Goal: Transaction & Acquisition: Purchase product/service

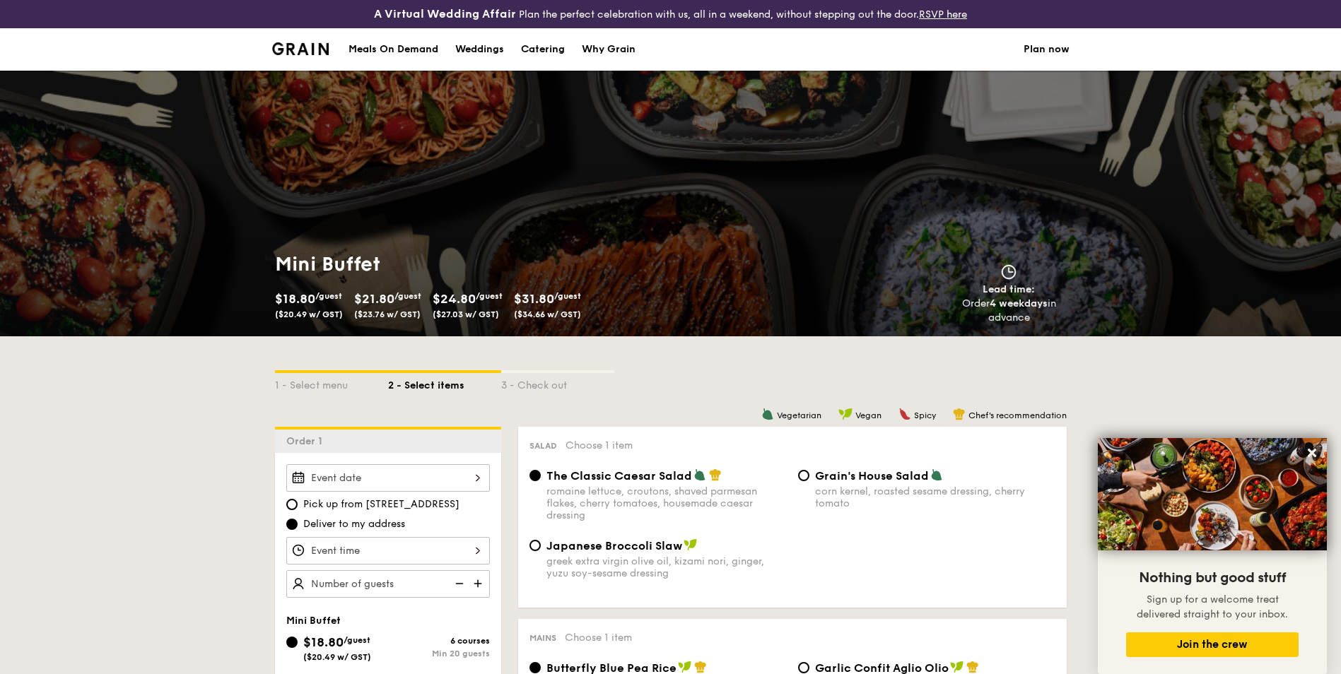
click at [310, 50] on img at bounding box center [300, 48] width 57 height 13
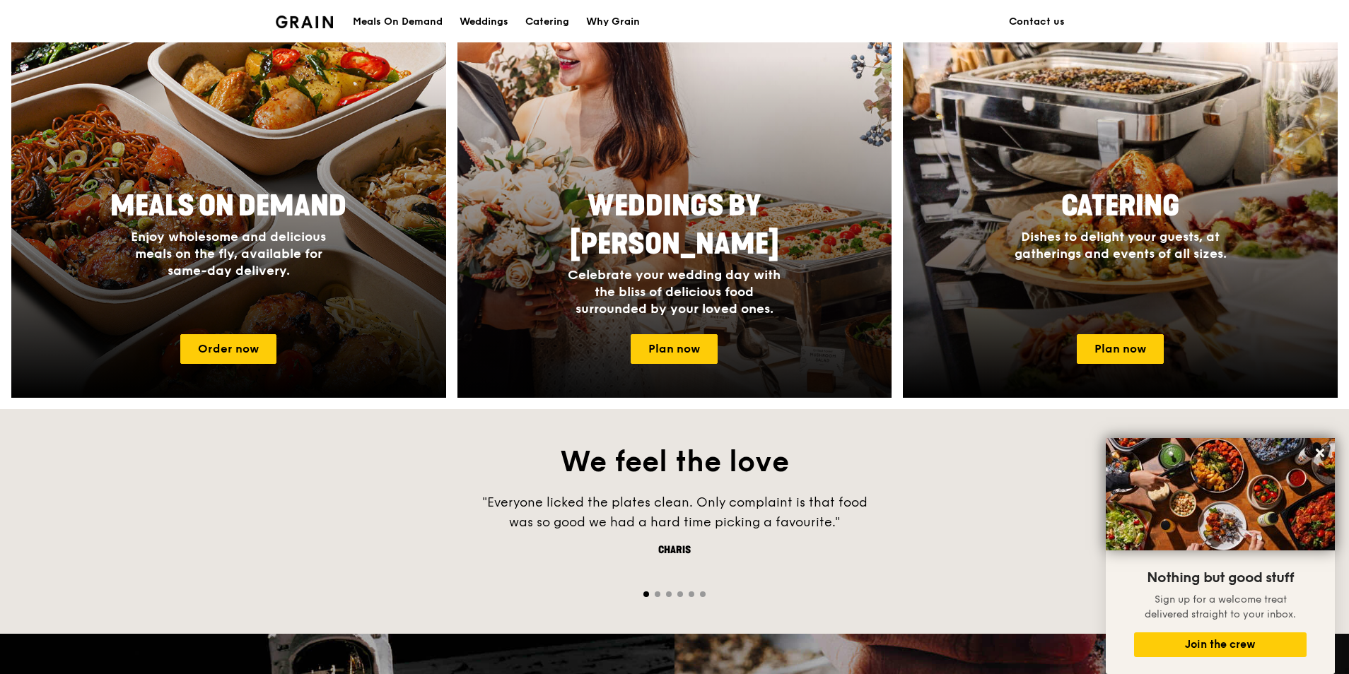
scroll to position [499, 0]
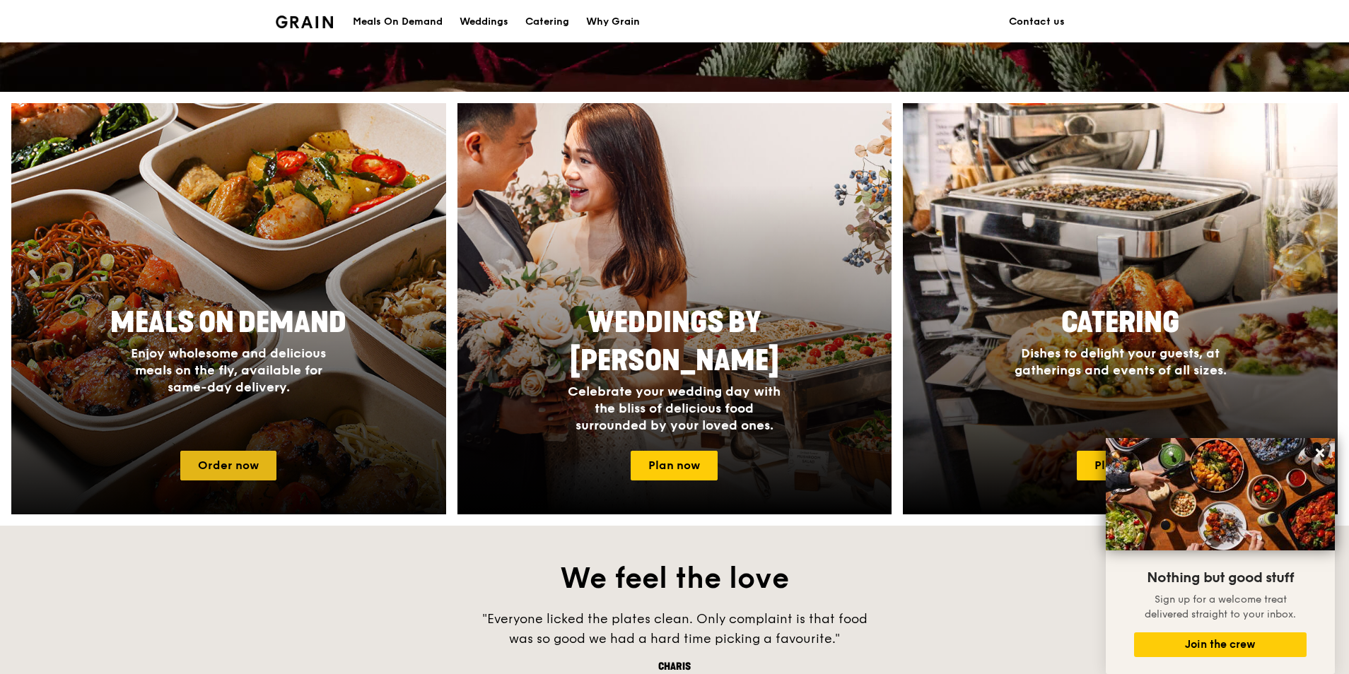
click at [229, 467] on link "Order now" at bounding box center [228, 466] width 96 height 30
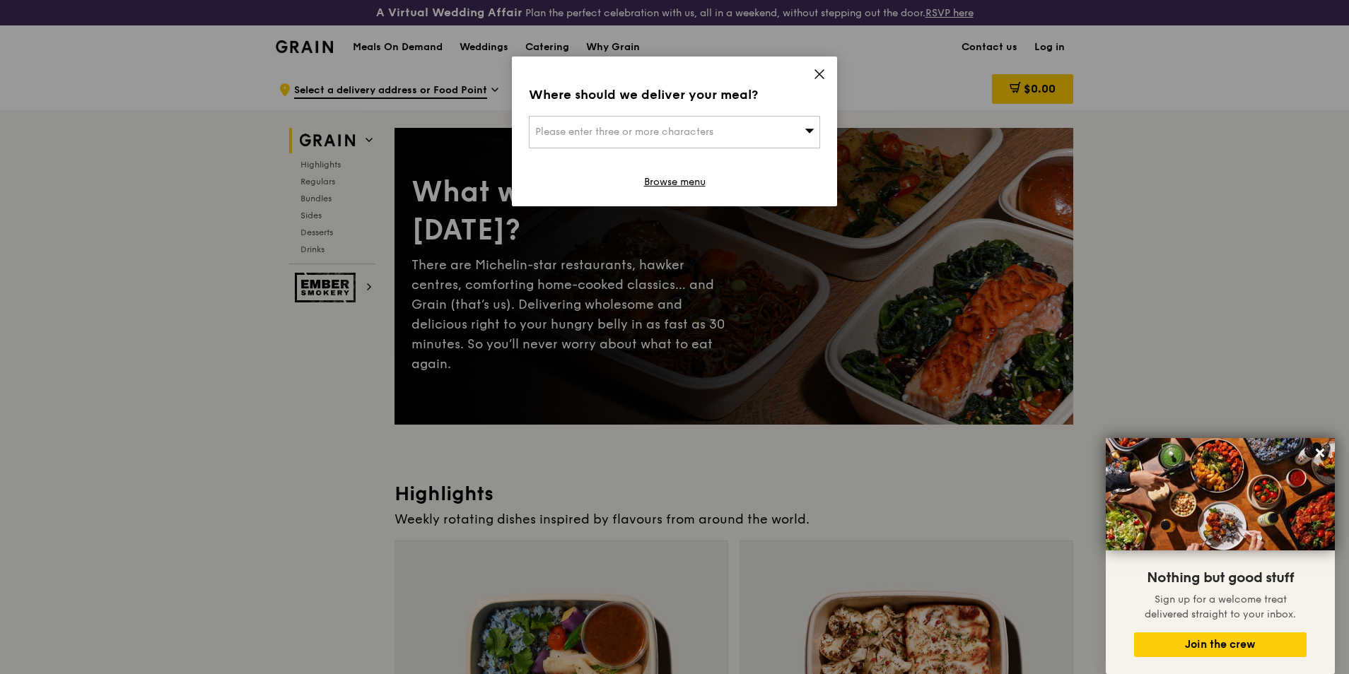
click at [760, 133] on div "Please enter three or more characters" at bounding box center [674, 132] width 291 height 33
click at [760, 133] on input "search" at bounding box center [675, 132] width 290 height 31
click at [817, 79] on icon at bounding box center [819, 74] width 13 height 13
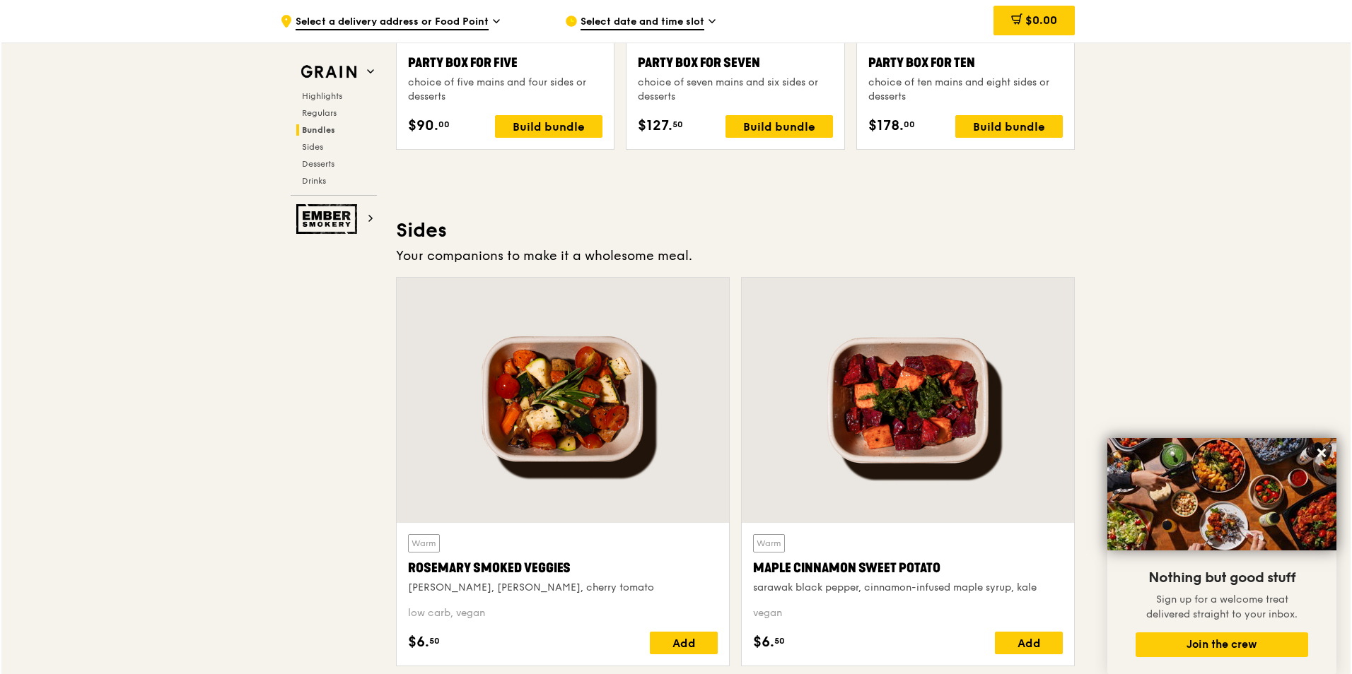
scroll to position [2898, 0]
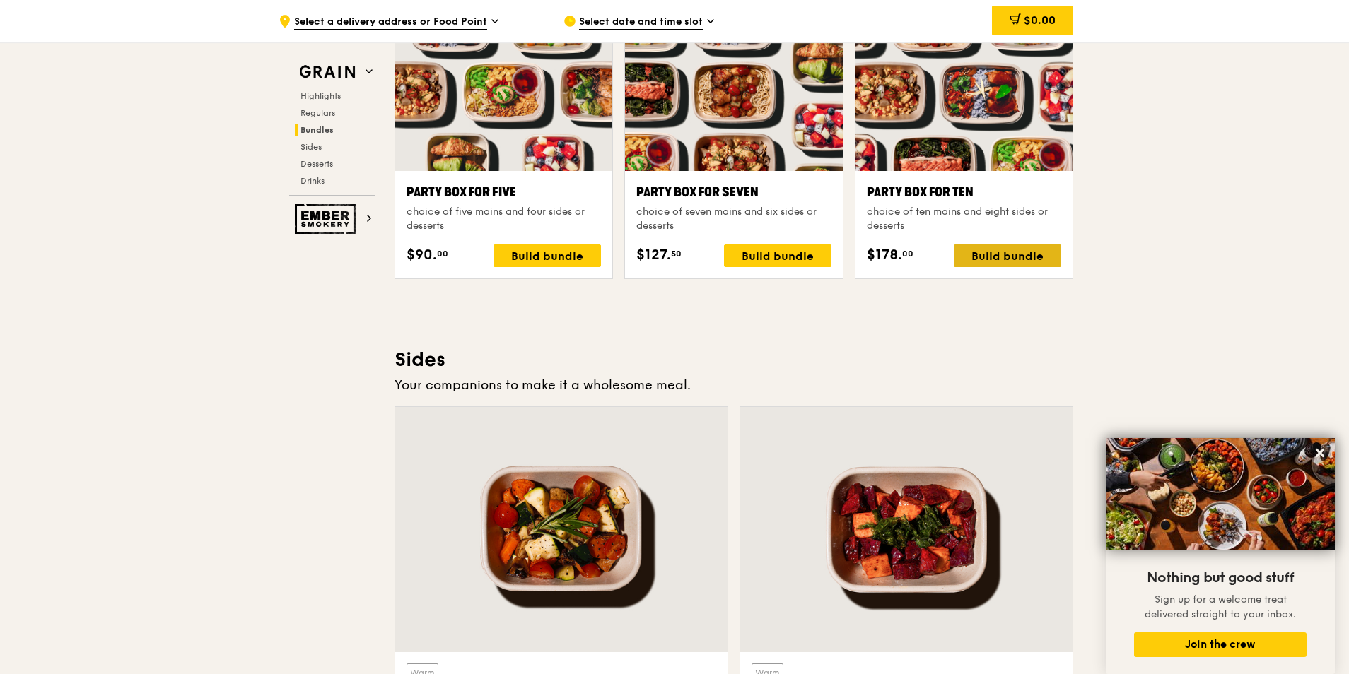
click at [1000, 264] on div "Build bundle" at bounding box center [1007, 256] width 107 height 23
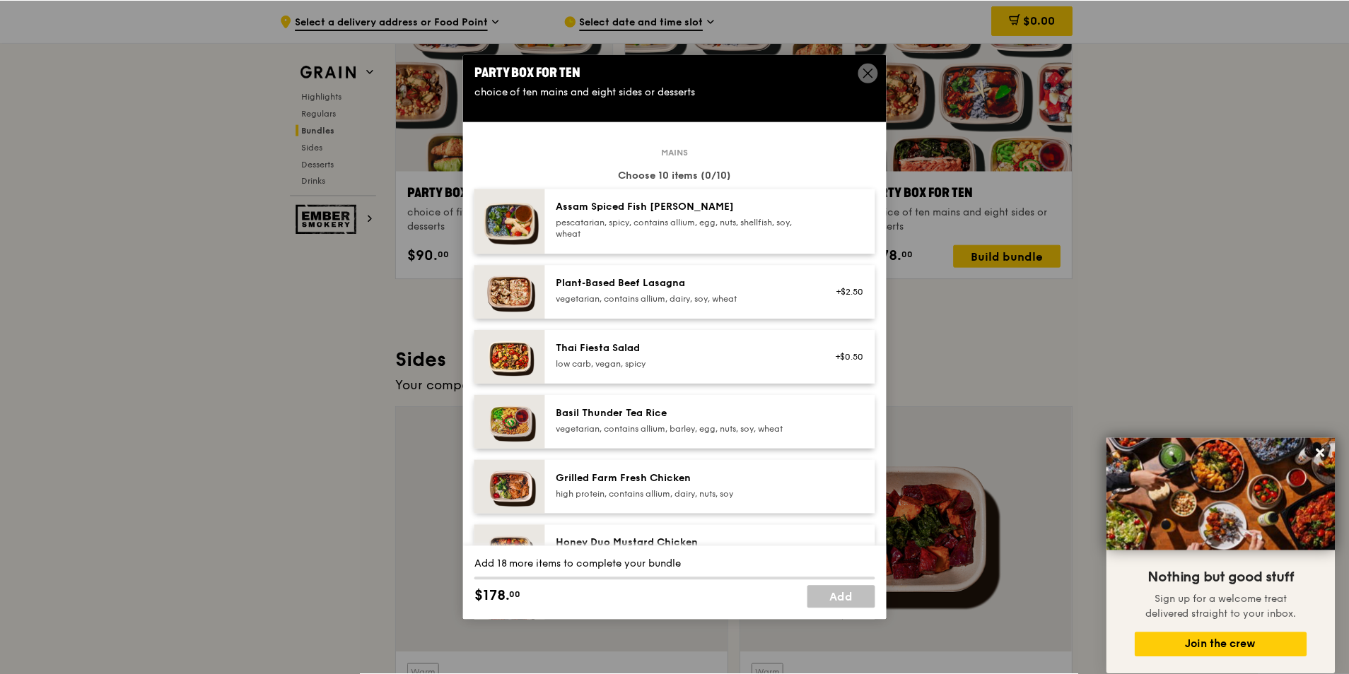
scroll to position [0, 0]
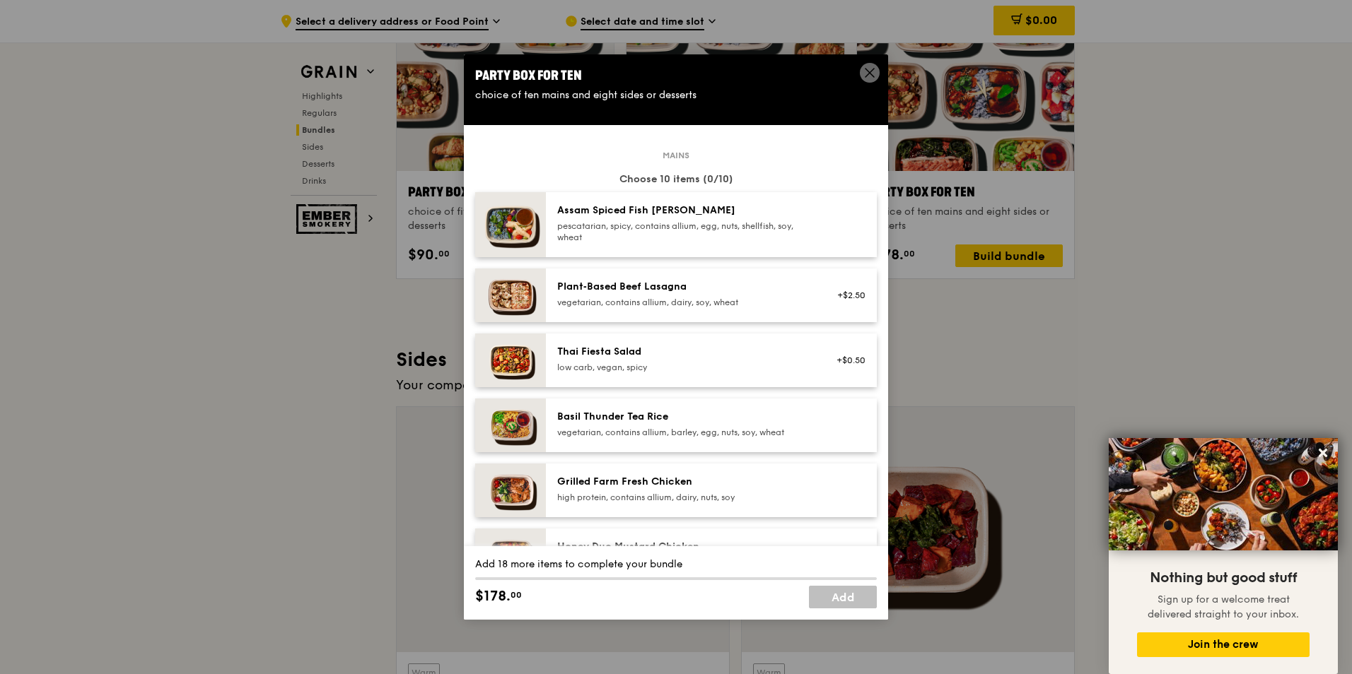
click at [774, 218] on div "Assam Spiced Fish [PERSON_NAME] pescatarian, spicy, contains allium, egg, nuts,…" at bounding box center [684, 224] width 254 height 40
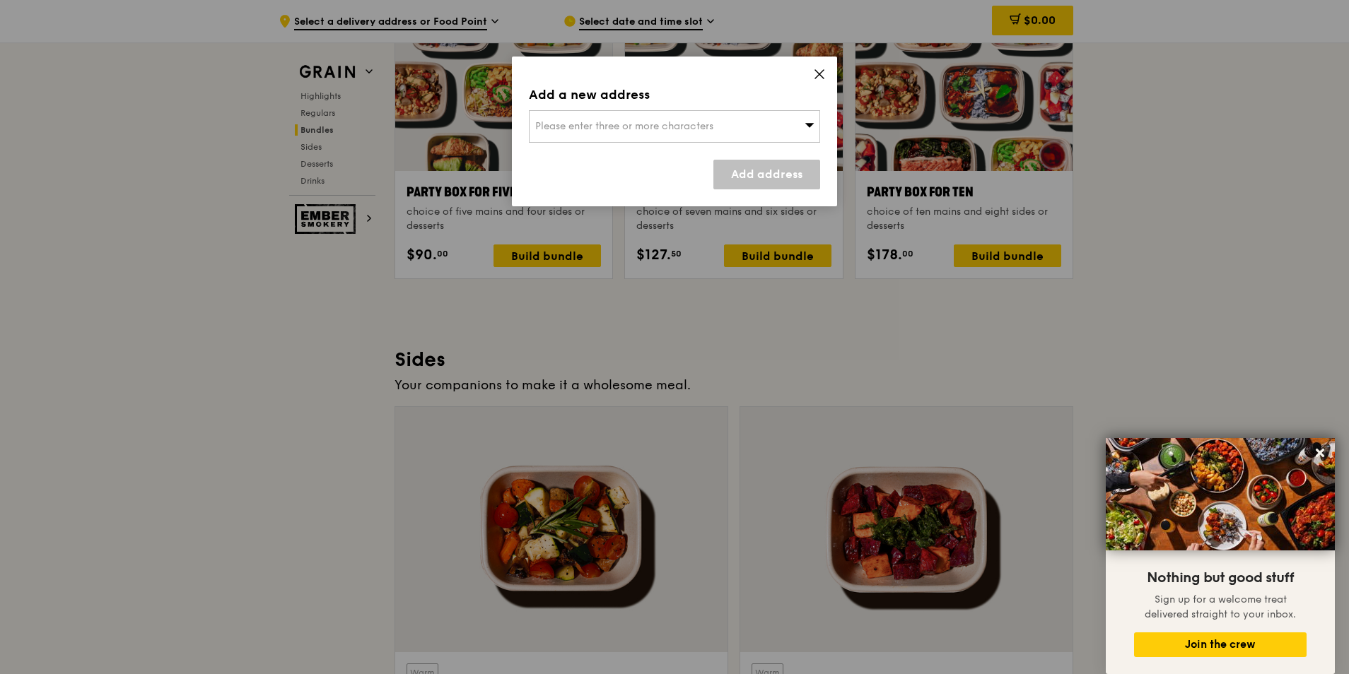
click at [812, 131] on span at bounding box center [810, 126] width 10 height 14
click at [696, 137] on input "search" at bounding box center [675, 126] width 290 height 31
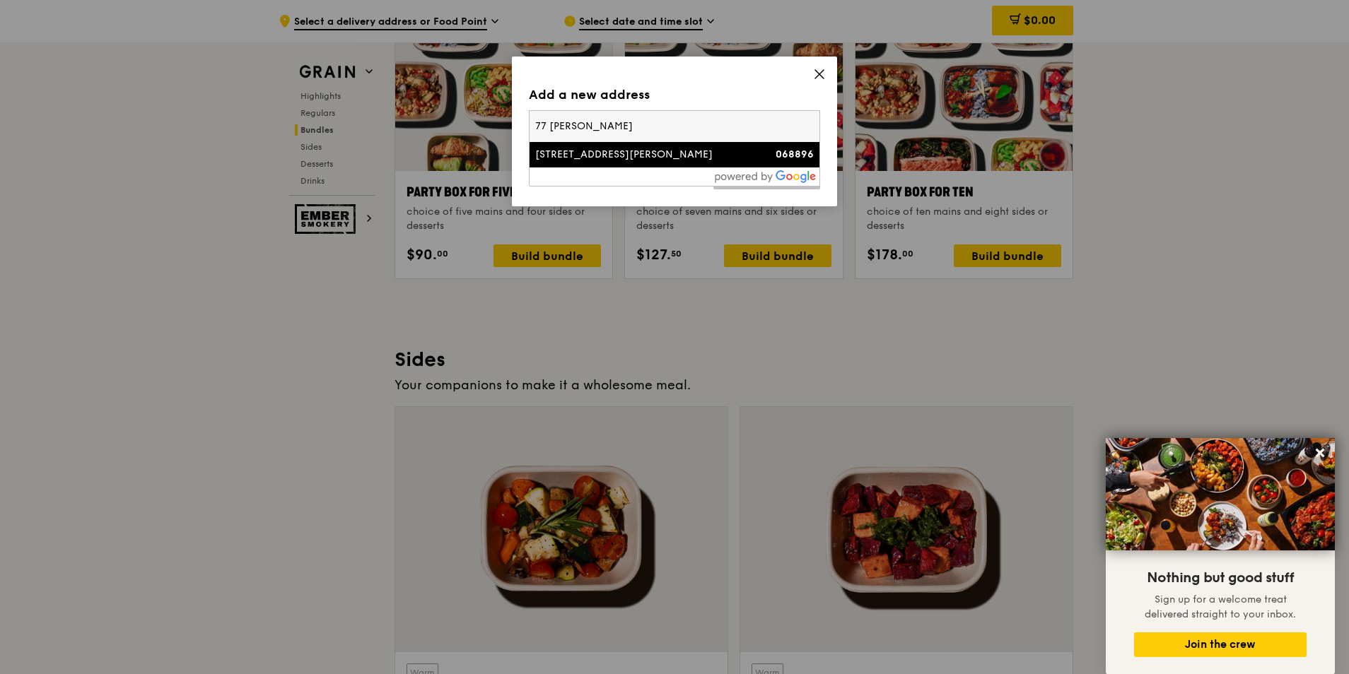
drag, startPoint x: 682, startPoint y: 141, endPoint x: 662, endPoint y: 155, distance: 23.9
click at [676, 146] on div "[STREET_ADDRESS][PERSON_NAME][PERSON_NAME] 068896" at bounding box center [675, 139] width 290 height 57
type input "77 [PERSON_NAME]"
click at [662, 155] on div "[STREET_ADDRESS][PERSON_NAME]" at bounding box center [639, 155] width 209 height 14
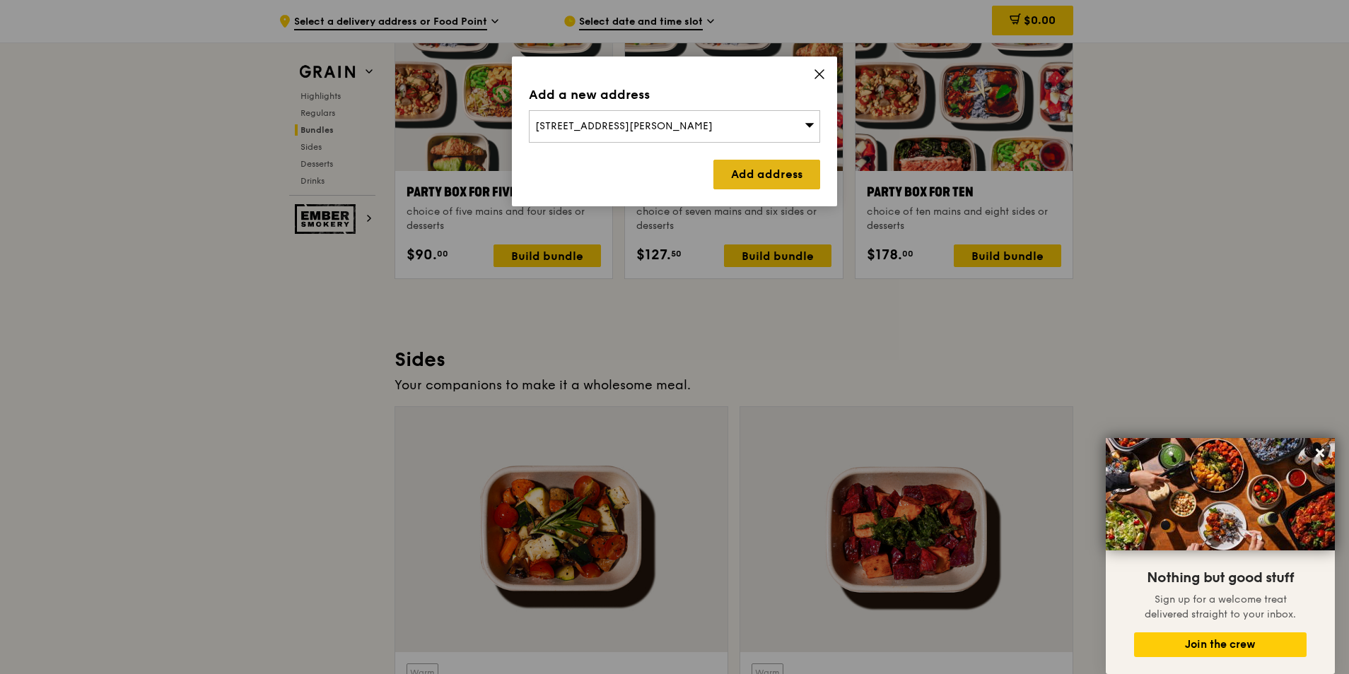
click at [722, 177] on link "Add address" at bounding box center [766, 175] width 107 height 30
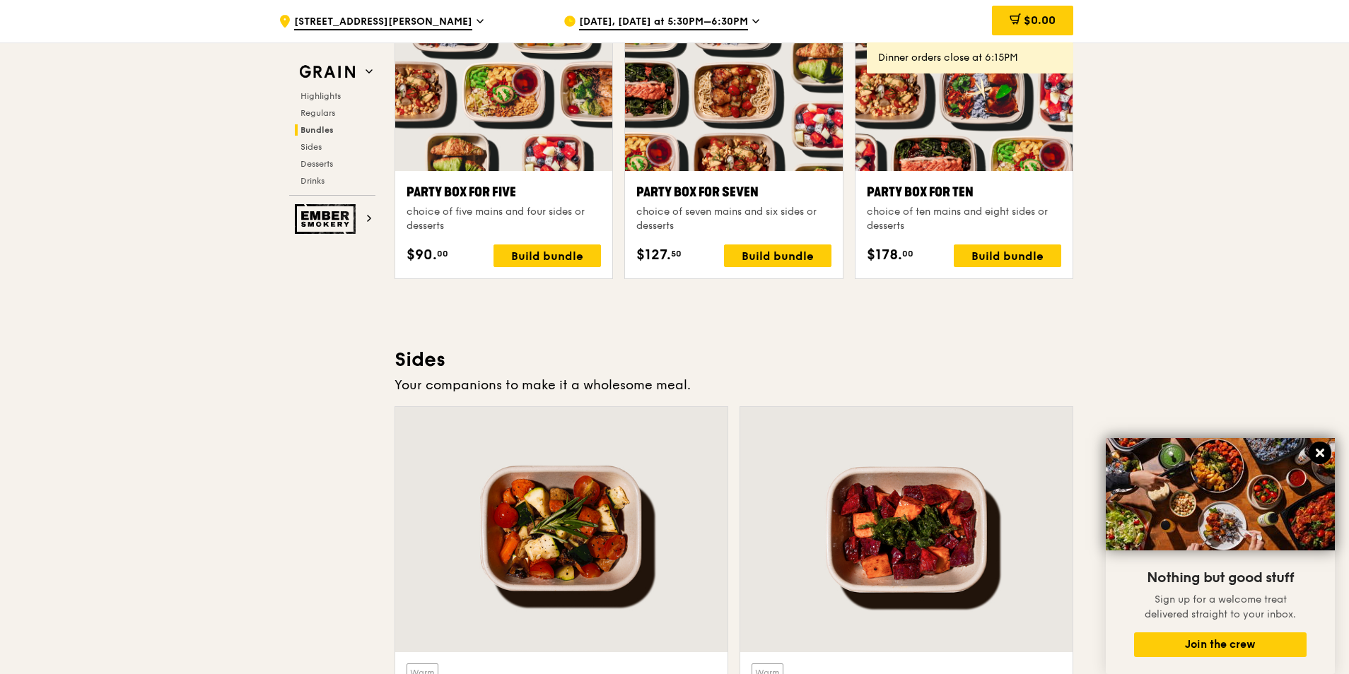
click at [1318, 450] on icon at bounding box center [1320, 453] width 13 height 13
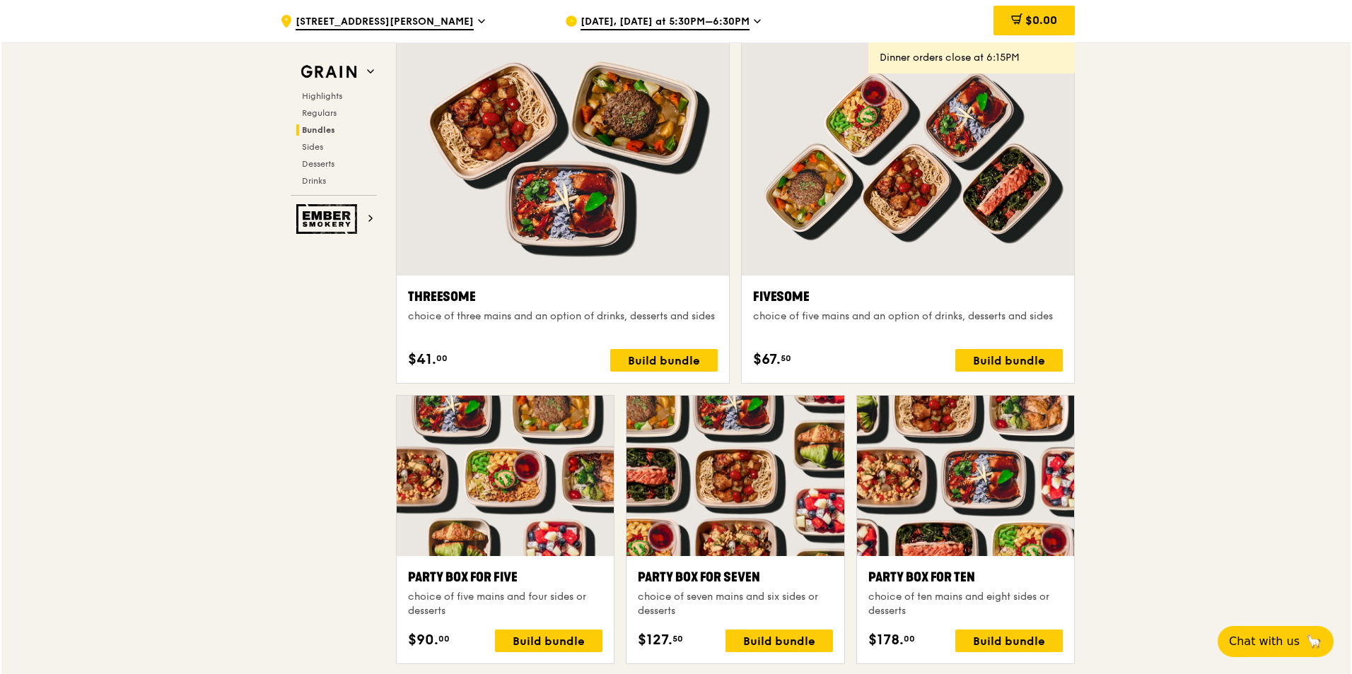
scroll to position [2545, 0]
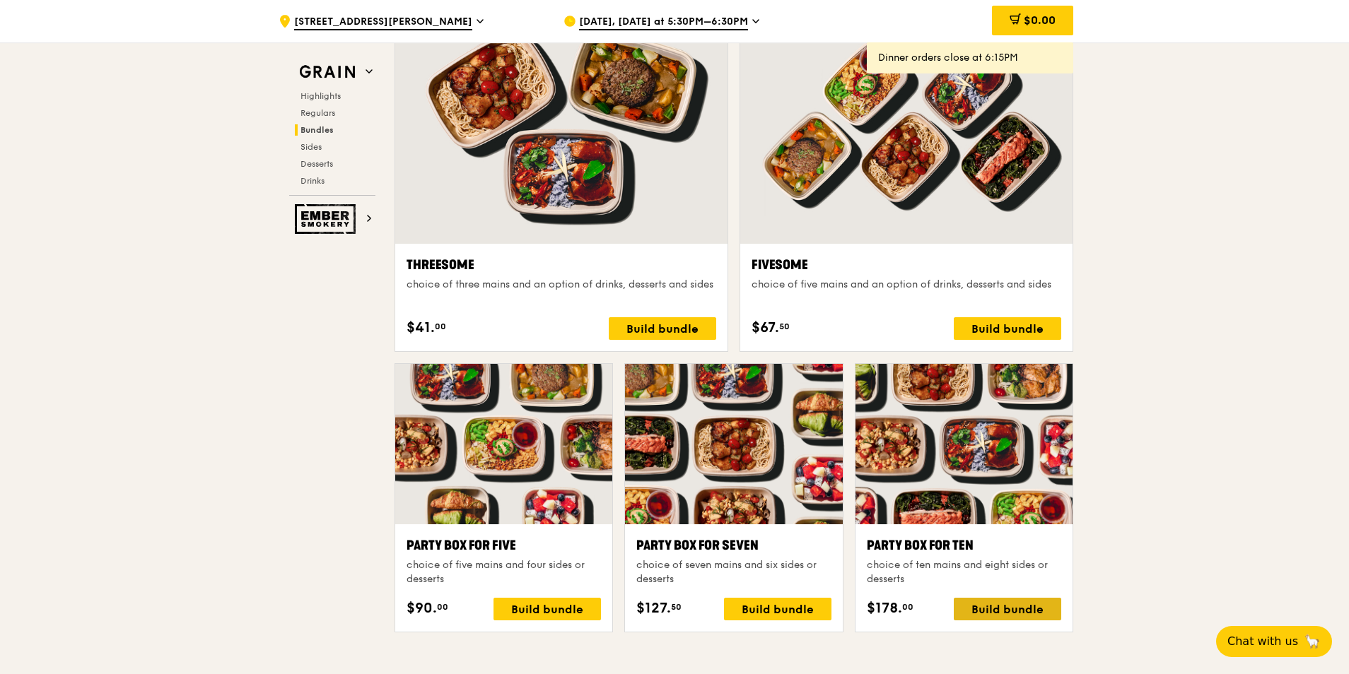
click at [1005, 609] on div "Build bundle" at bounding box center [1007, 609] width 107 height 23
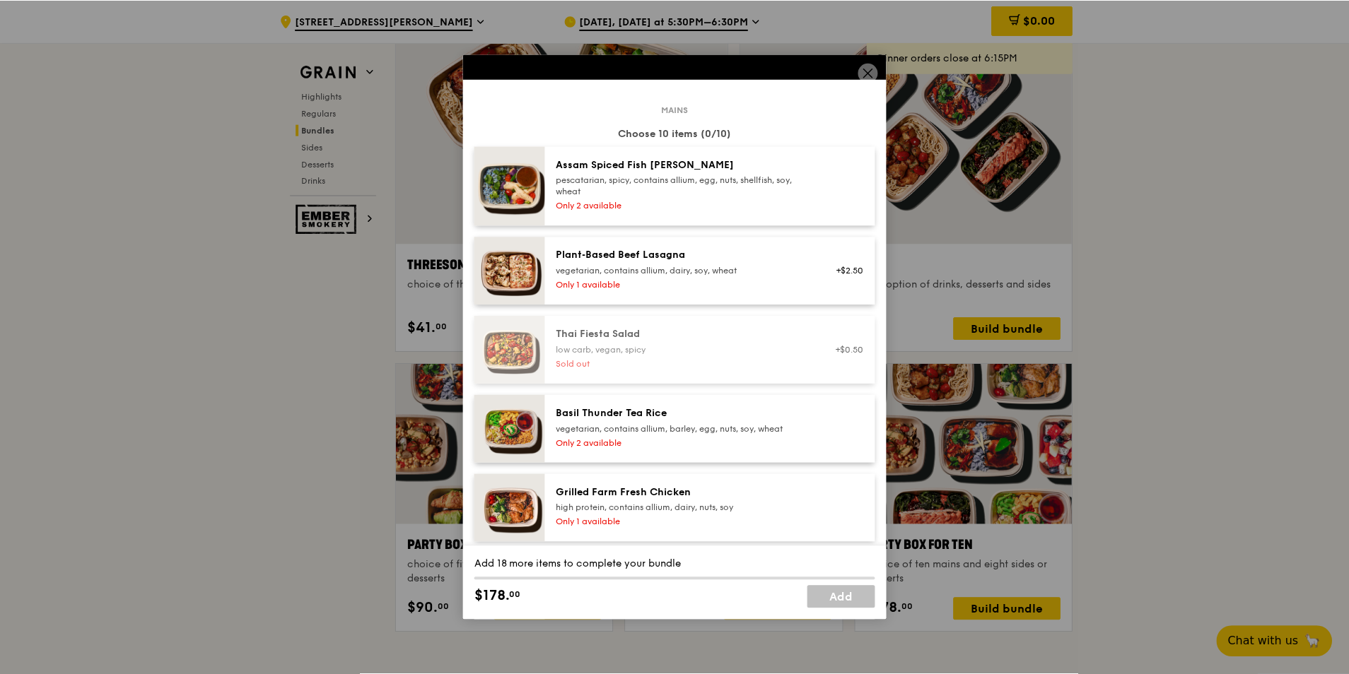
scroll to position [71, 0]
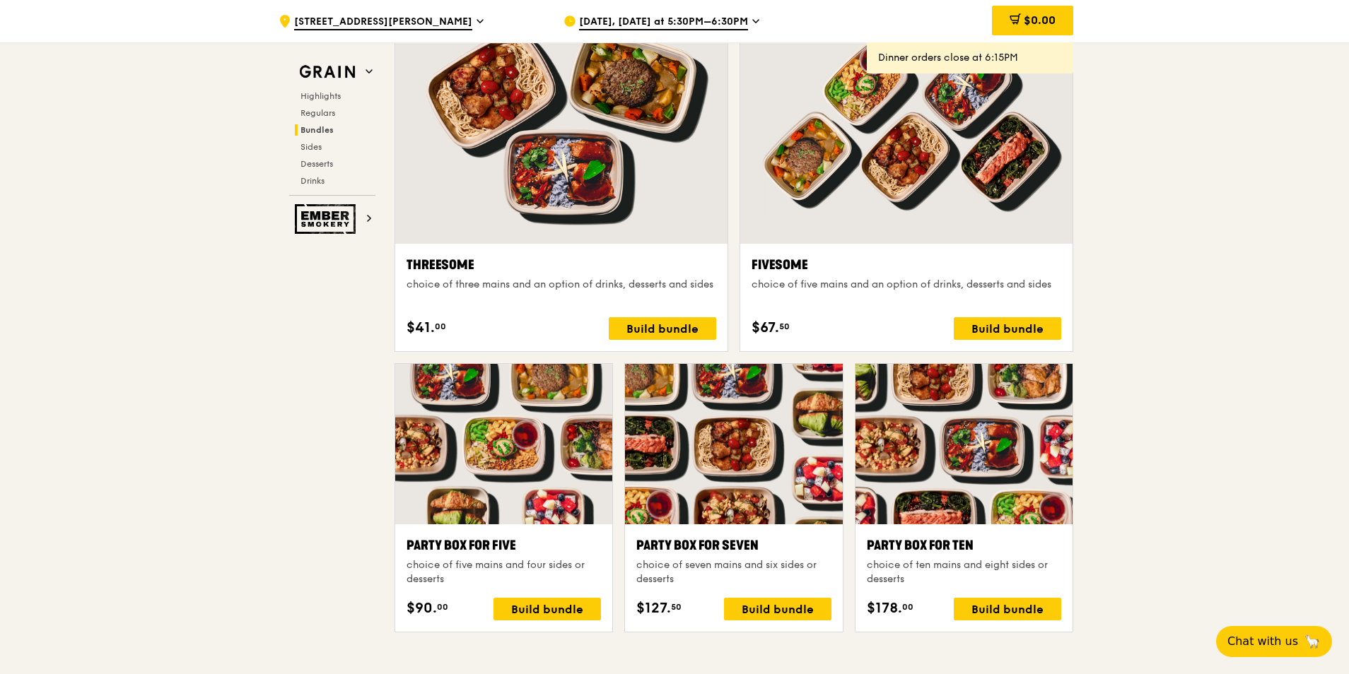
click at [744, 16] on div "[DATE], [DATE] at 5:30PM–6:30PM" at bounding box center [694, 21] width 262 height 42
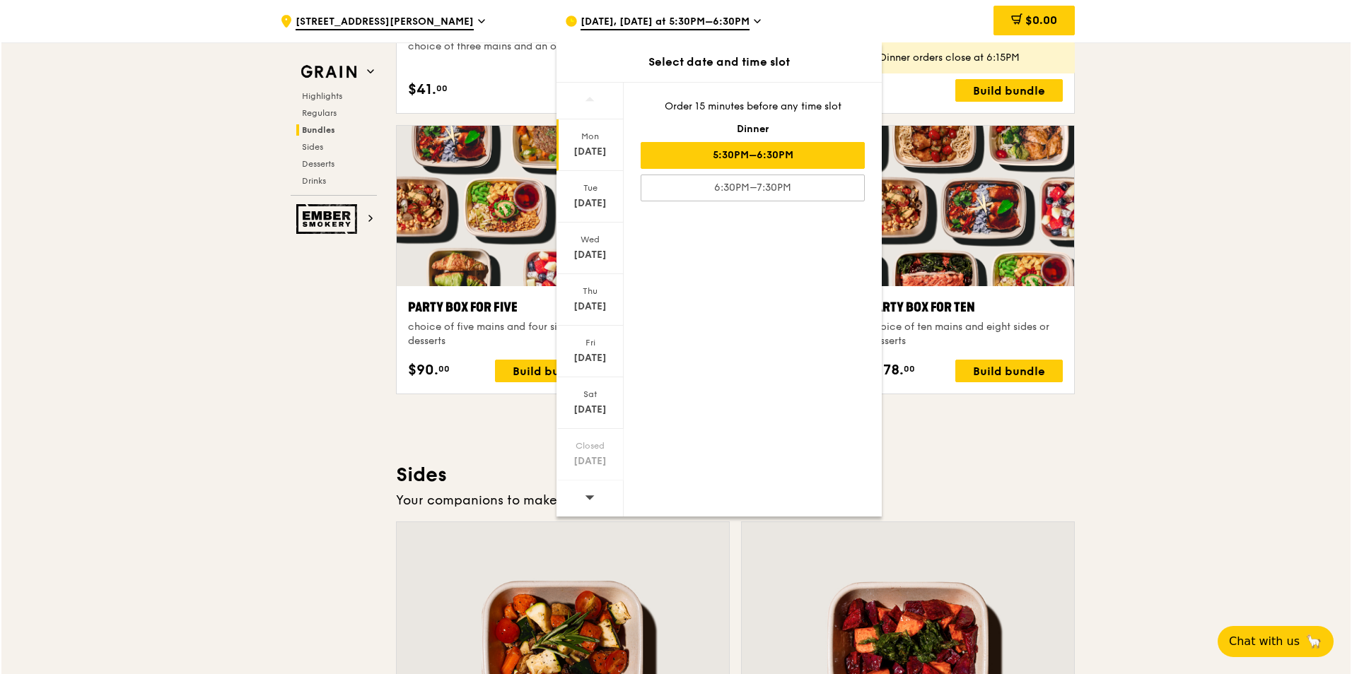
scroll to position [2828, 0]
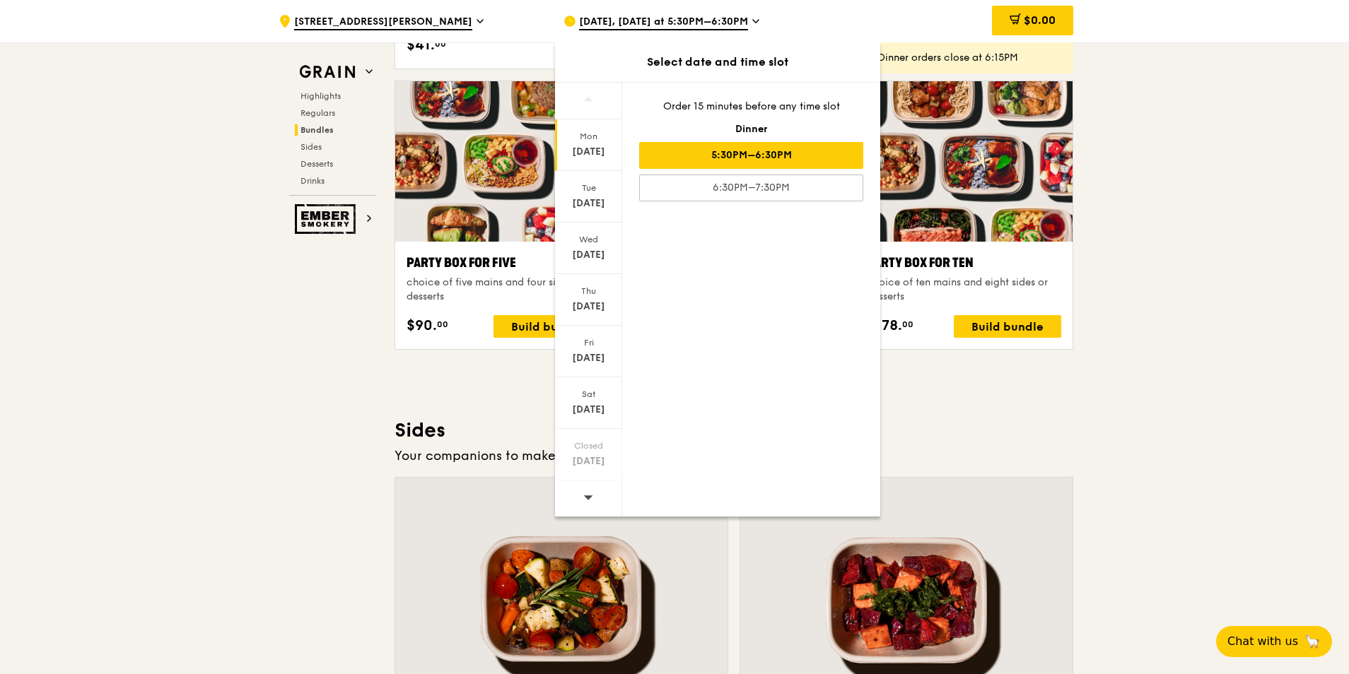
click at [576, 501] on div at bounding box center [588, 499] width 67 height 36
click at [585, 206] on div "[DATE]" at bounding box center [588, 204] width 63 height 14
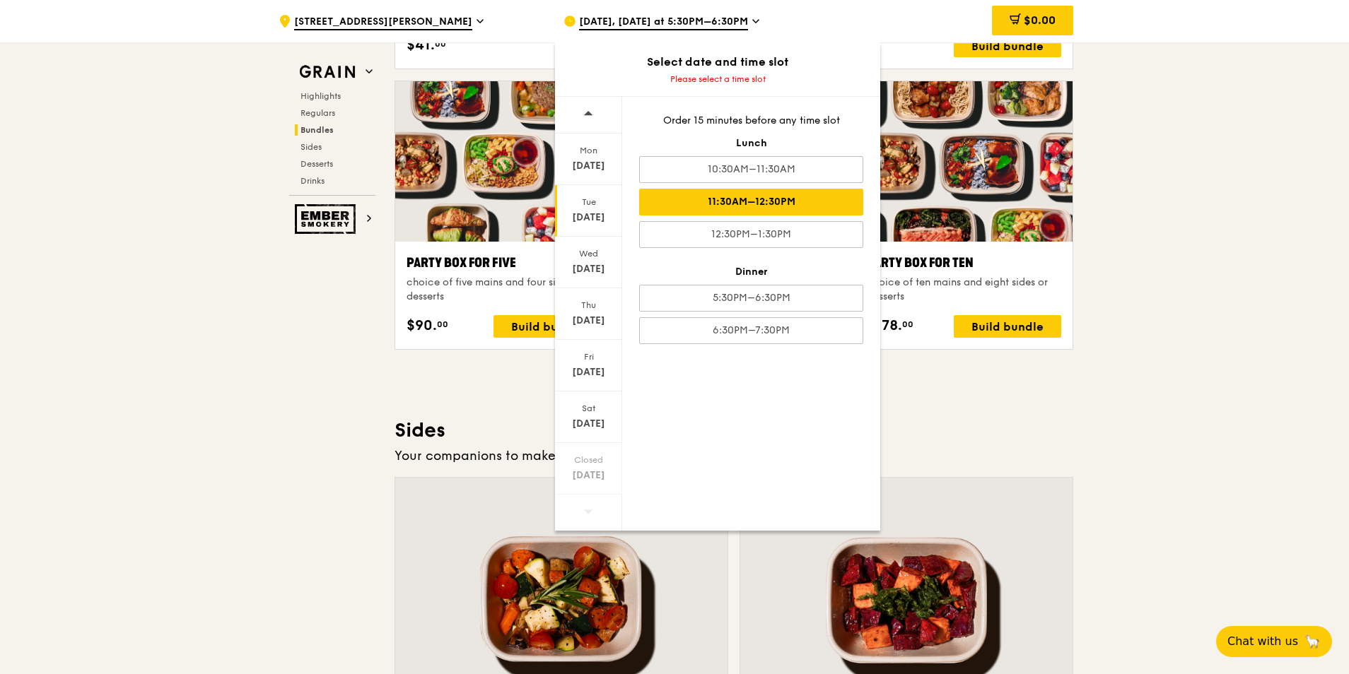
click at [728, 207] on div "11:30AM–12:30PM" at bounding box center [751, 202] width 224 height 27
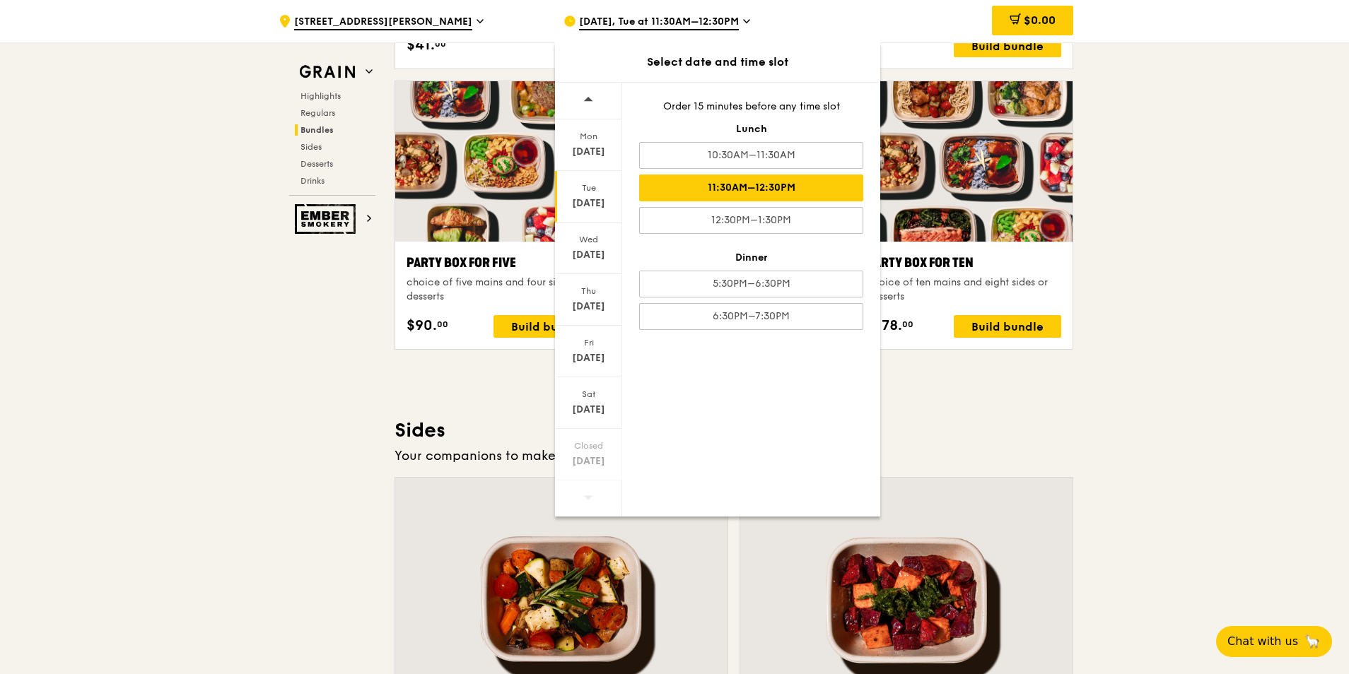
click at [339, 373] on div "Grain Highlights Regulars Bundles Sides Desserts Drinks Ember Smokery What will…" at bounding box center [674, 253] width 797 height 5941
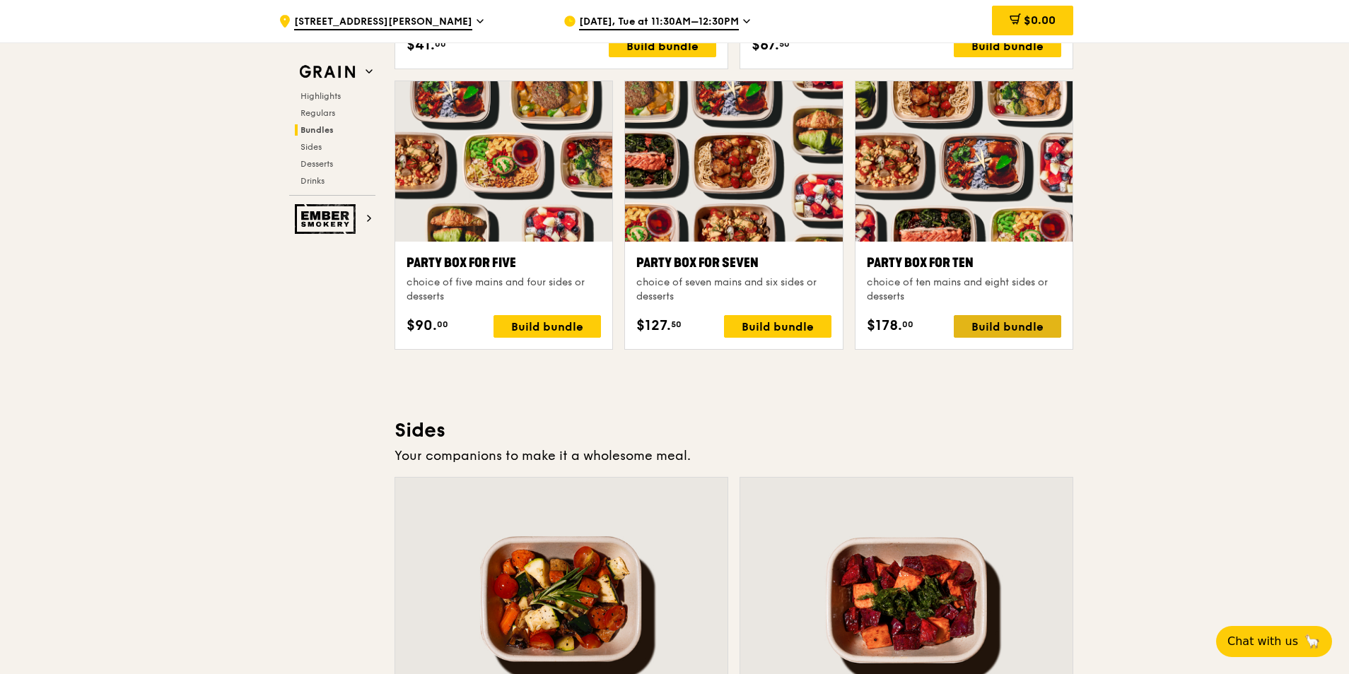
click at [963, 318] on div "Build bundle" at bounding box center [1007, 326] width 107 height 23
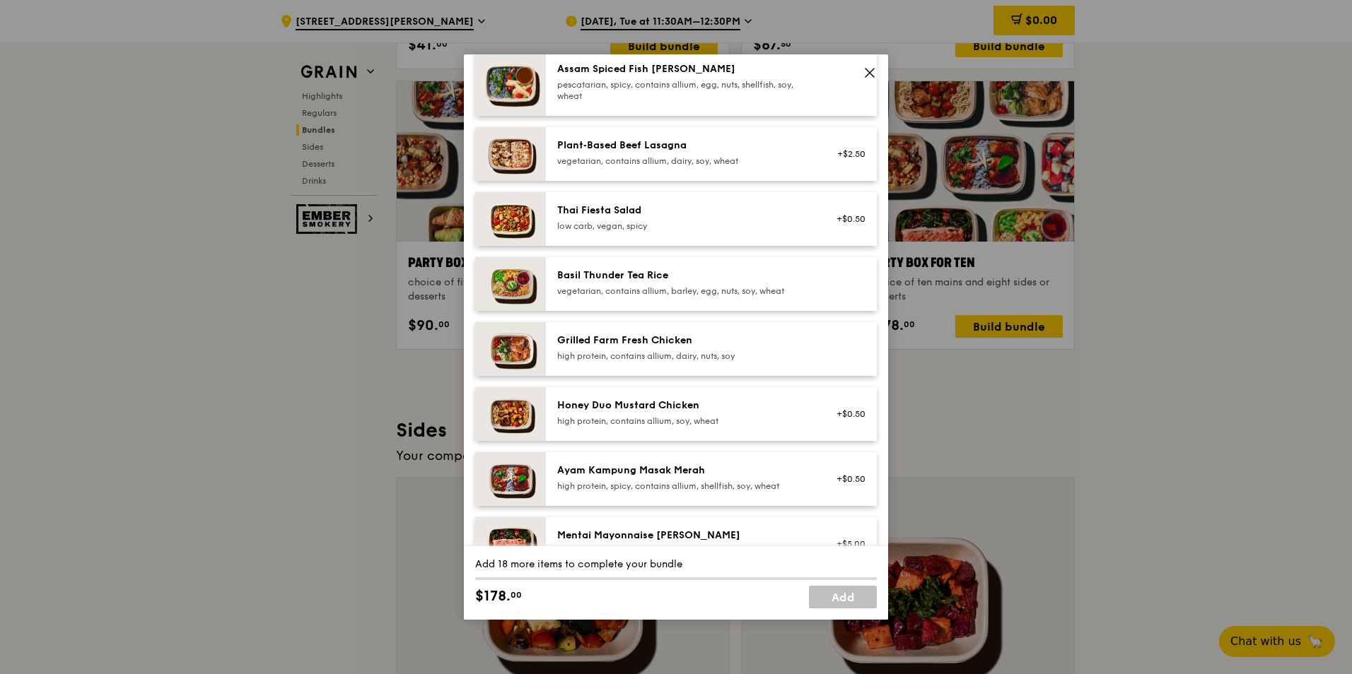
scroll to position [212, 0]
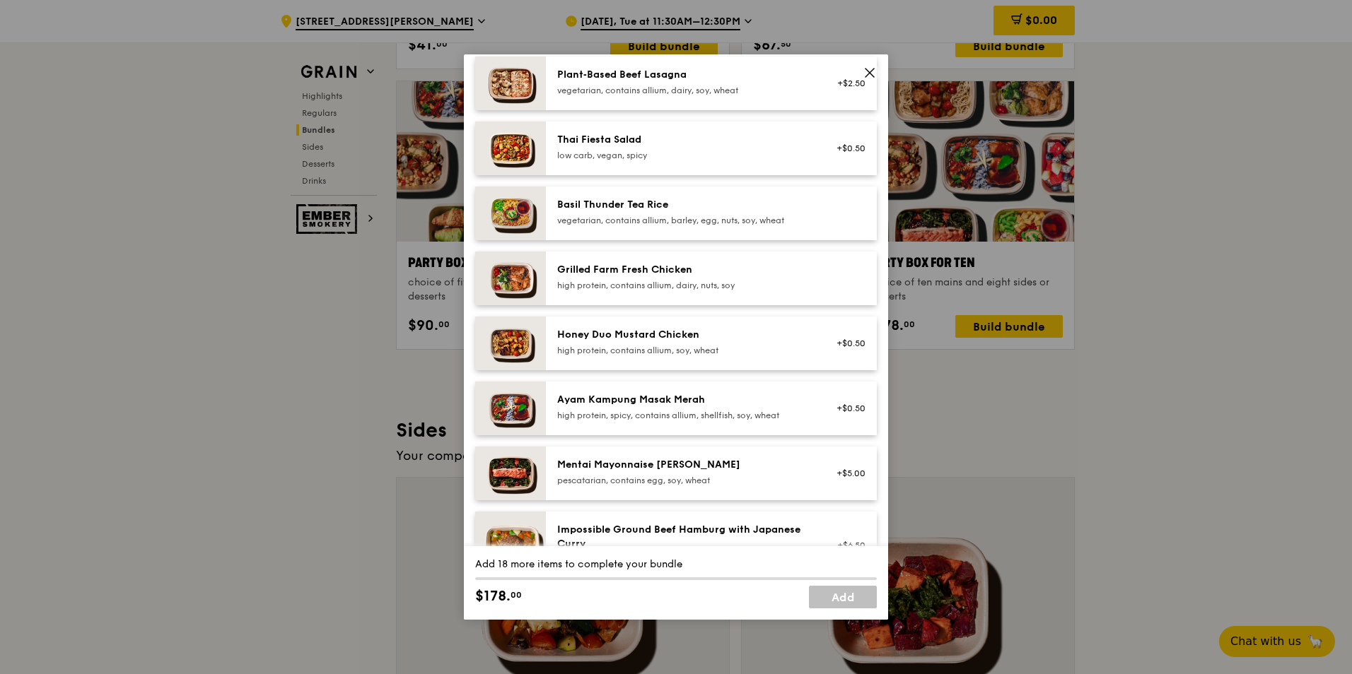
click at [849, 271] on div at bounding box center [846, 278] width 54 height 31
click at [735, 329] on div "Honey Duo Mustard Chicken" at bounding box center [684, 335] width 254 height 14
click at [715, 407] on div "Ayam Kampung Masak Merah high protein, spicy, contains allium, shellfish, soy, …" at bounding box center [684, 407] width 254 height 28
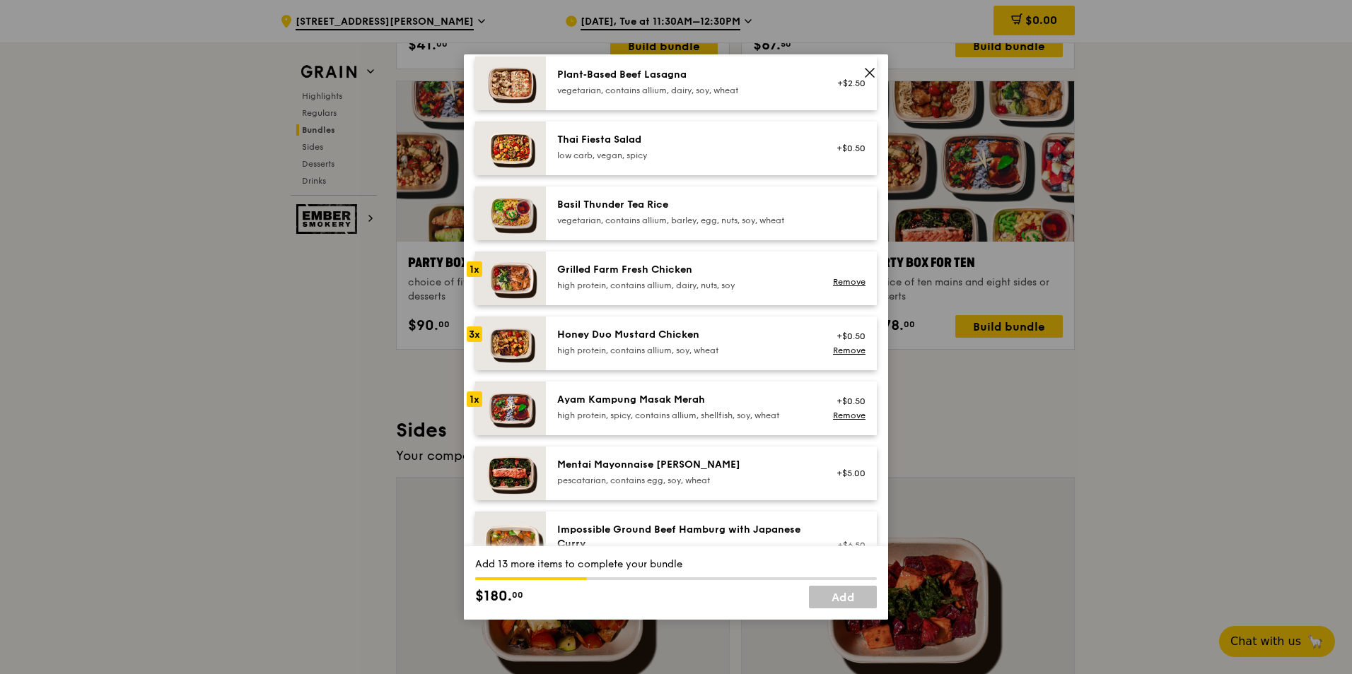
click at [715, 407] on div "Ayam Kampung Masak Merah high protein, spicy, contains allium, shellfish, soy, …" at bounding box center [684, 407] width 254 height 28
click at [553, 411] on div "Ayam Kampung Masak Merah high protein, spicy, contains allium, shellfish, soy, …" at bounding box center [684, 408] width 271 height 31
click at [681, 481] on div "pescatarian, contains egg, soy, wheat" at bounding box center [684, 480] width 254 height 11
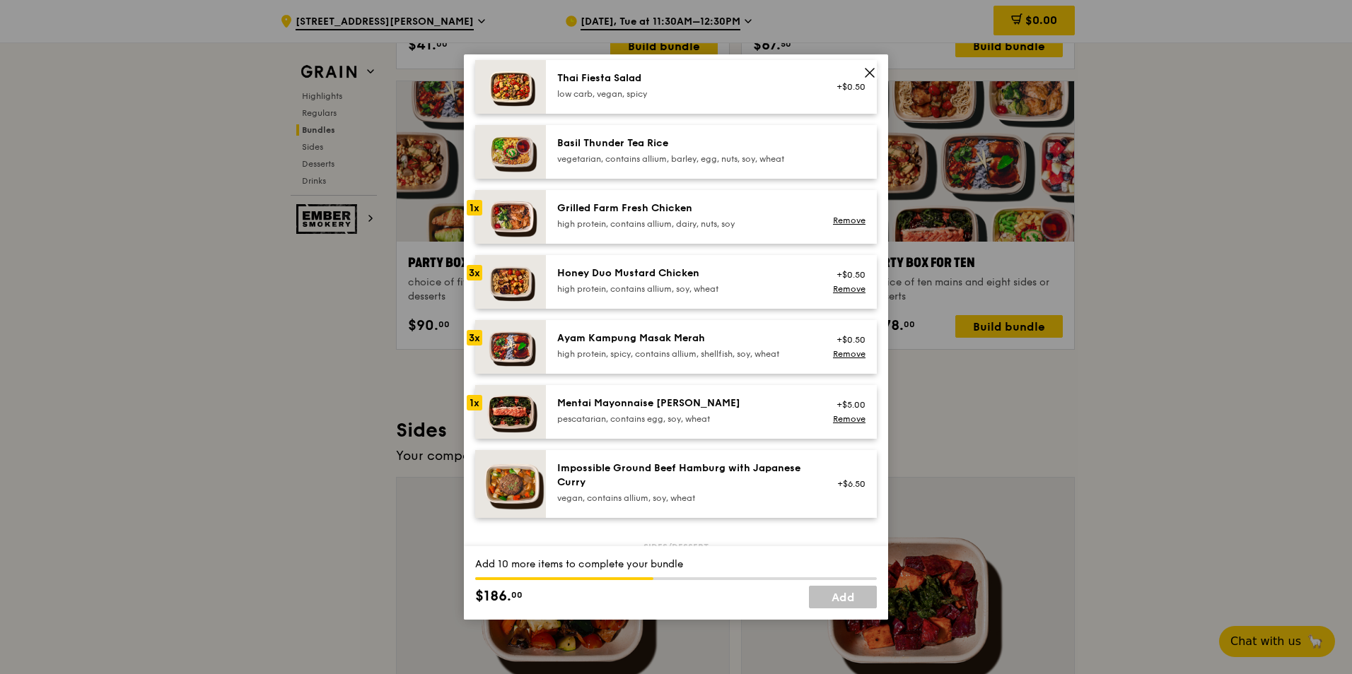
scroll to position [495, 0]
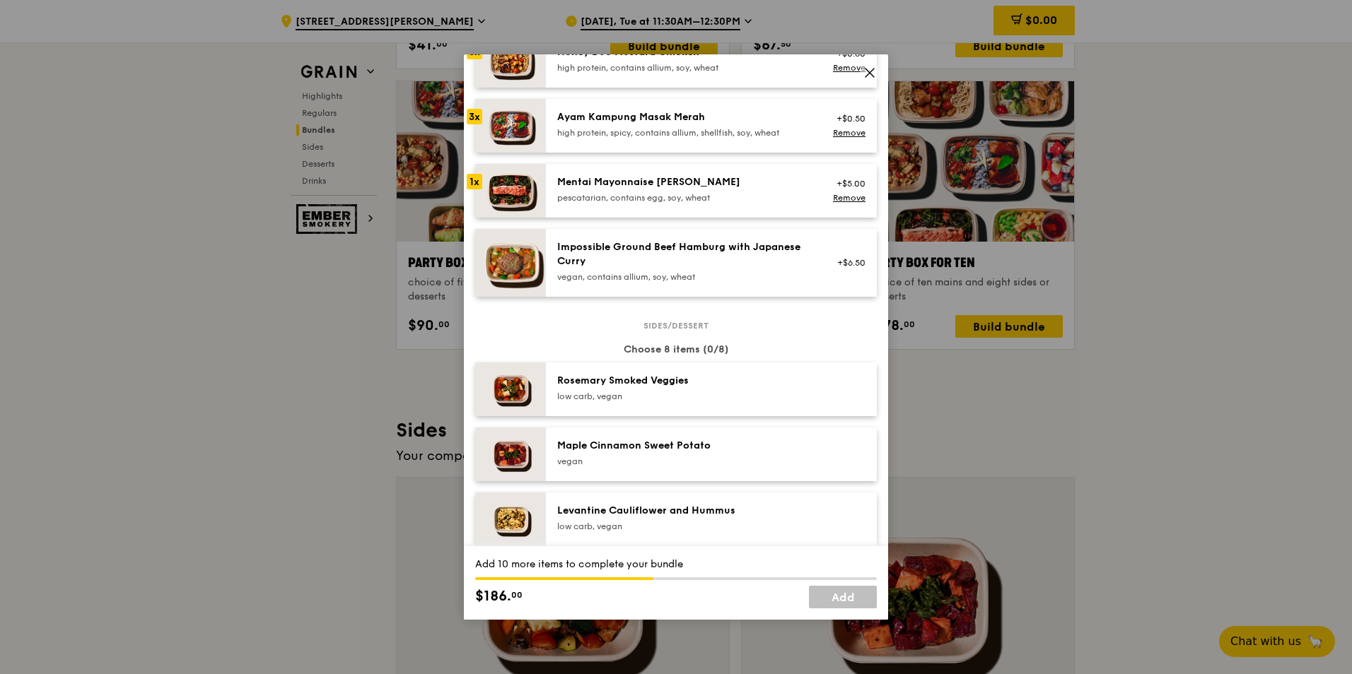
click at [719, 259] on div "Impossible Ground Beef Hamburg with Japanese Curry" at bounding box center [684, 254] width 254 height 28
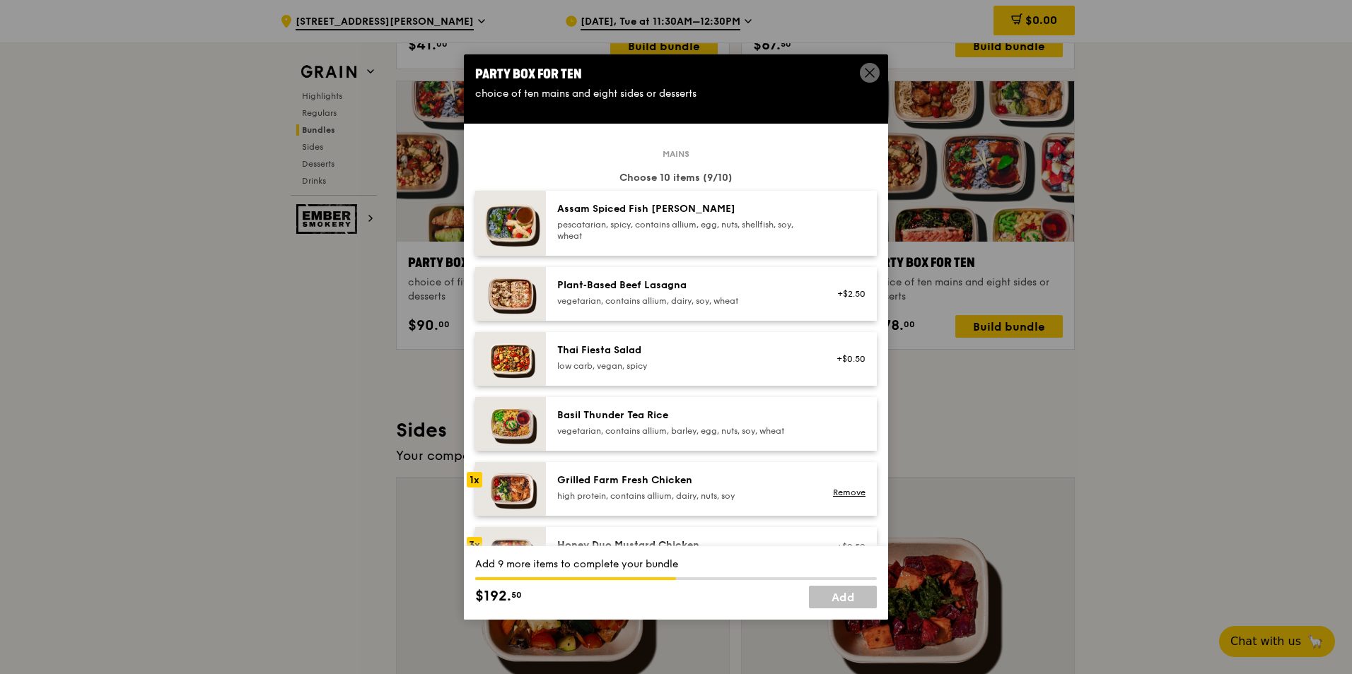
scroll to position [0, 0]
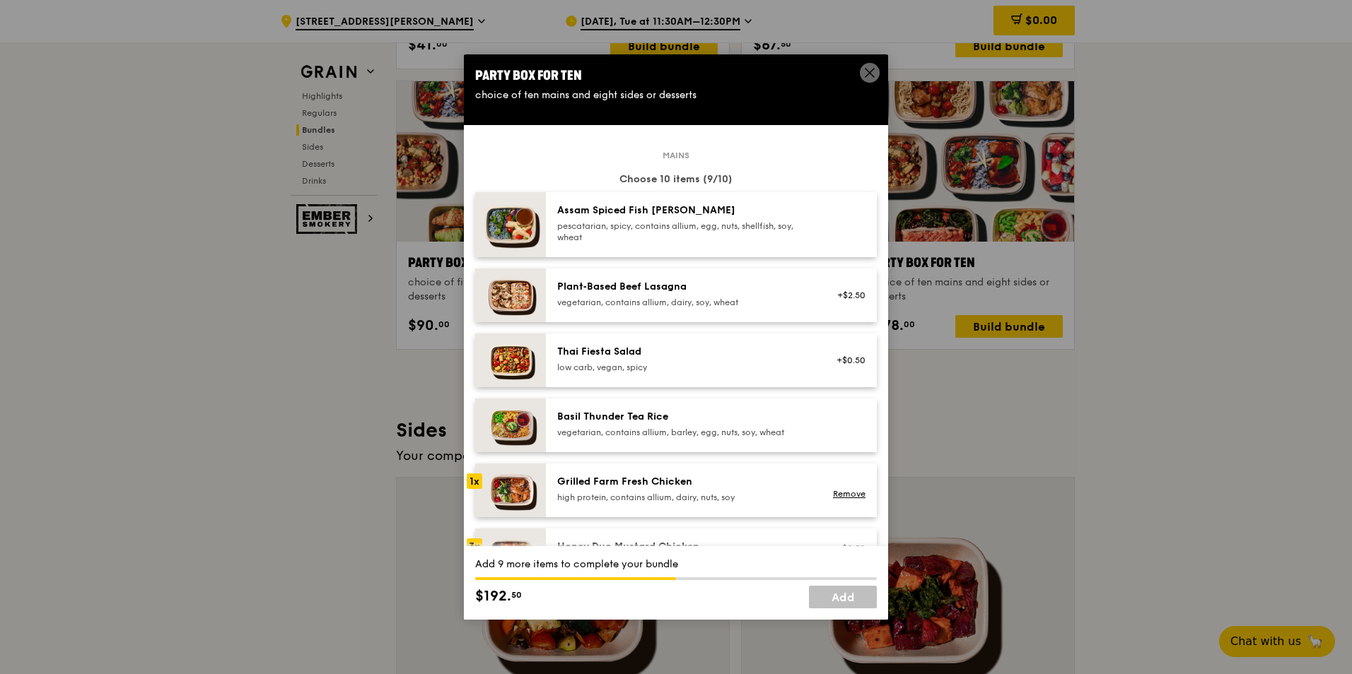
click at [504, 224] on img at bounding box center [510, 224] width 71 height 65
click at [693, 283] on div "Plant‑Based Beef Lasagna" at bounding box center [684, 287] width 254 height 14
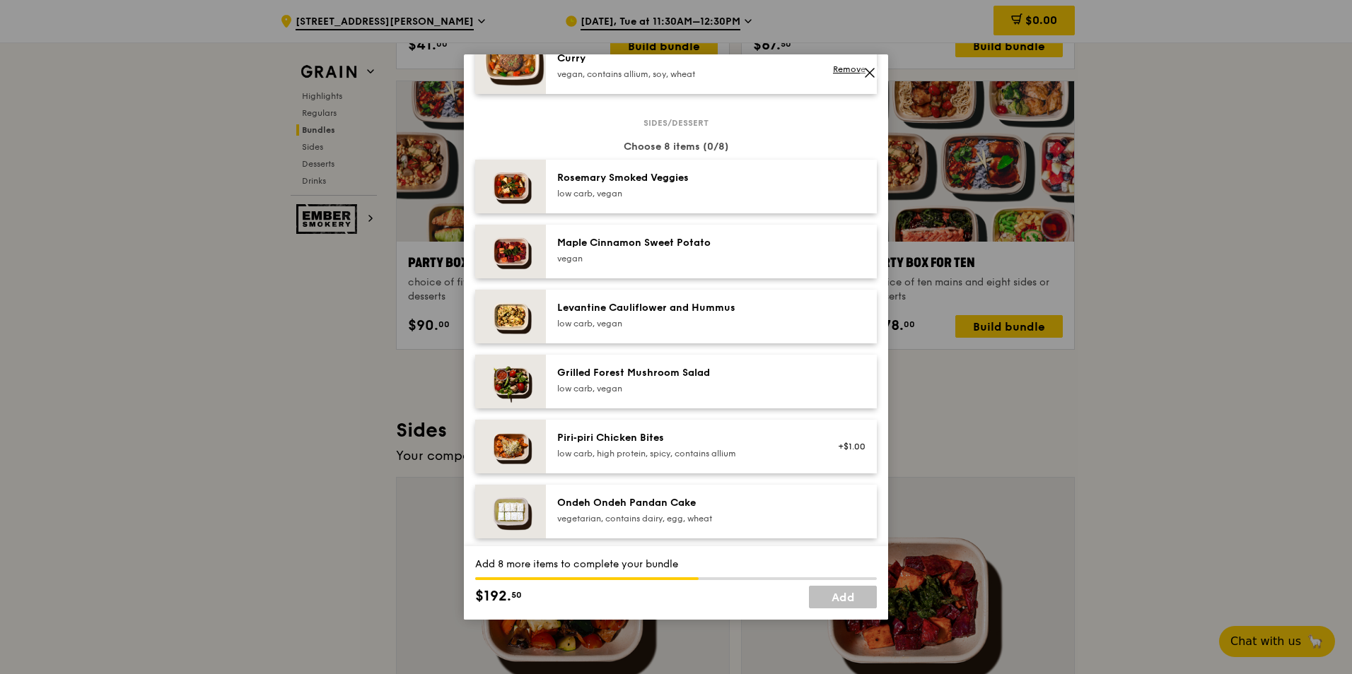
scroll to position [628, 0]
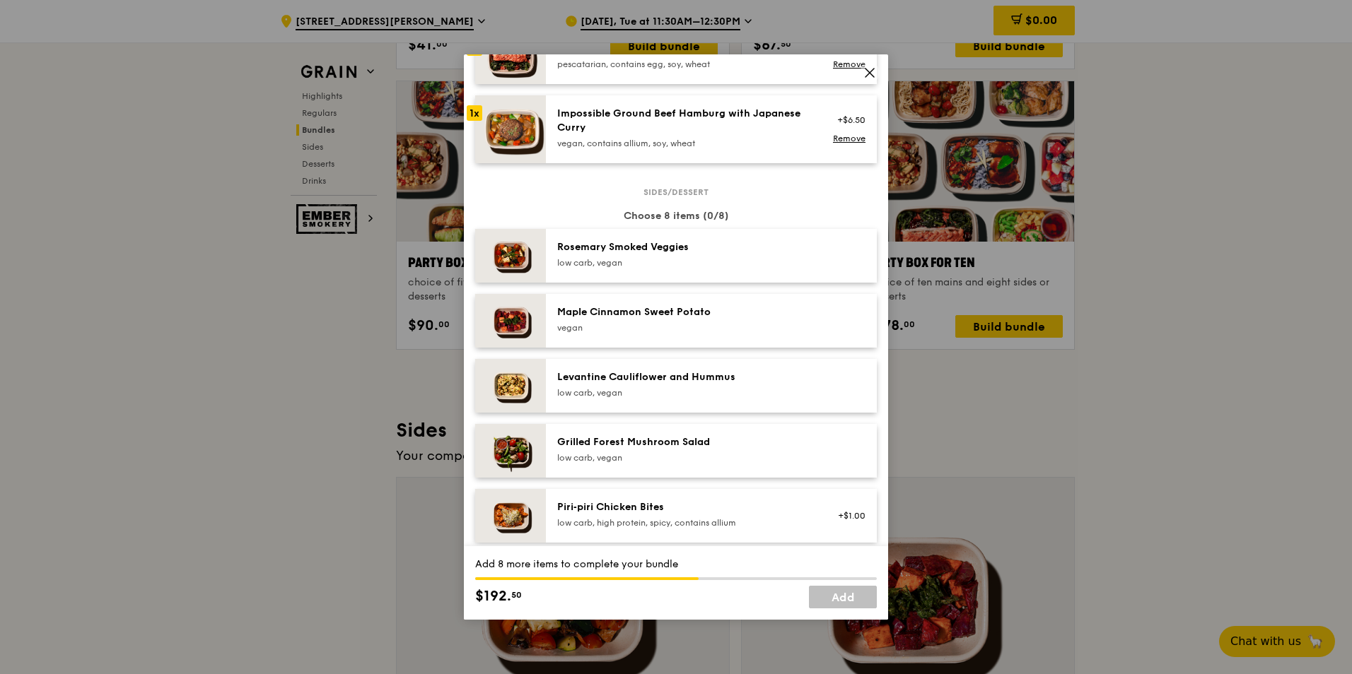
click at [678, 267] on div "low carb, vegan" at bounding box center [684, 262] width 254 height 11
click at [657, 318] on div "Maple Cinnamon Sweet Potato" at bounding box center [684, 312] width 254 height 14
click at [718, 362] on div "Levantine Cauliflower and Hummus low carb, vegan" at bounding box center [711, 386] width 331 height 54
click at [678, 440] on div "Grilled Forest Mushroom Salad" at bounding box center [684, 442] width 254 height 14
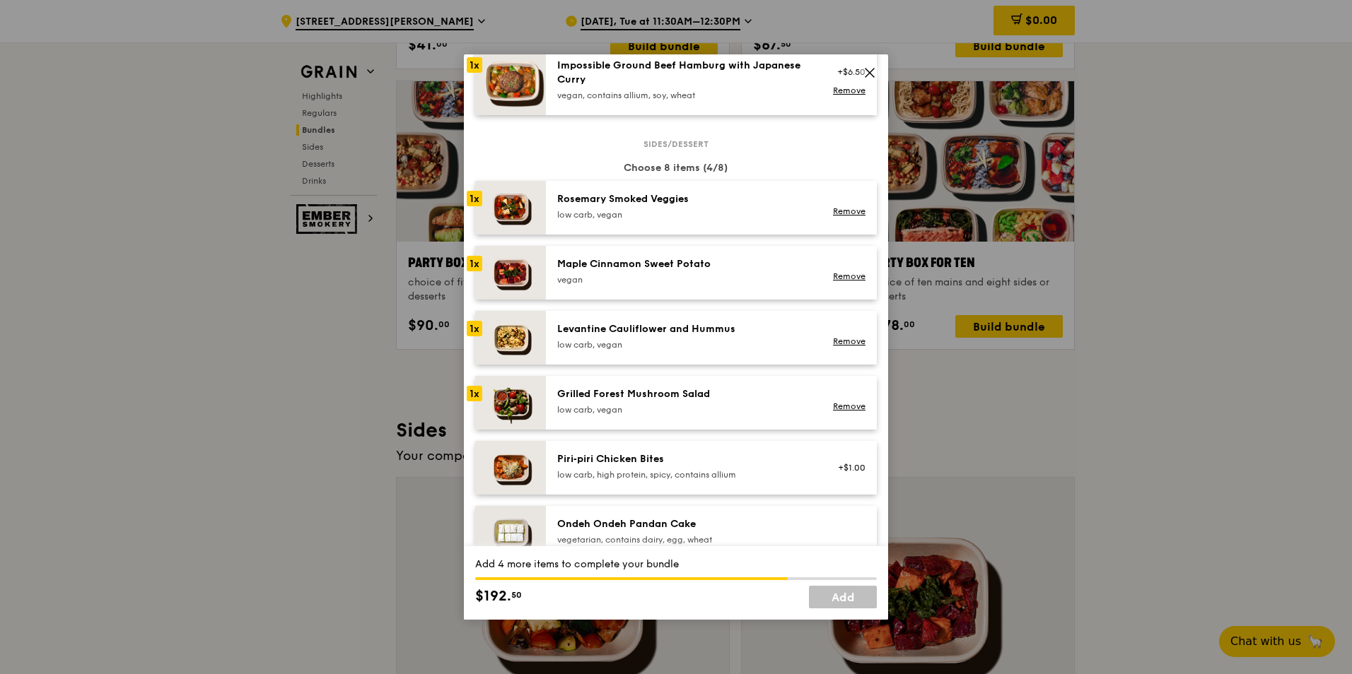
scroll to position [699, 0]
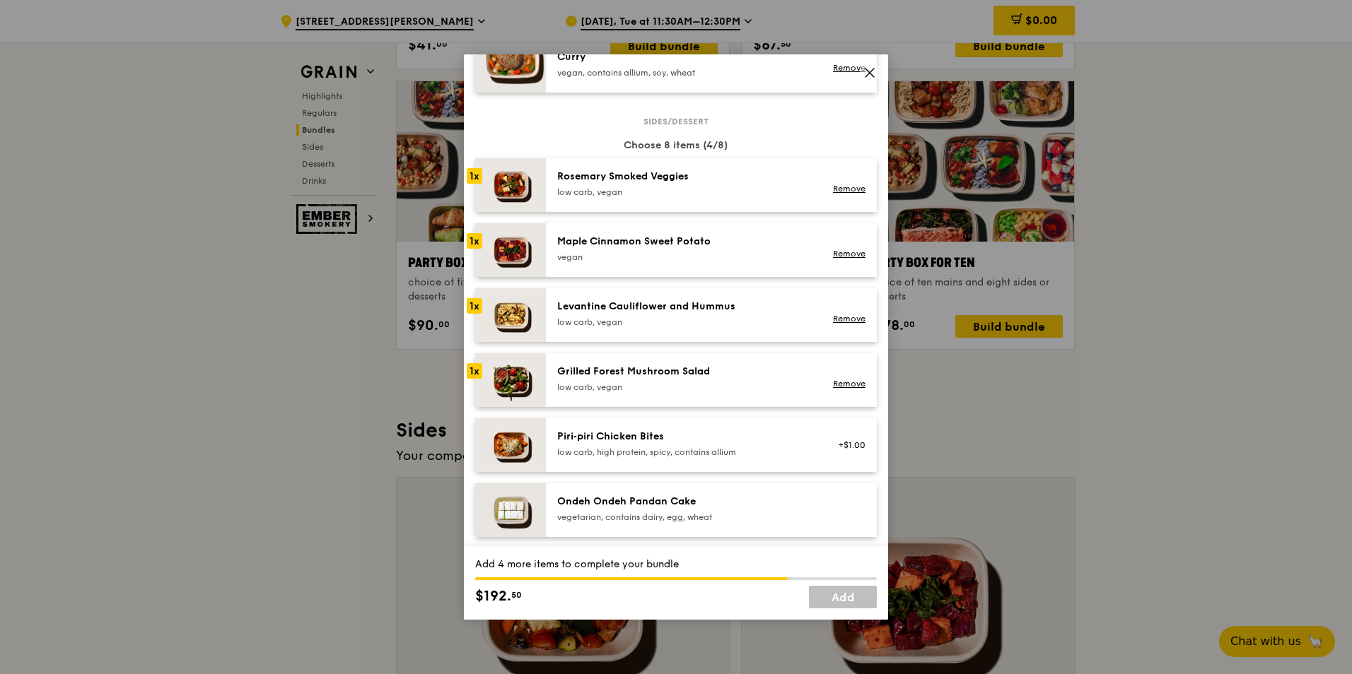
click at [686, 366] on div "Grilled Forest Mushroom Salad" at bounding box center [684, 372] width 254 height 14
click at [697, 309] on div "Levantine Cauliflower and Hummus" at bounding box center [684, 307] width 254 height 14
click at [706, 258] on div "vegan" at bounding box center [684, 257] width 254 height 11
click at [711, 190] on div "low carb, vegan" at bounding box center [684, 192] width 254 height 11
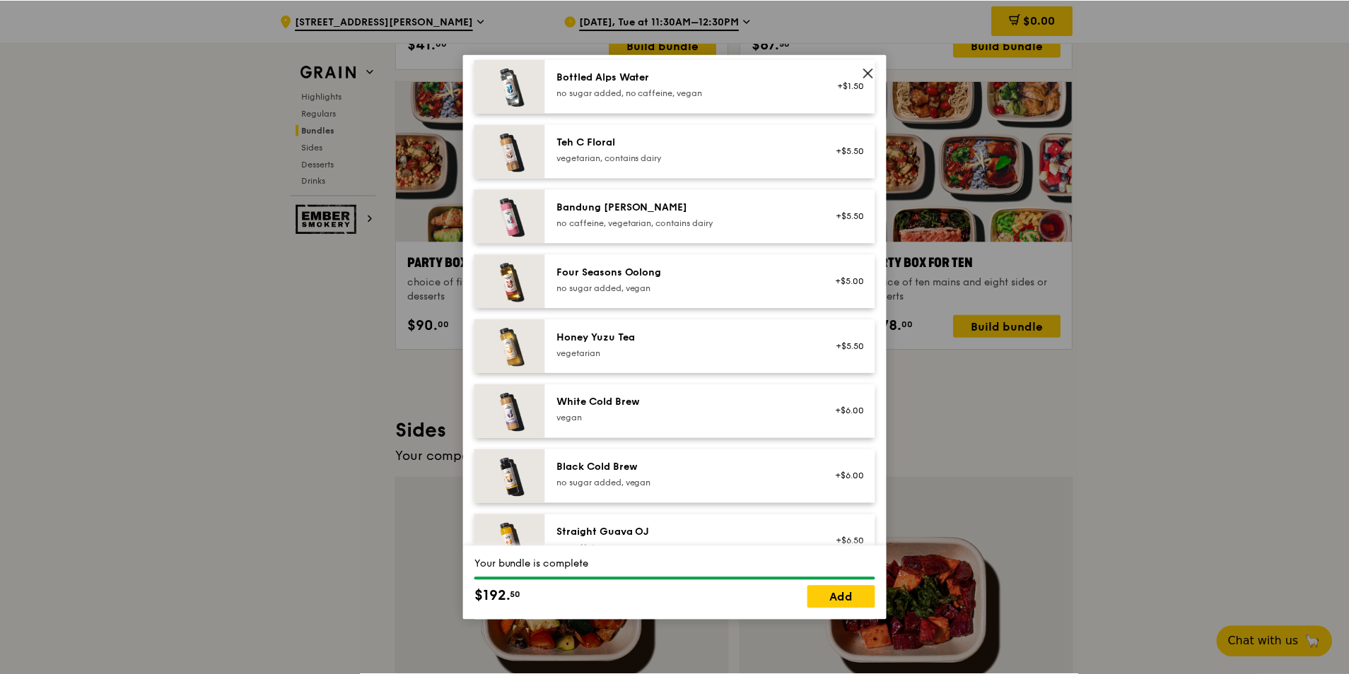
scroll to position [1618, 0]
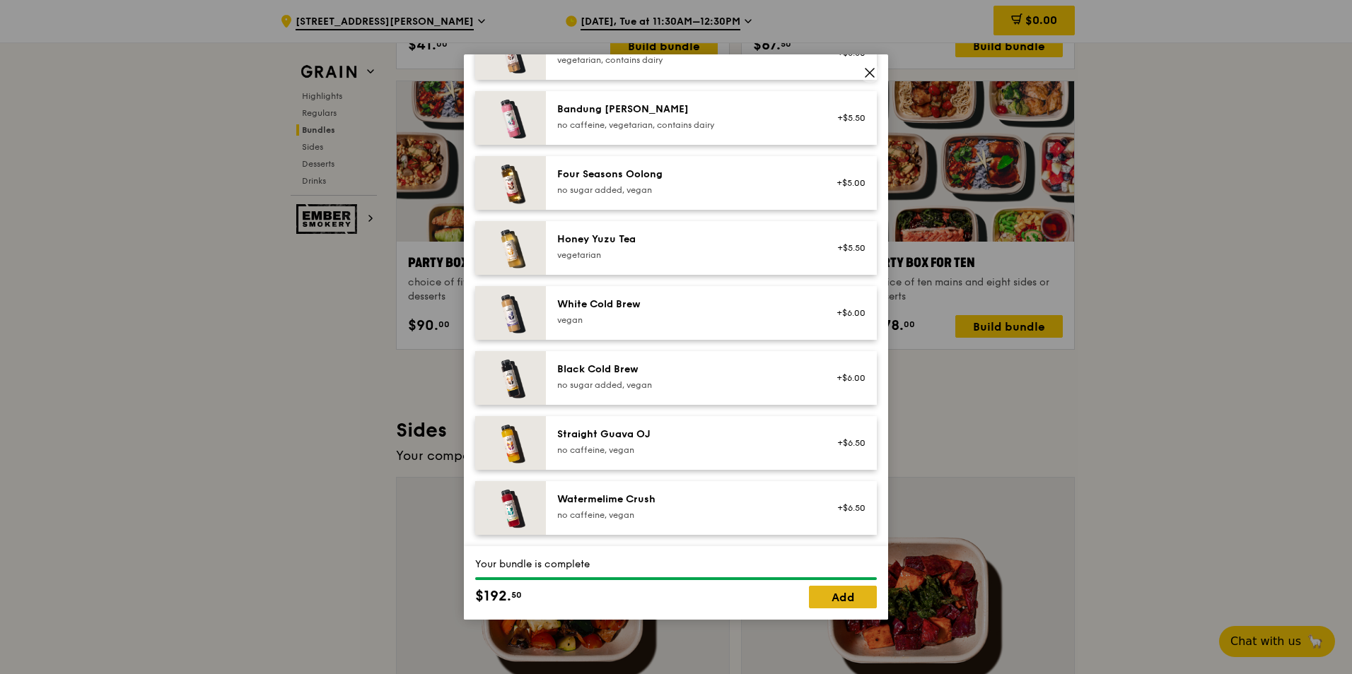
click at [847, 596] on link "Add" at bounding box center [843, 597] width 68 height 23
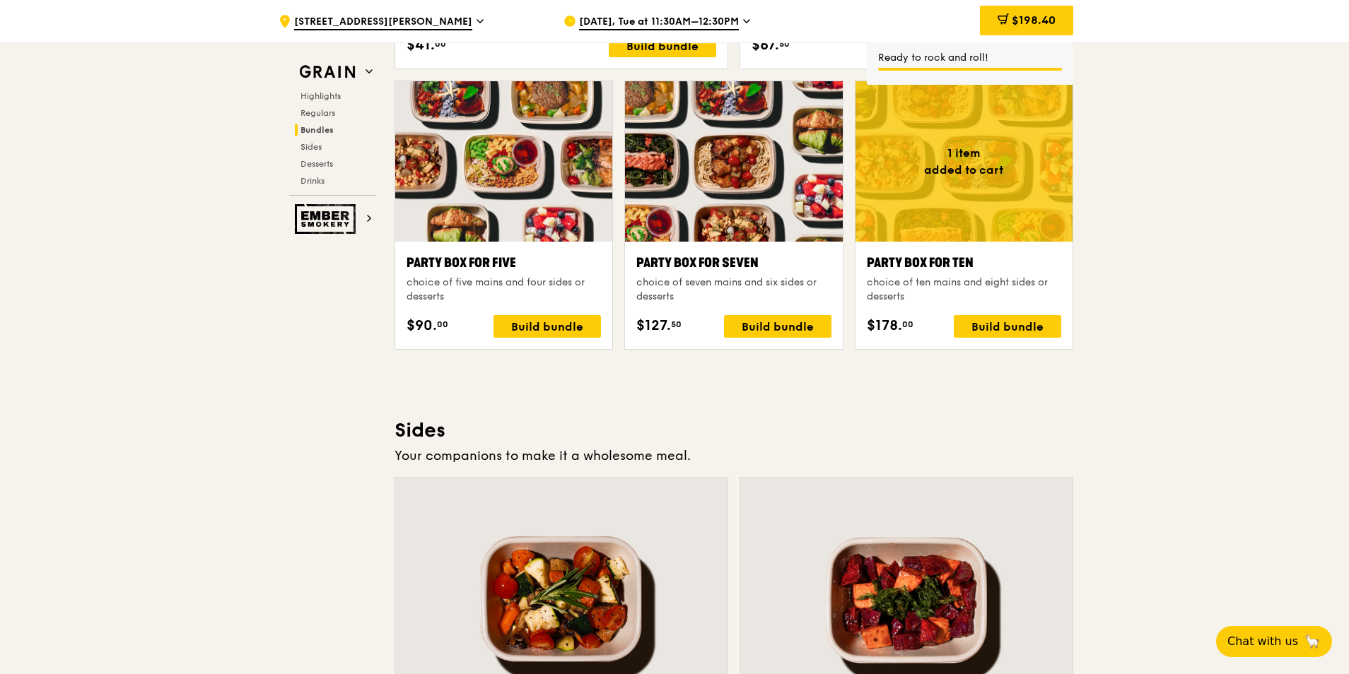
scroll to position [2757, 0]
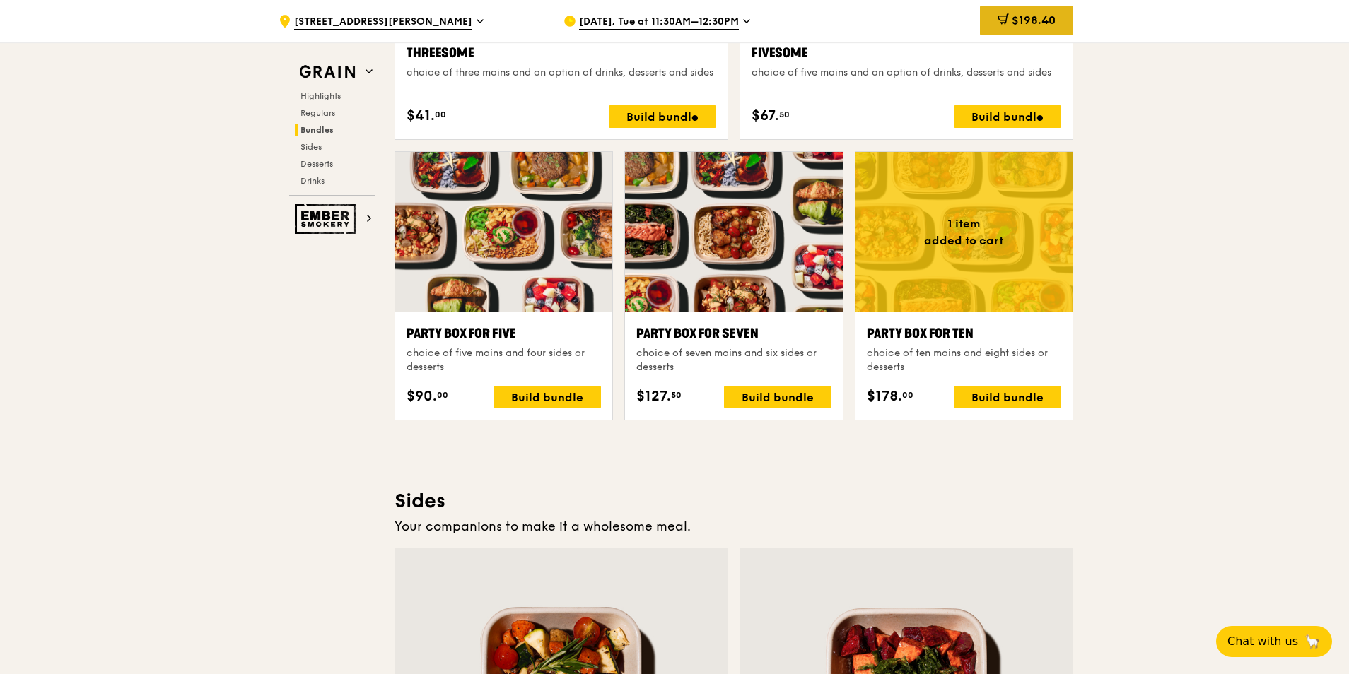
click at [1030, 21] on span "$198.40" at bounding box center [1034, 19] width 44 height 13
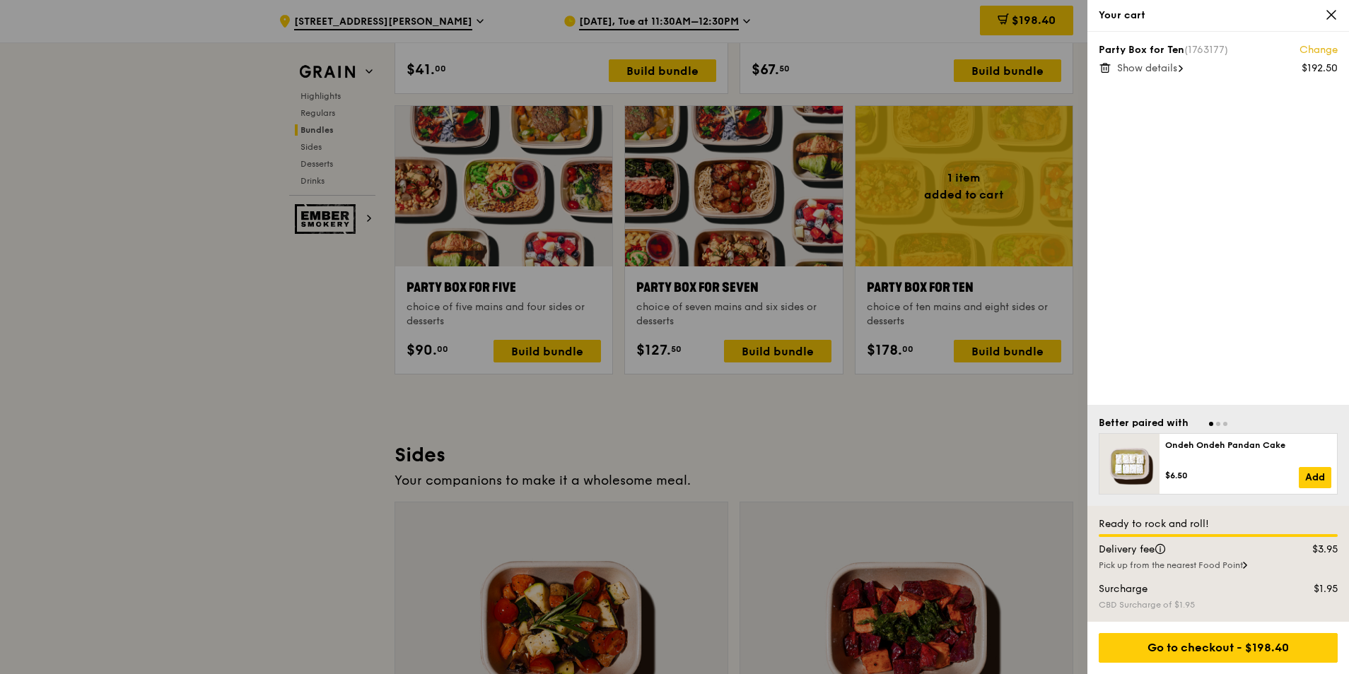
scroll to position [2828, 0]
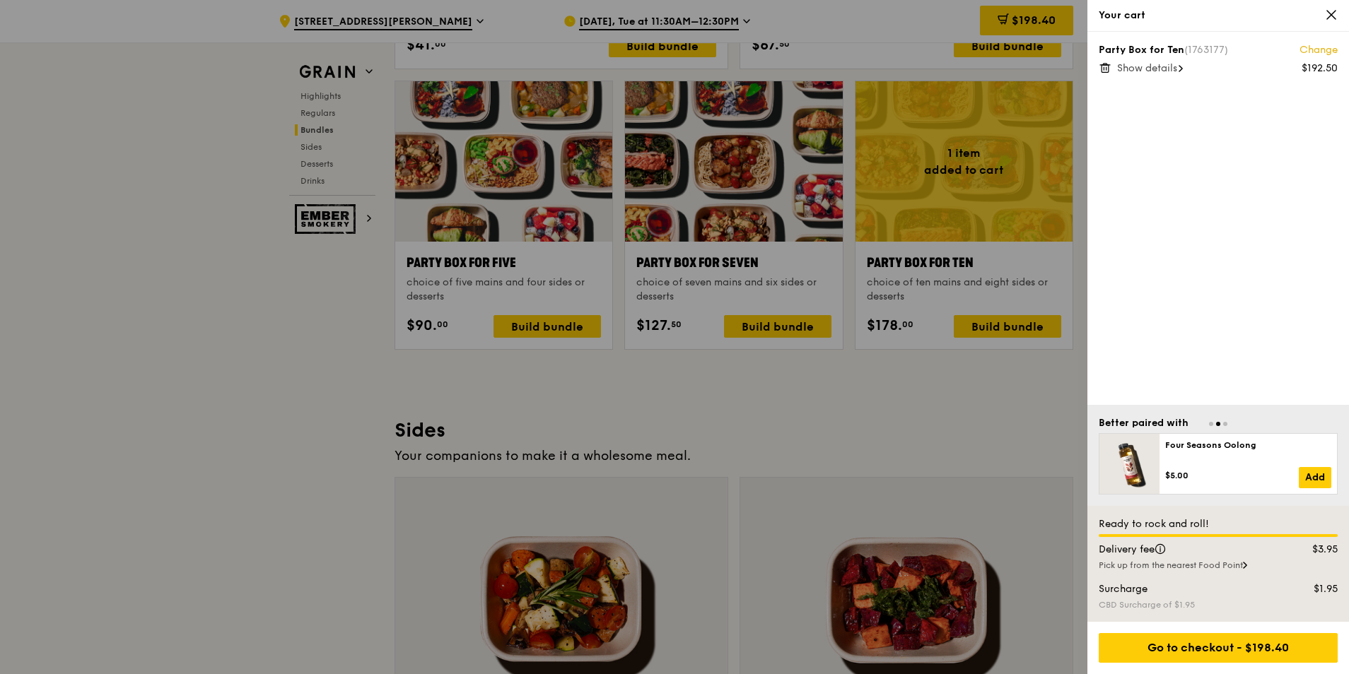
click at [1254, 564] on div "Pick up from the nearest Food Point" at bounding box center [1218, 565] width 239 height 11
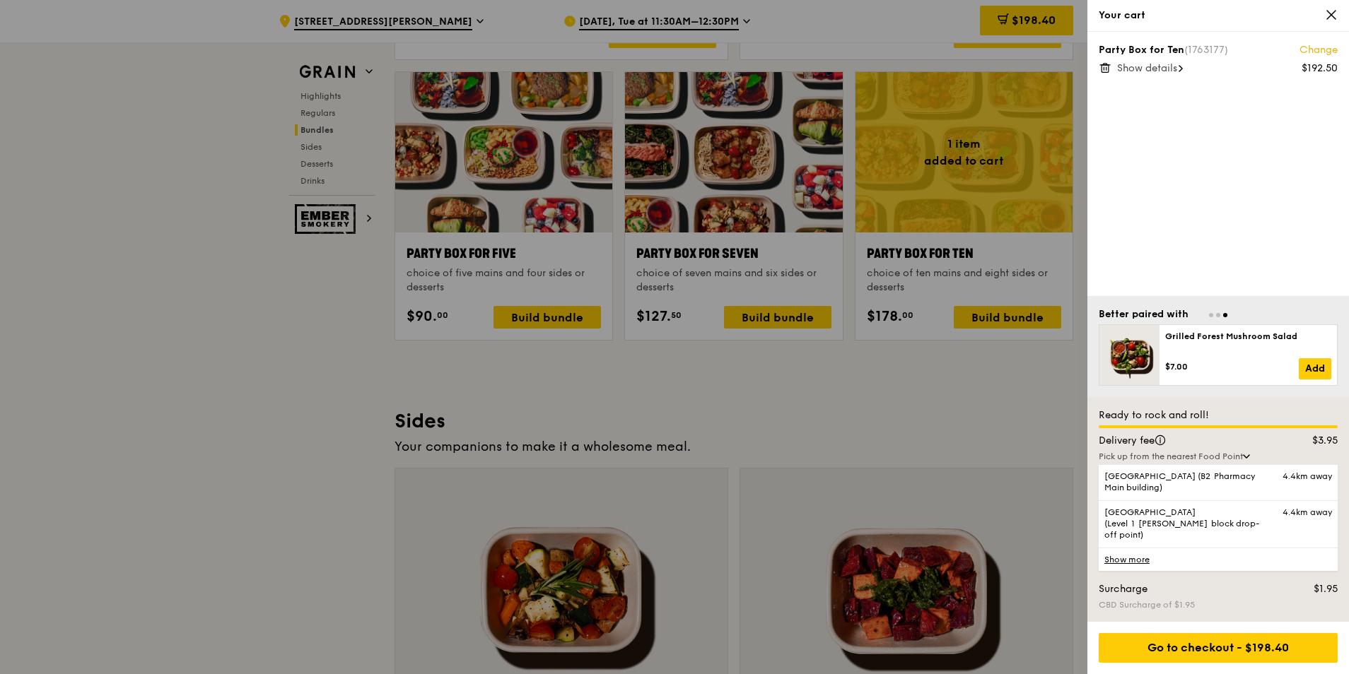
scroll to position [2898, 0]
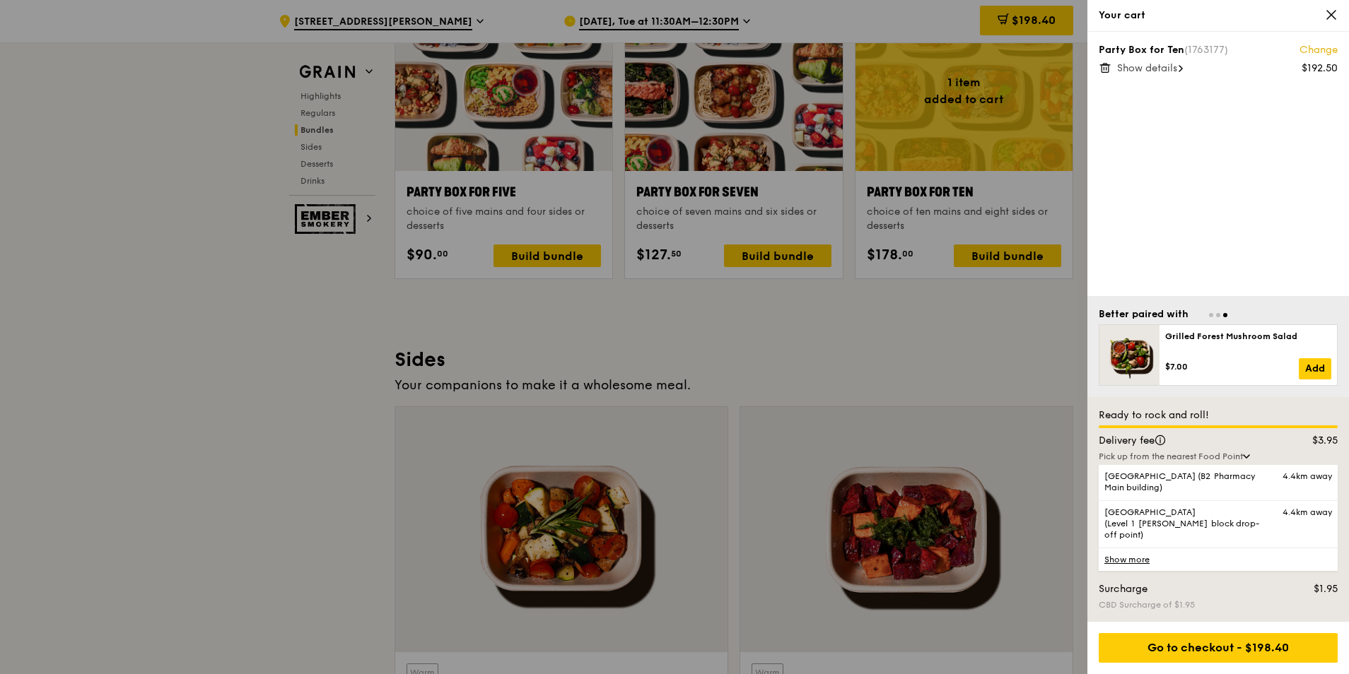
click at [1131, 567] on link "Show more" at bounding box center [1218, 559] width 239 height 23
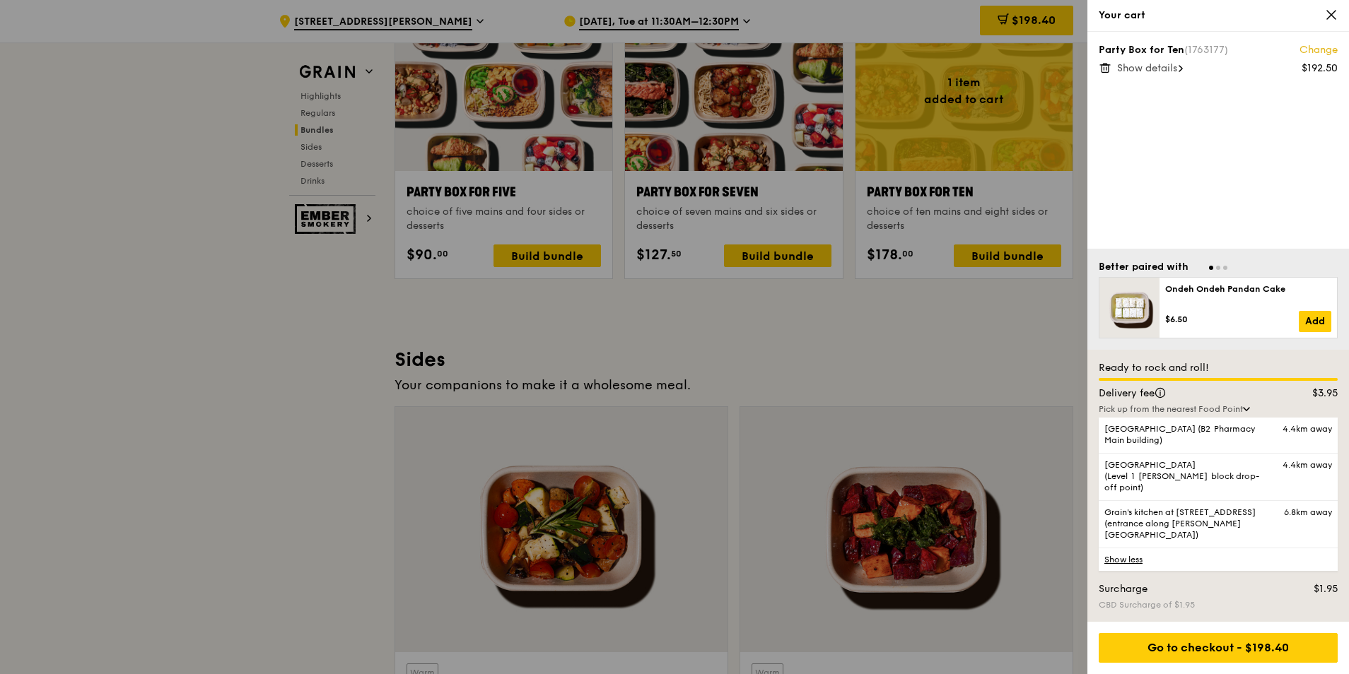
click at [1244, 415] on div "Pick up from the nearest Food Point" at bounding box center [1218, 409] width 239 height 11
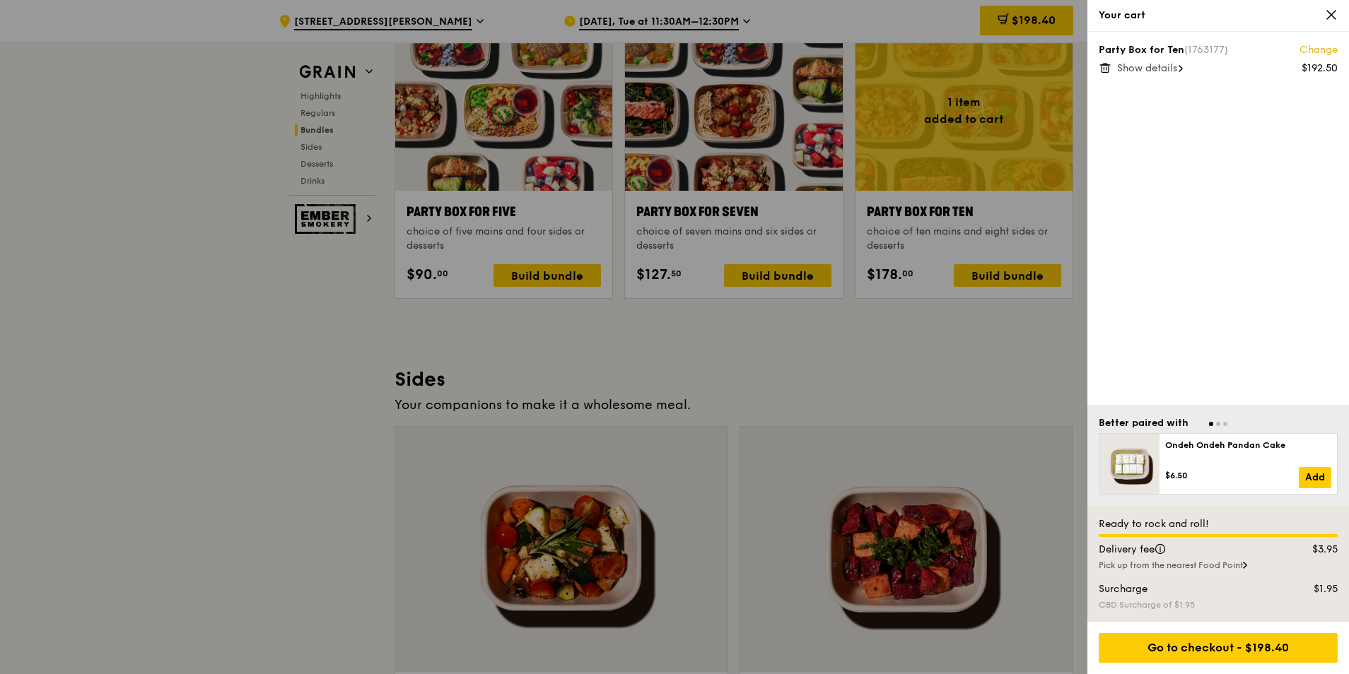
scroll to position [2969, 0]
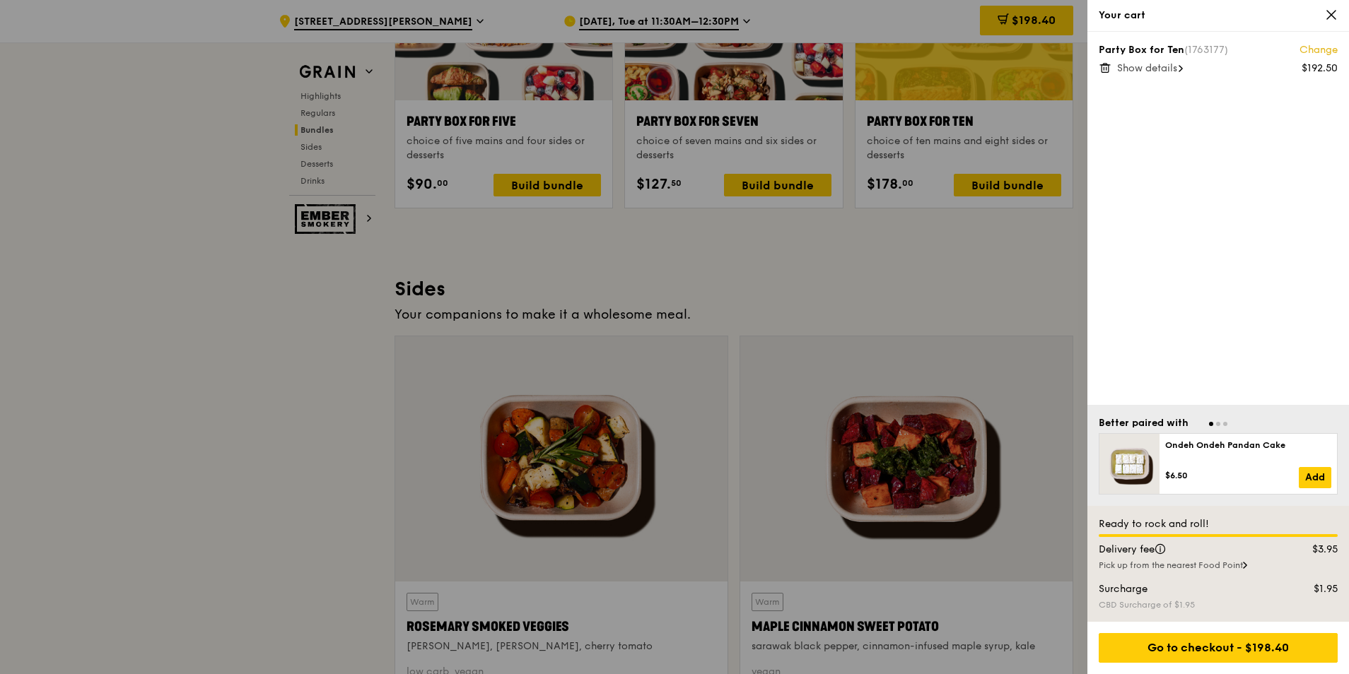
click at [300, 525] on div at bounding box center [674, 337] width 1349 height 674
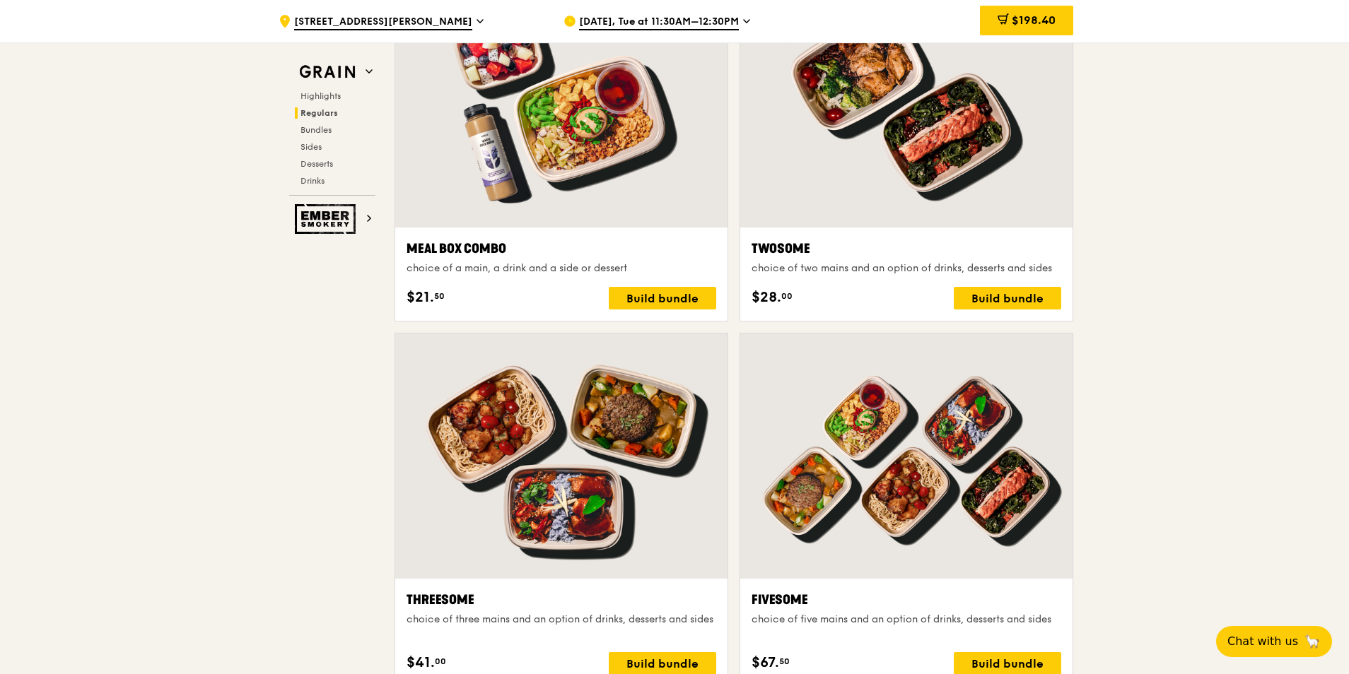
scroll to position [2404, 0]
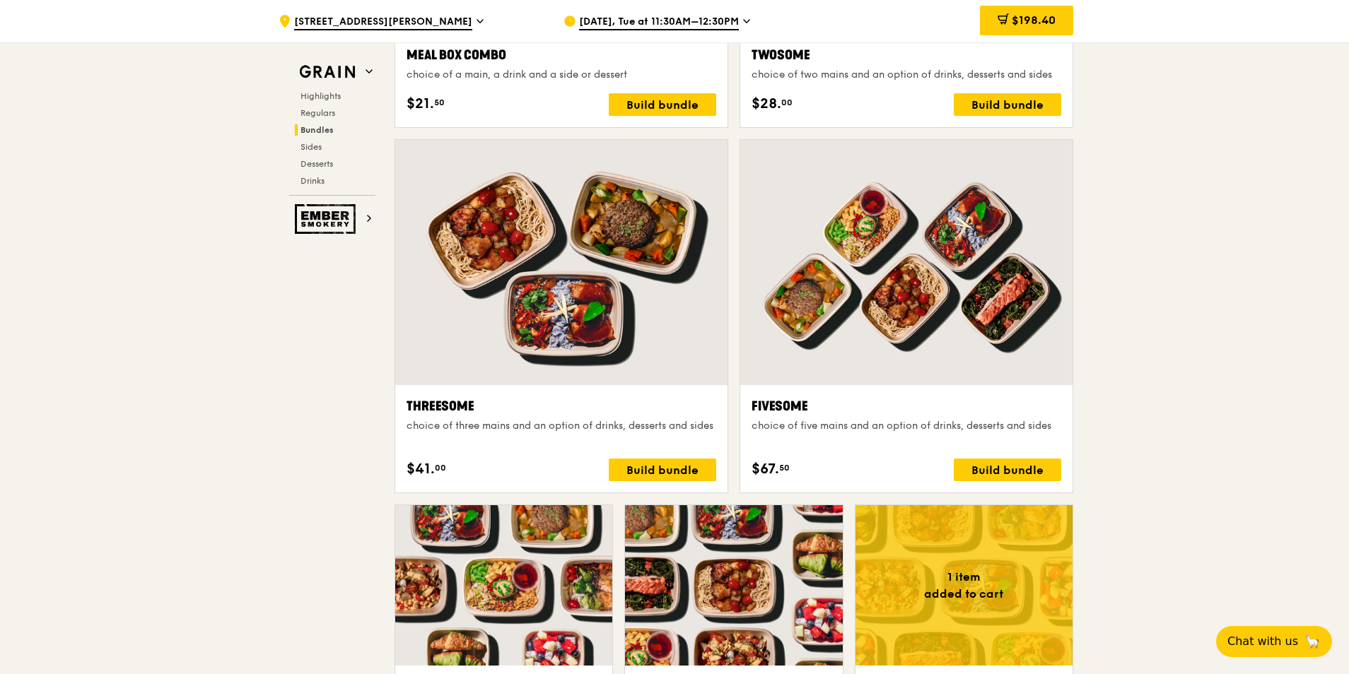
click at [1241, 525] on div ".cls-1 { fill: none; stroke: #fff; stroke-linecap: round; stroke-linejoin: roun…" at bounding box center [674, 656] width 1349 height 5984
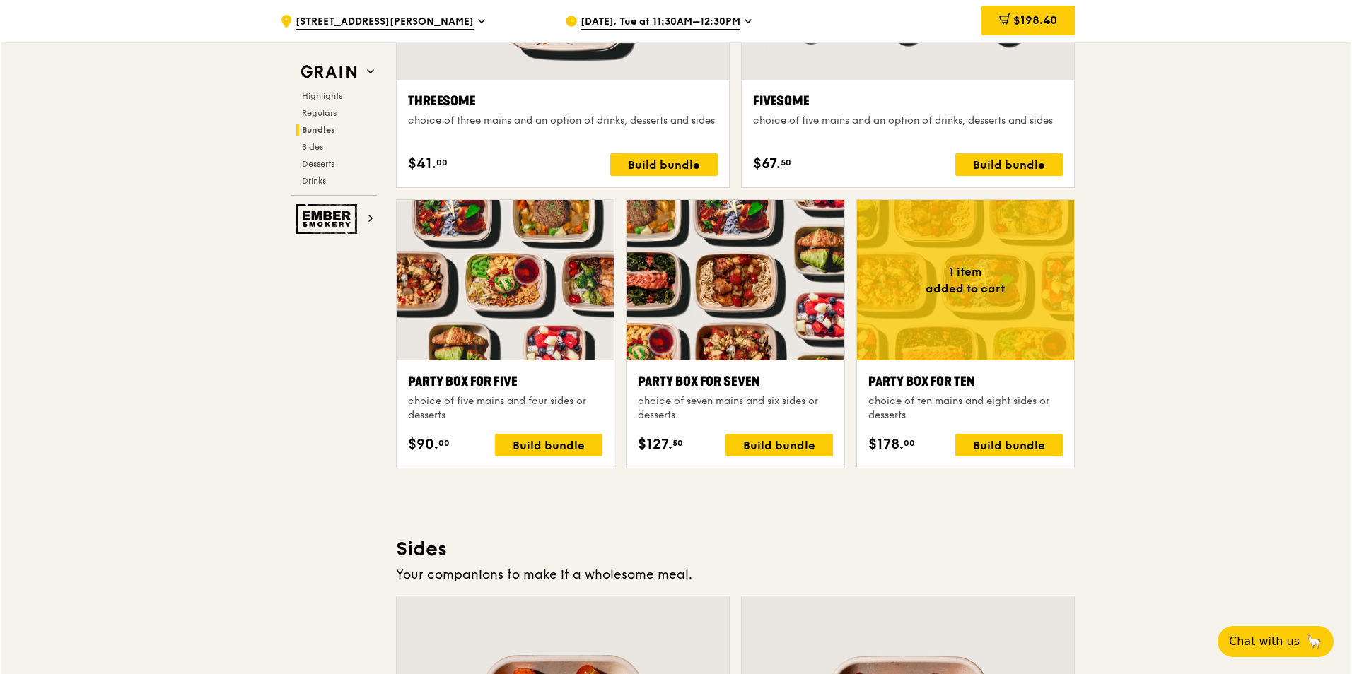
scroll to position [2686, 0]
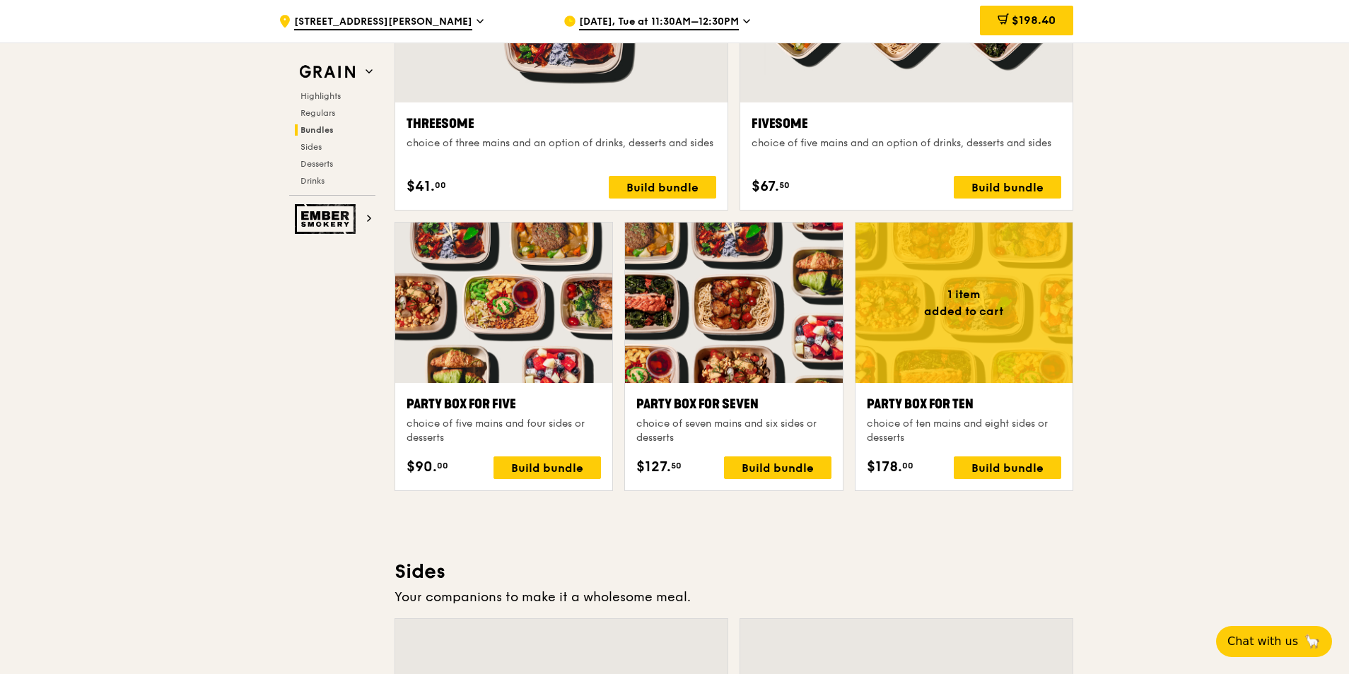
click at [1004, 343] on div at bounding box center [963, 303] width 217 height 160
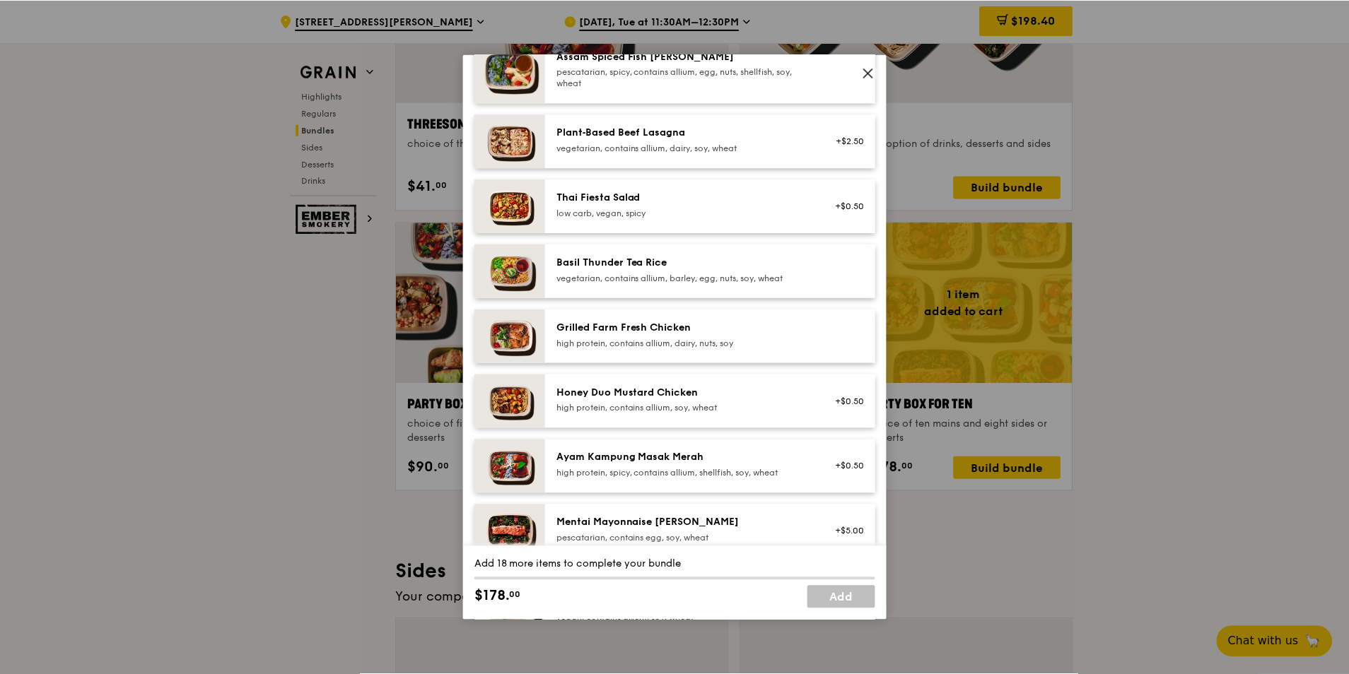
scroll to position [45, 0]
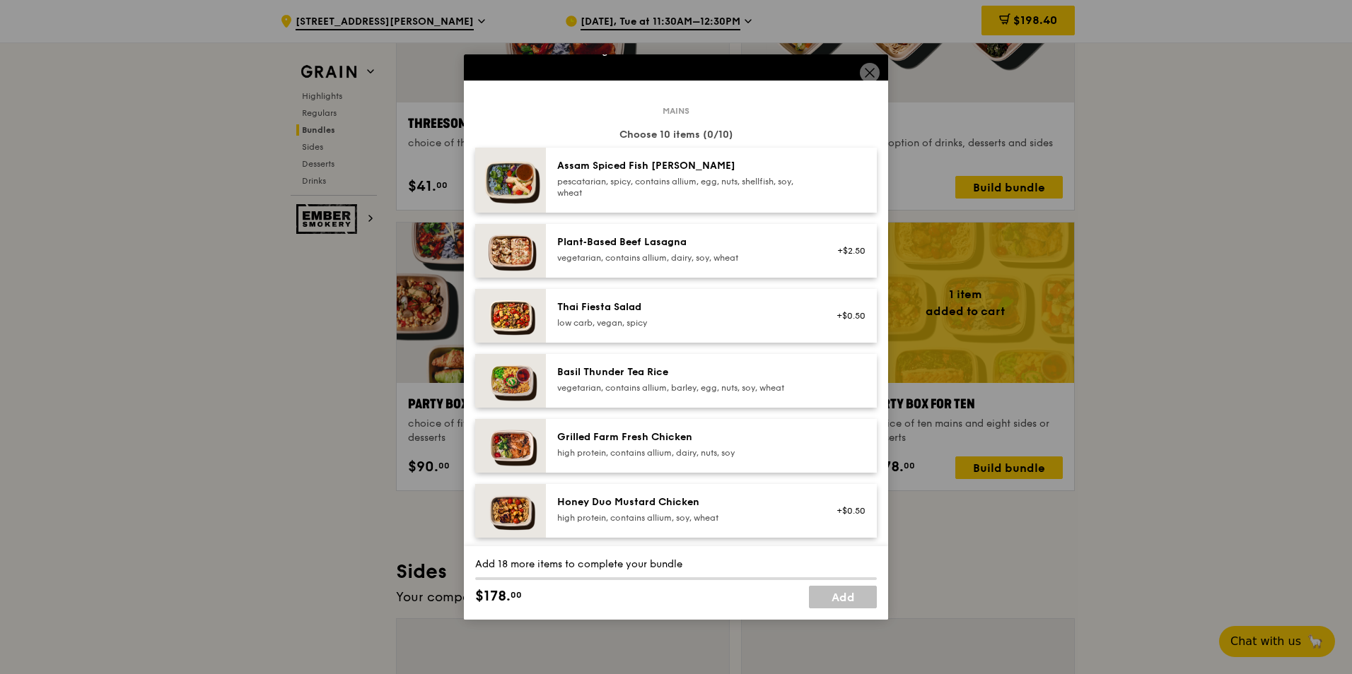
click at [867, 71] on icon at bounding box center [869, 73] width 8 height 8
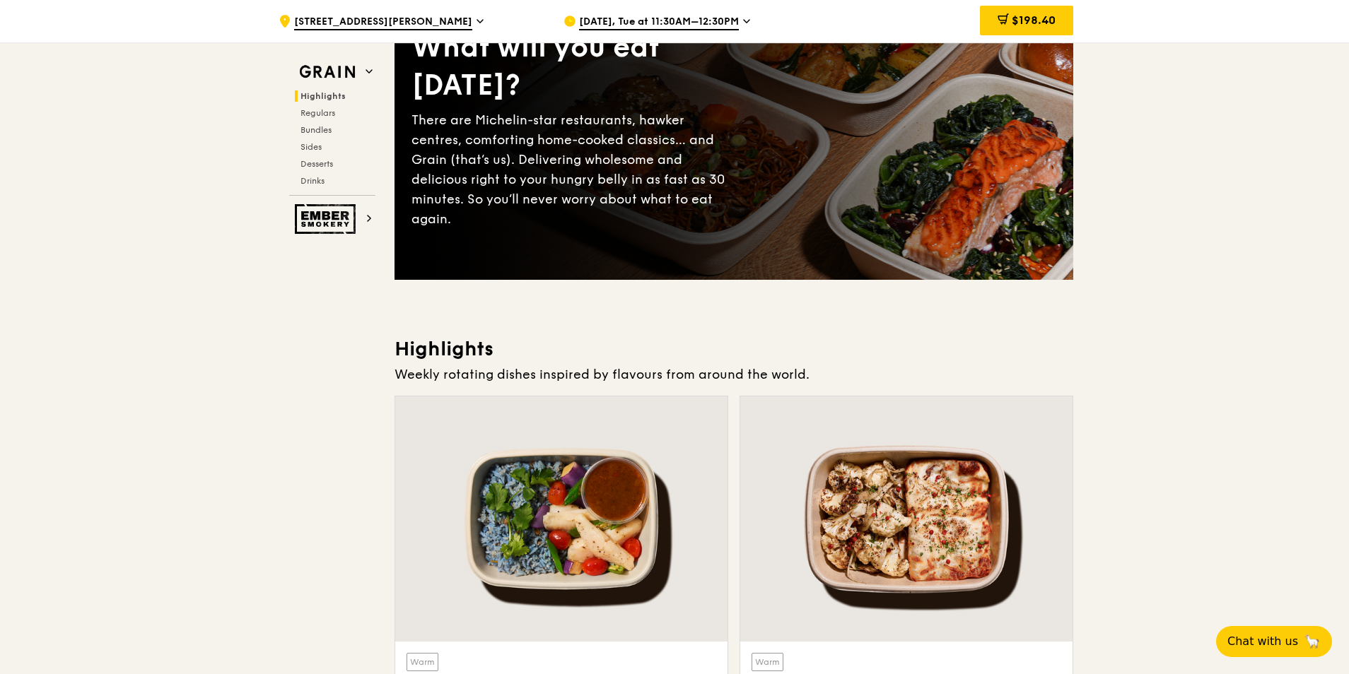
scroll to position [495, 0]
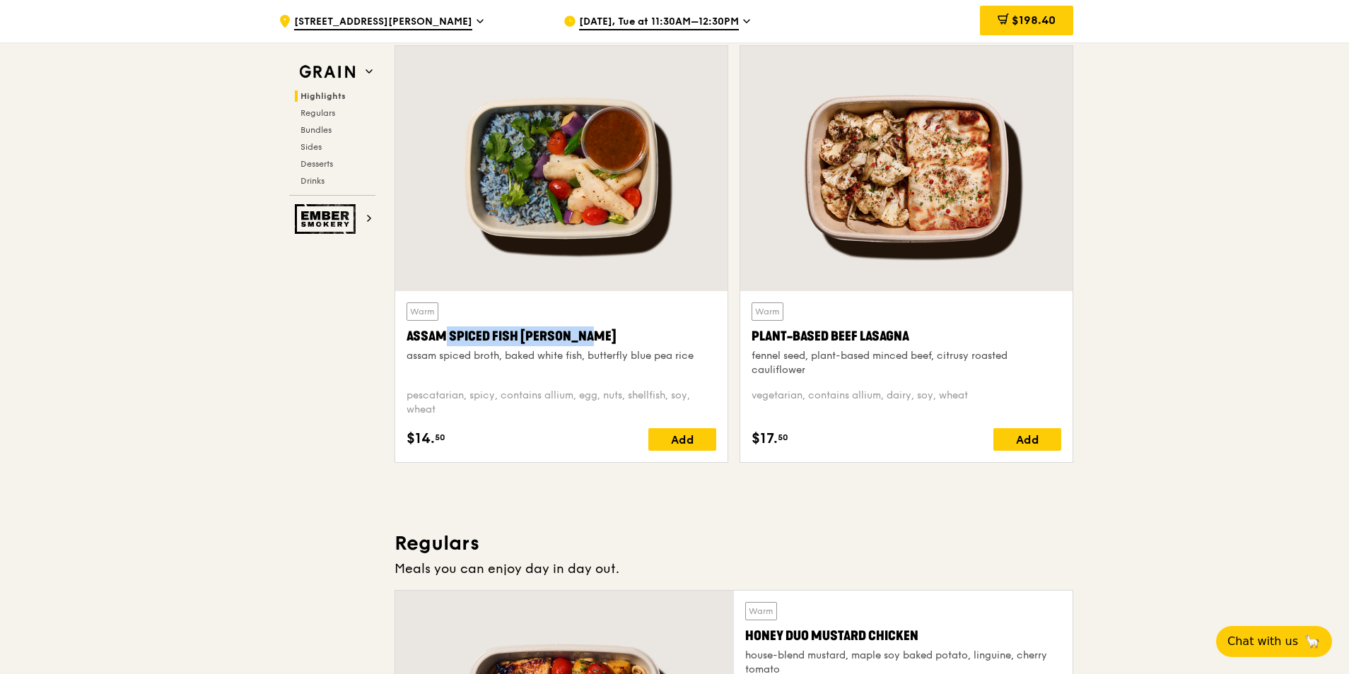
drag, startPoint x: 575, startPoint y: 333, endPoint x: 400, endPoint y: 334, distance: 174.6
click at [400, 334] on div "Warm Assam Spiced Fish [PERSON_NAME] assam spiced broth, baked white fish, butt…" at bounding box center [561, 376] width 332 height 171
copy div "Assam Spiced Fish [PERSON_NAME]"
drag, startPoint x: 925, startPoint y: 342, endPoint x: 751, endPoint y: 341, distance: 173.9
click at [751, 341] on div "Plant-Based Beef Lasagna" at bounding box center [906, 337] width 310 height 20
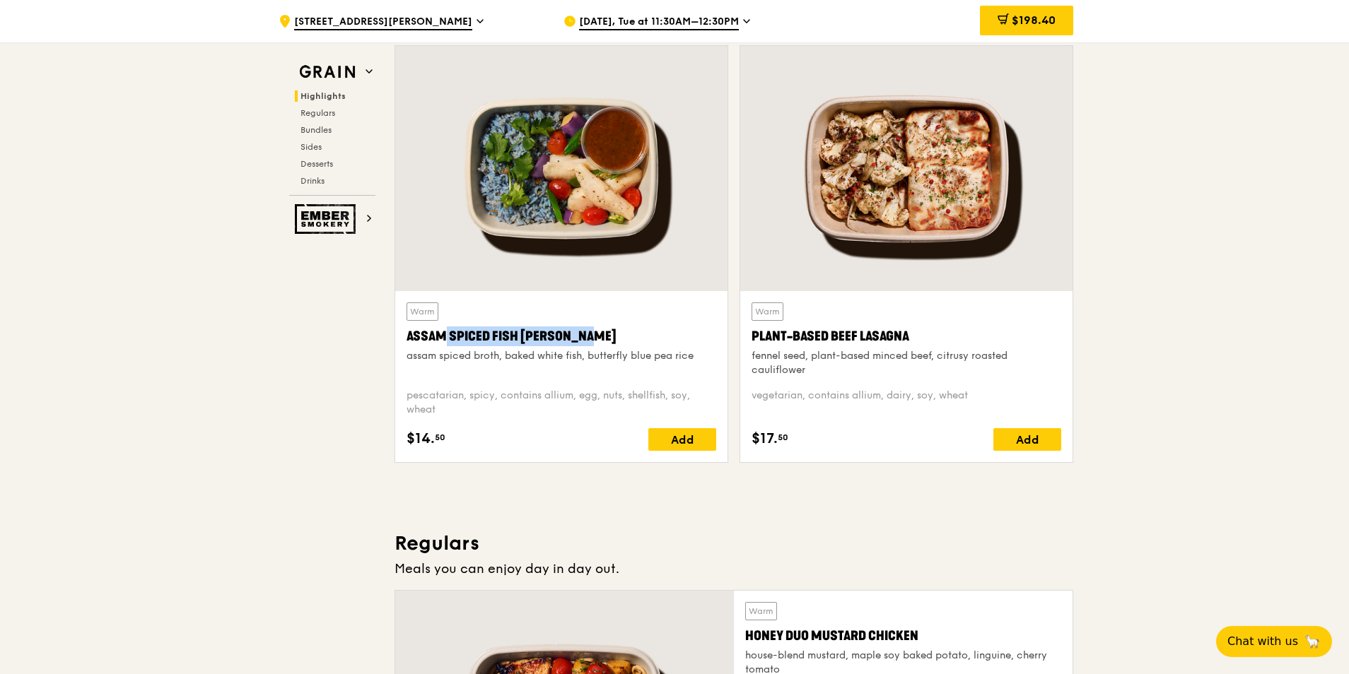
copy div "Plant-Based Beef Lasagna"
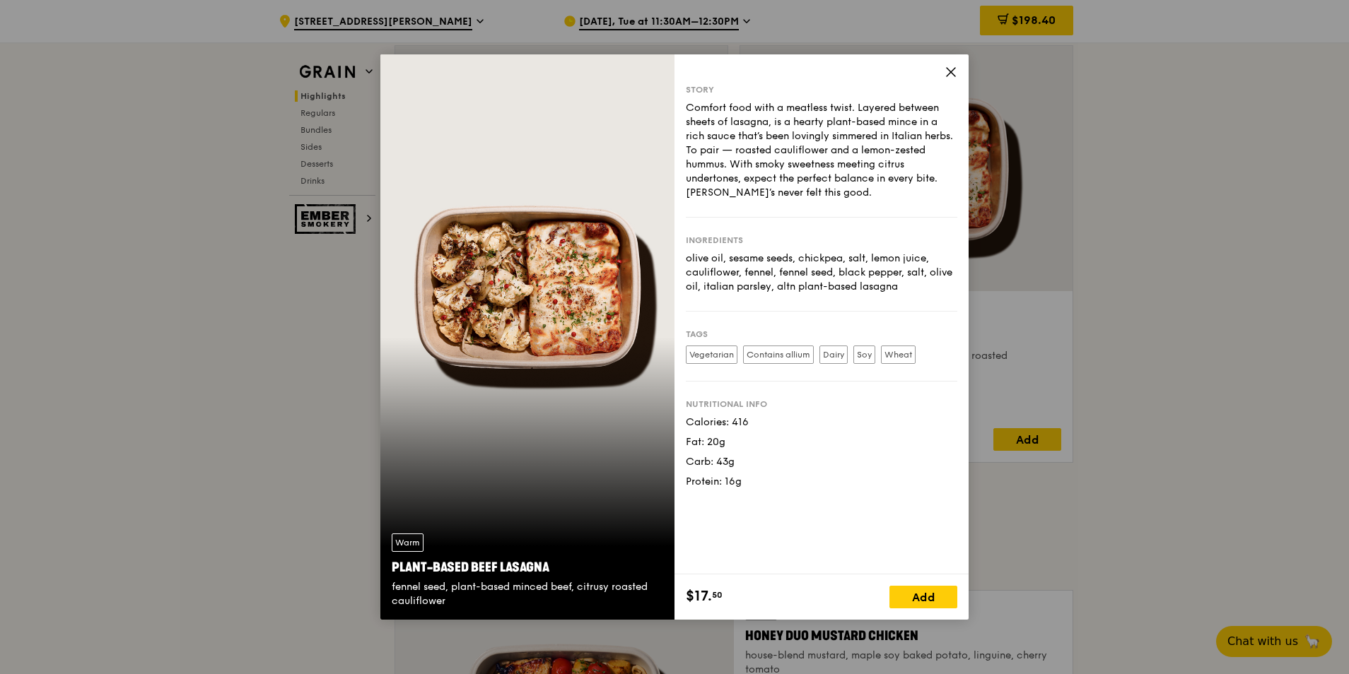
click at [1270, 366] on div "Warm Plant-Based Beef Lasagna fennel seed, plant-based minced beef, citrusy roa…" at bounding box center [674, 337] width 1349 height 674
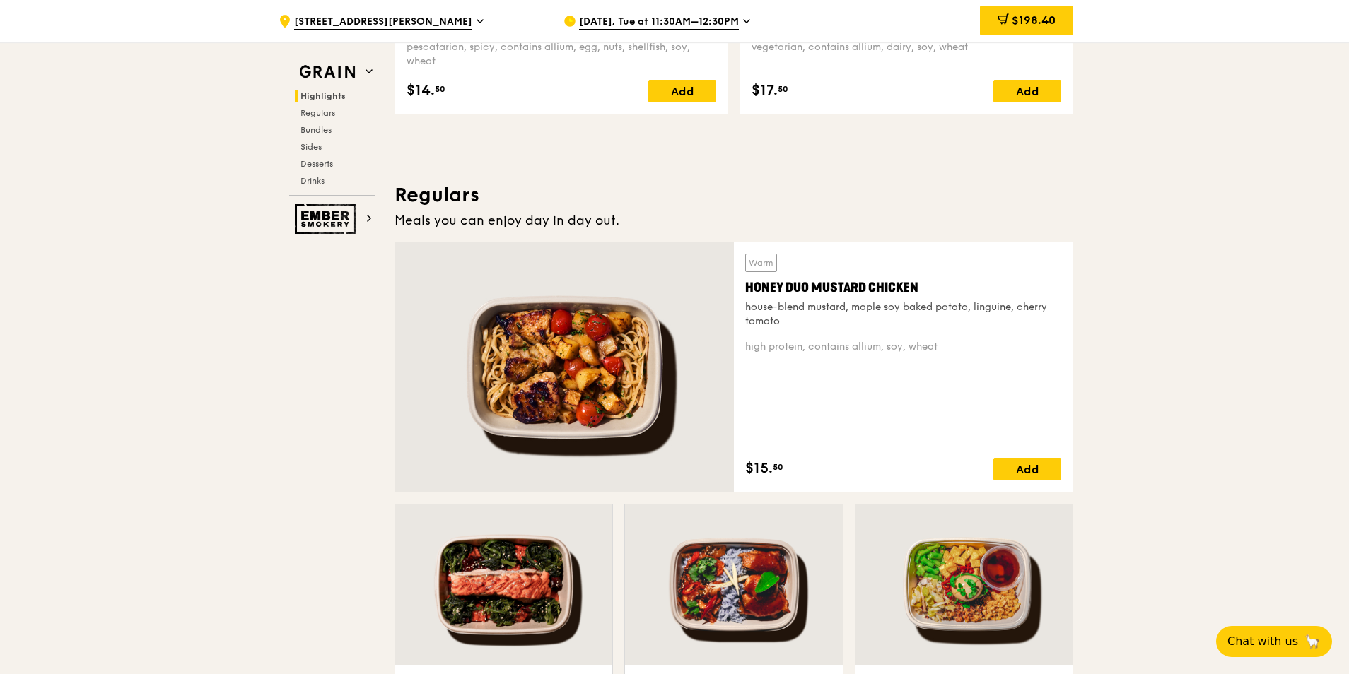
scroll to position [848, 0]
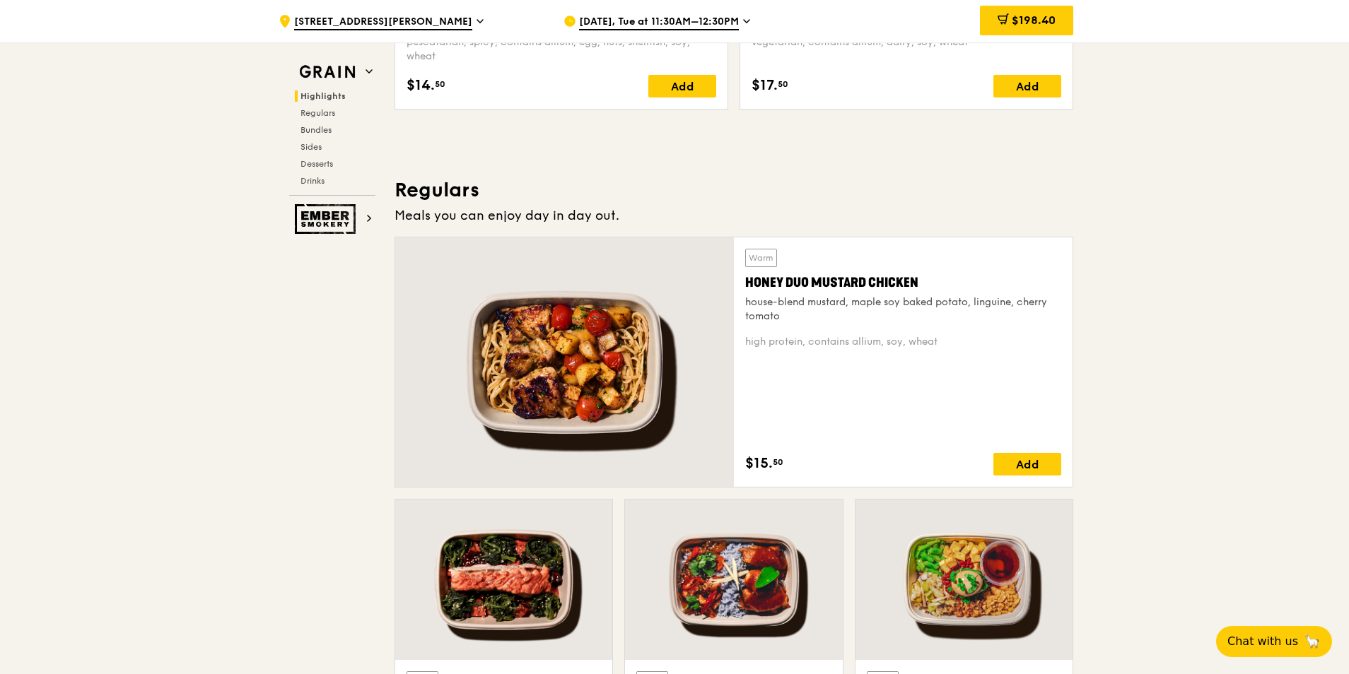
drag, startPoint x: 916, startPoint y: 276, endPoint x: 747, endPoint y: 282, distance: 169.1
click at [747, 282] on div "Honey Duo Mustard Chicken" at bounding box center [903, 283] width 316 height 20
copy div "Honey Duo Mustard Chicken"
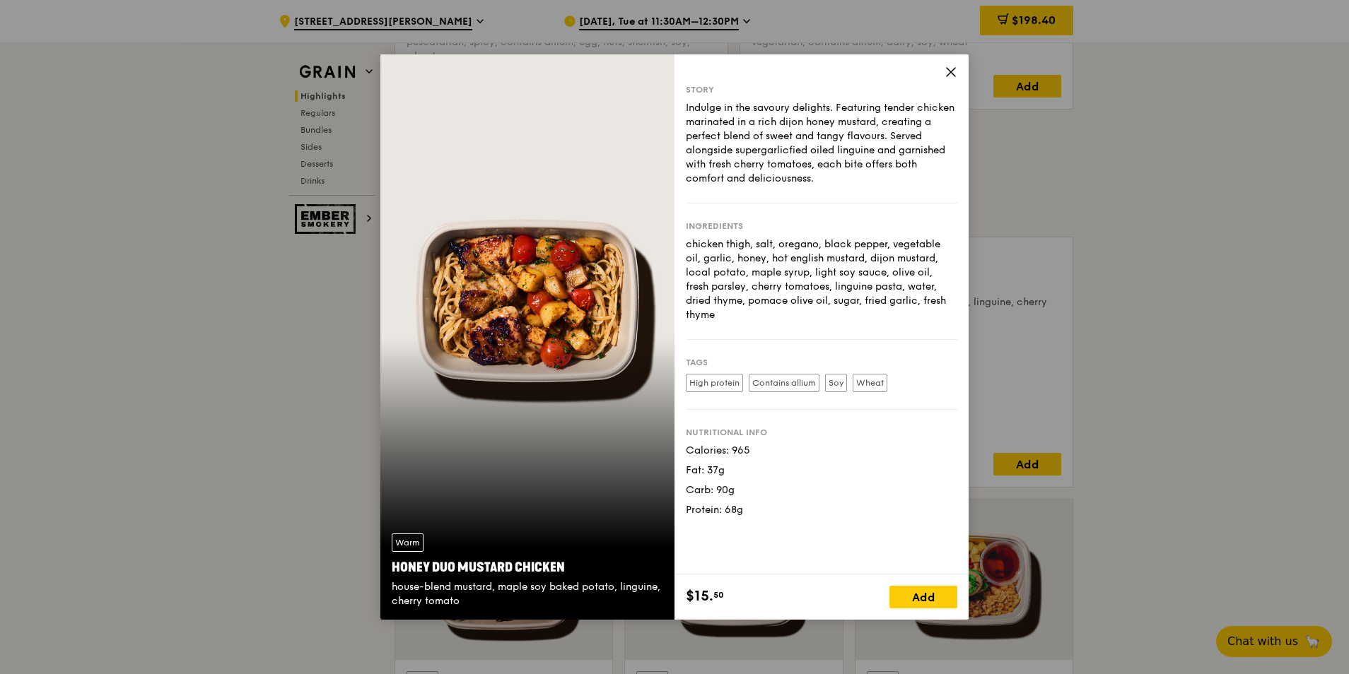
click at [1203, 443] on div "Warm Honey Duo Mustard Chicken house-blend mustard, maple soy baked potato, lin…" at bounding box center [674, 337] width 1349 height 674
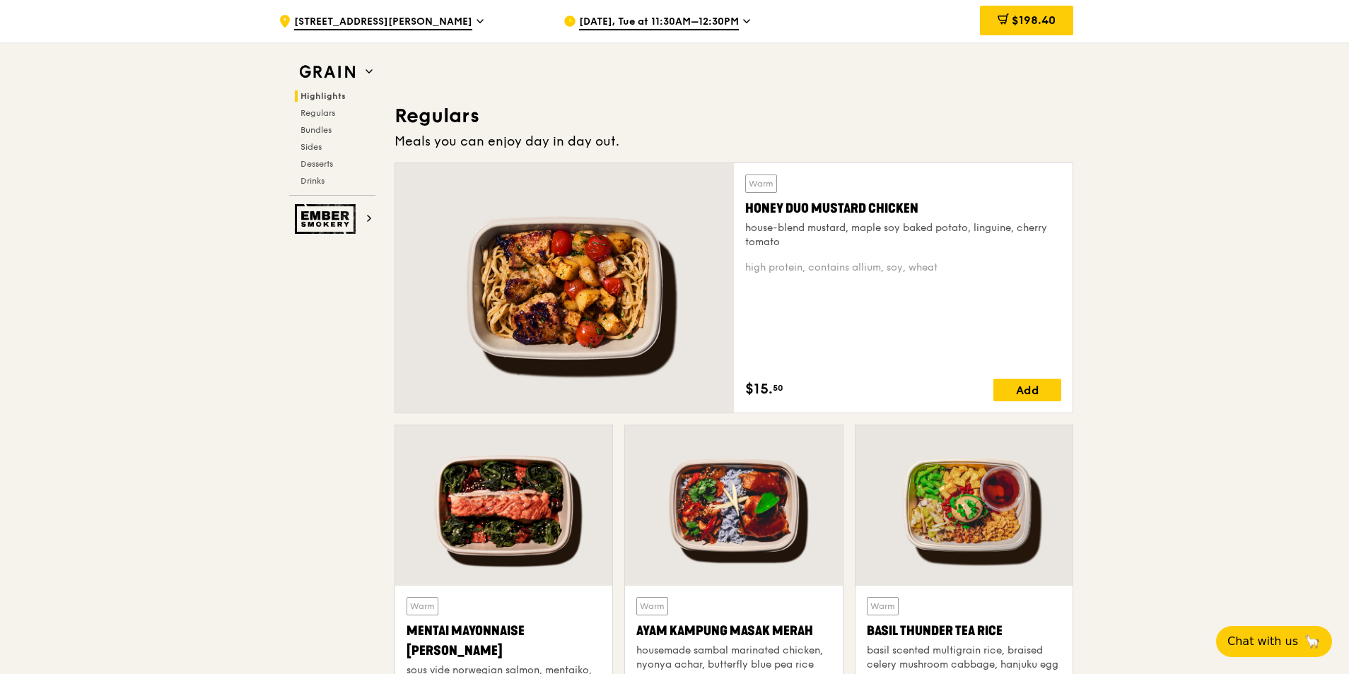
scroll to position [1060, 0]
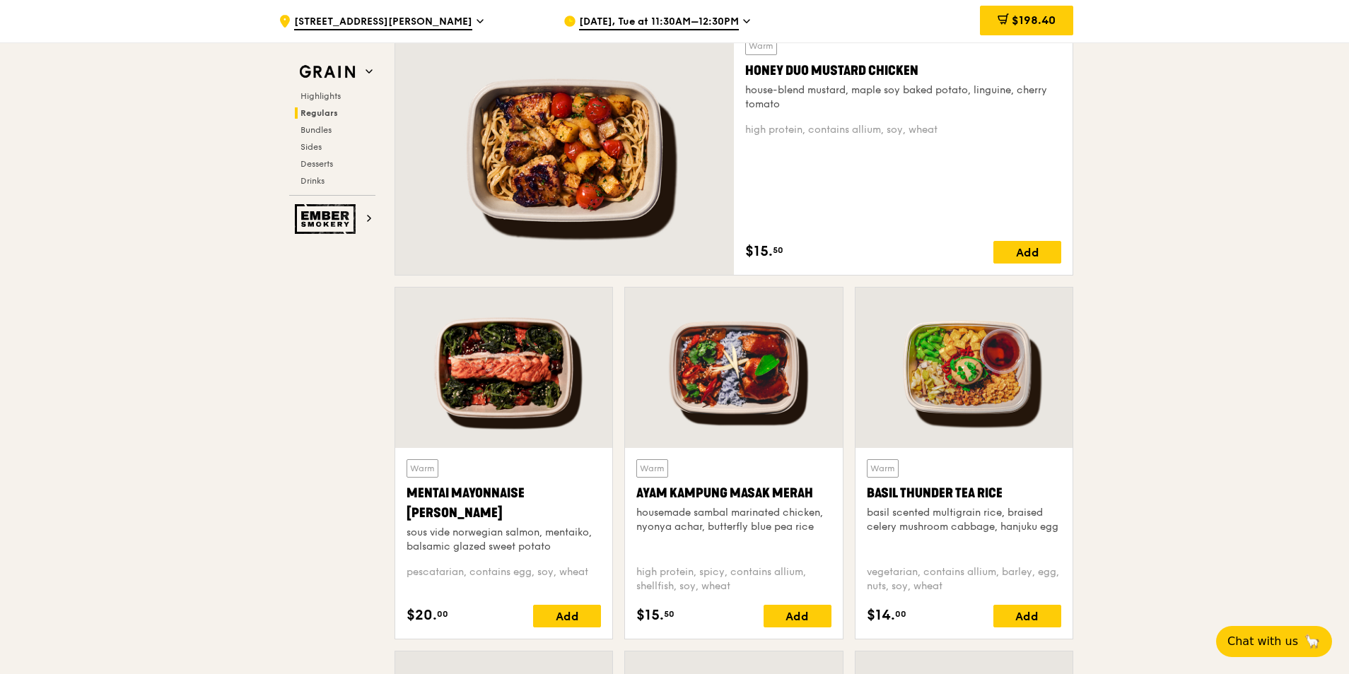
drag, startPoint x: 458, startPoint y: 511, endPoint x: 403, endPoint y: 492, distance: 58.4
click at [403, 492] on div "Warm Mentai Mayonnaise Aburi Salmon sous vide norwegian salmon, mentaiko, balsa…" at bounding box center [503, 543] width 217 height 191
copy div "Mentai Mayonnaise [PERSON_NAME]"
drag, startPoint x: 638, startPoint y: 491, endPoint x: 809, endPoint y: 493, distance: 171.8
click at [809, 493] on div "Ayam Kampung Masak Merah" at bounding box center [733, 494] width 194 height 20
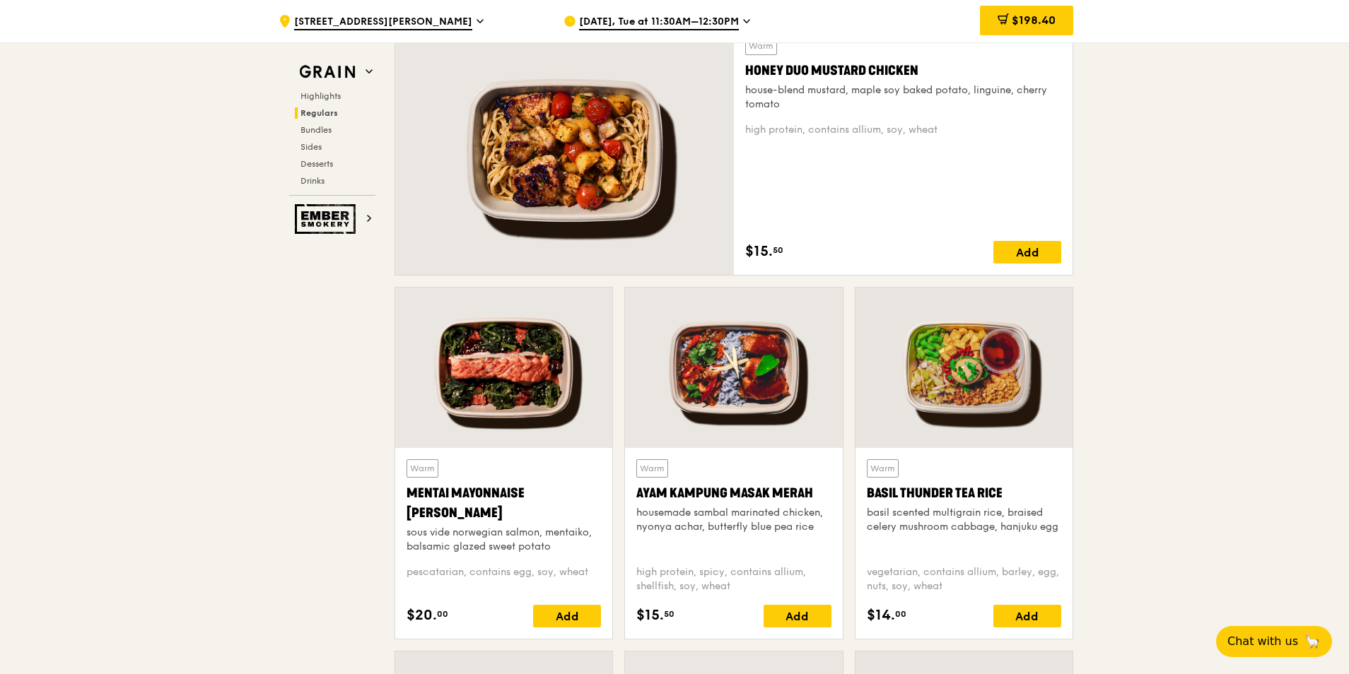
copy div "Ayam Kampung Masak Merah"
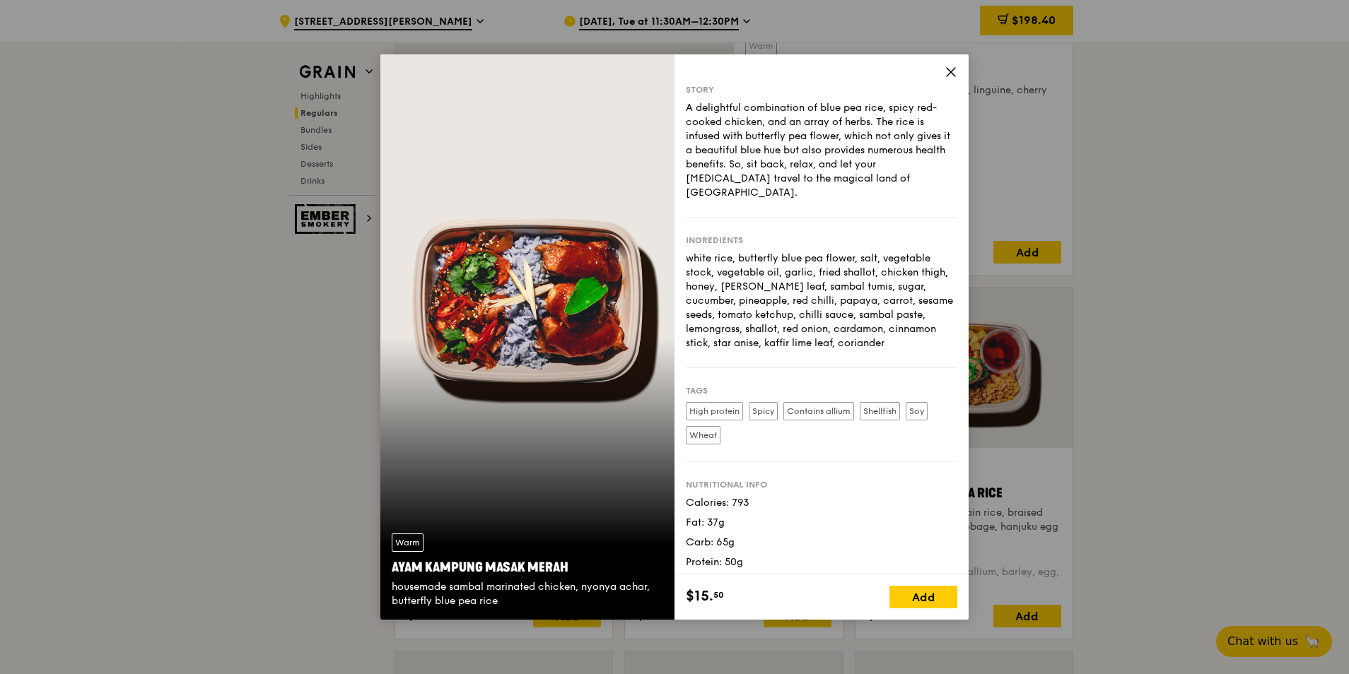
drag, startPoint x: 1182, startPoint y: 438, endPoint x: 932, endPoint y: 464, distance: 250.8
click at [1182, 438] on div "Warm Ayam [GEOGRAPHIC_DATA] housemade sambal marinated chicken, nyonya achar, b…" at bounding box center [674, 337] width 1349 height 674
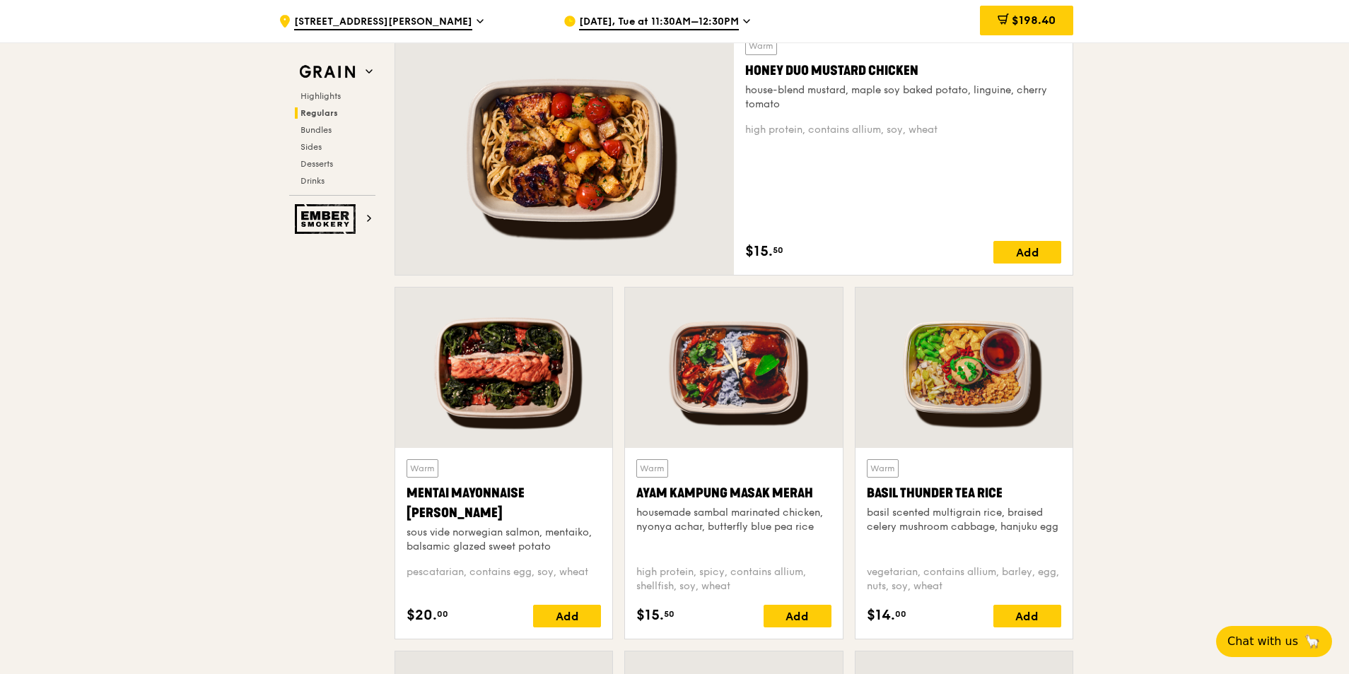
drag, startPoint x: 1029, startPoint y: 492, endPoint x: 867, endPoint y: 493, distance: 161.9
click at [867, 493] on div "Basil Thunder Tea Rice" at bounding box center [964, 494] width 194 height 20
copy div "Basil Thunder Tea Rice"
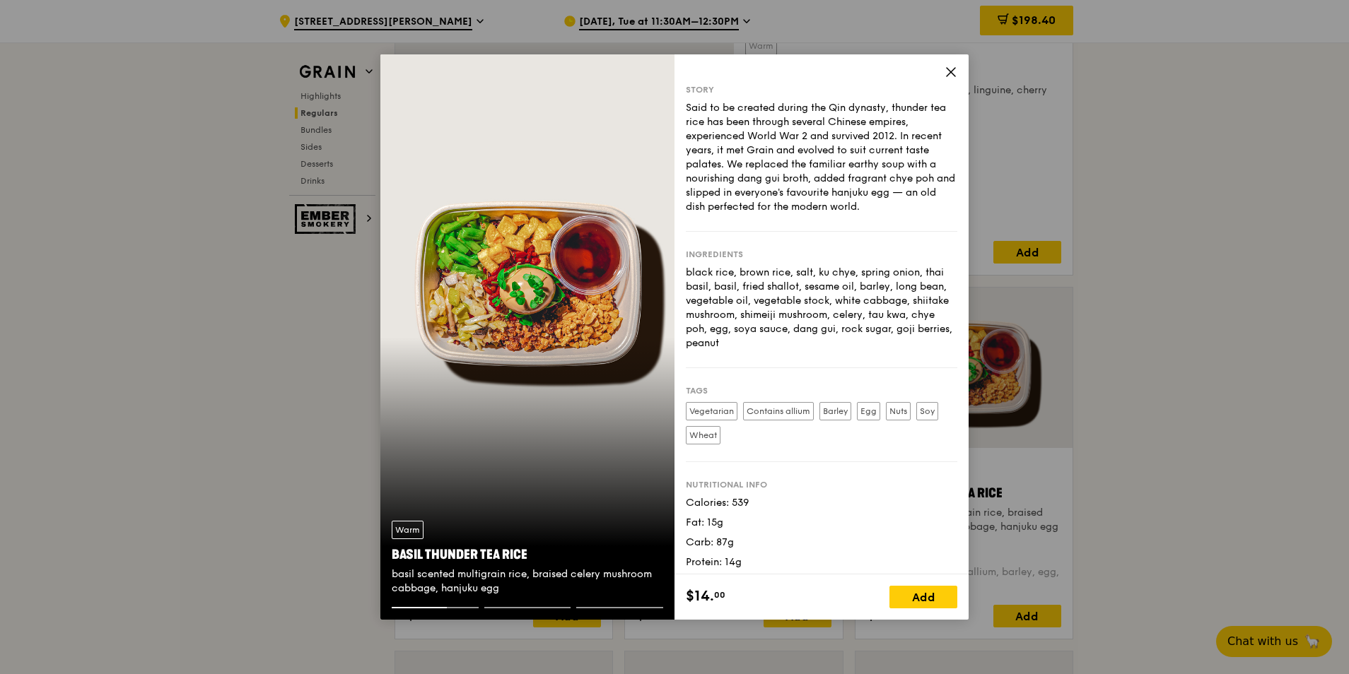
click at [1231, 448] on div "Warm Basil Thunder Tea [PERSON_NAME] scented multigrain rice, braised celery mu…" at bounding box center [674, 337] width 1349 height 674
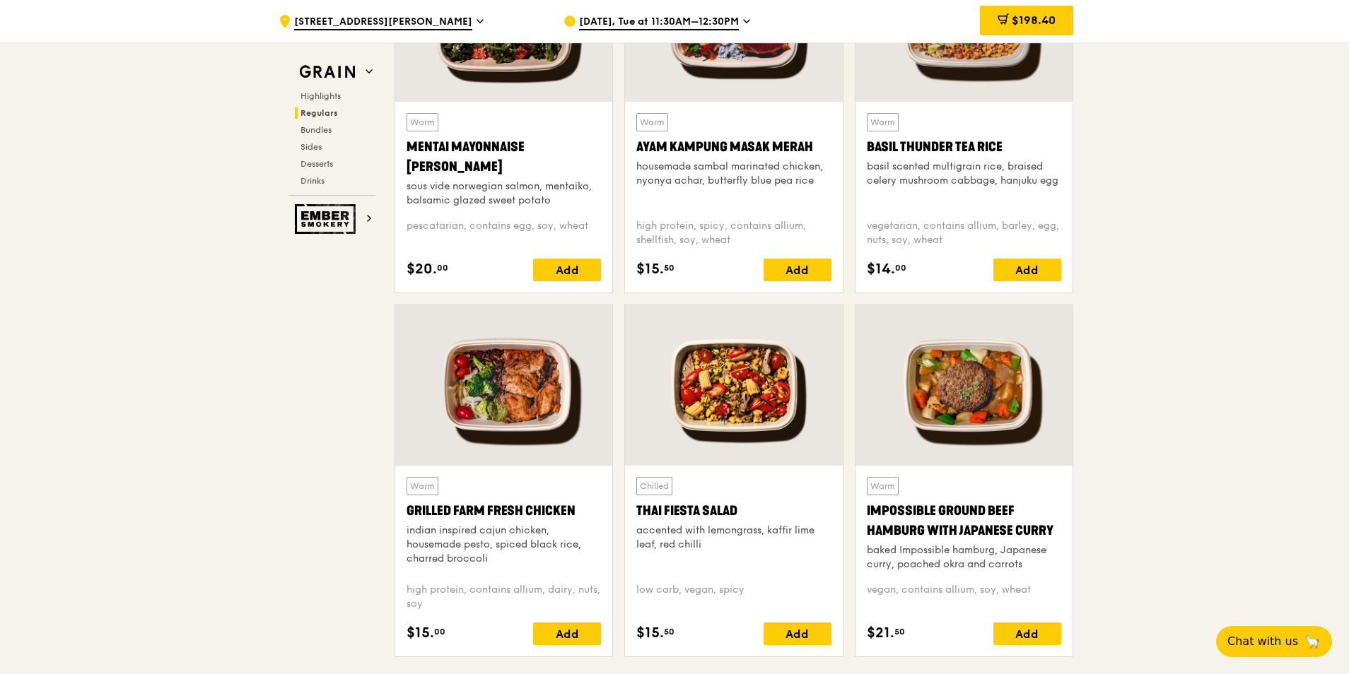
scroll to position [1414, 0]
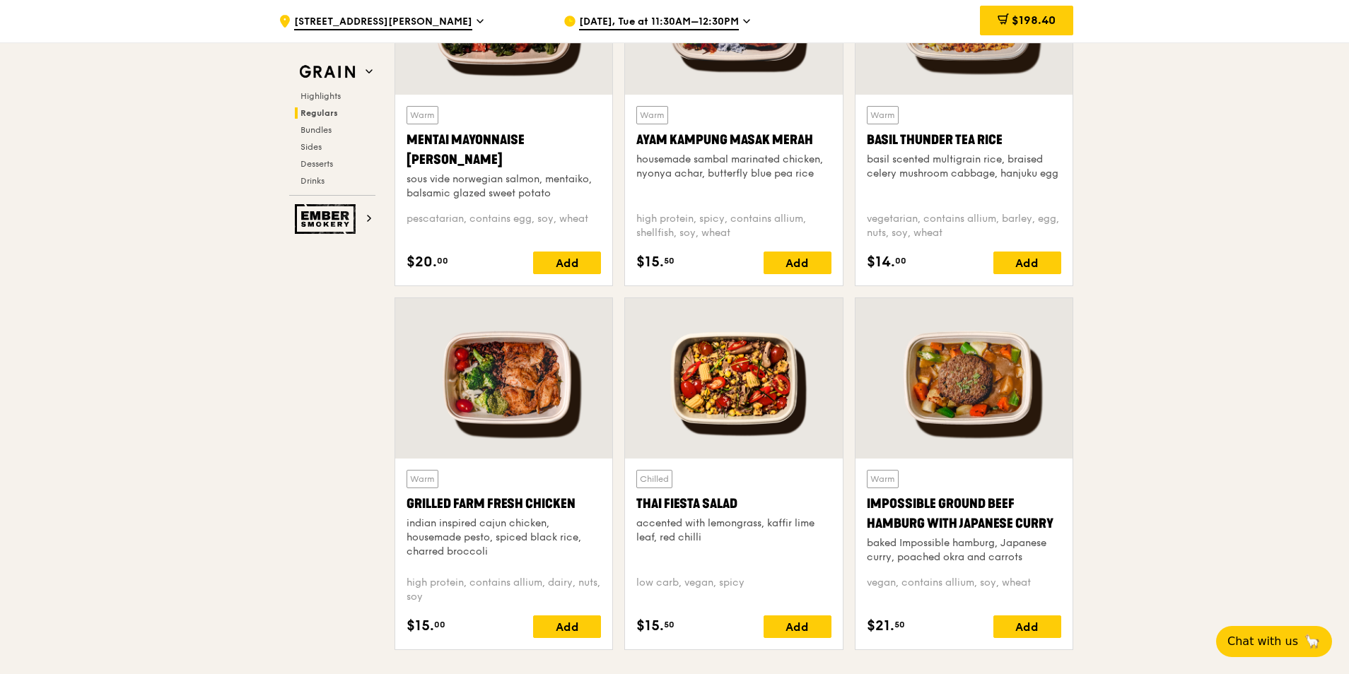
drag, startPoint x: 580, startPoint y: 496, endPoint x: 402, endPoint y: 501, distance: 178.2
click at [402, 501] on div "Warm Grilled Farm Fresh Chicken indian inspired cajun chicken, housemade pesto,…" at bounding box center [503, 554] width 217 height 191
copy div "Grilled Farm Fresh Chicken"
drag, startPoint x: 747, startPoint y: 501, endPoint x: 636, endPoint y: 502, distance: 111.0
click at [636, 502] on div "Chilled Thai Fiesta Salad accented with lemongrass, kaffir lime leaf, red chill…" at bounding box center [733, 554] width 217 height 191
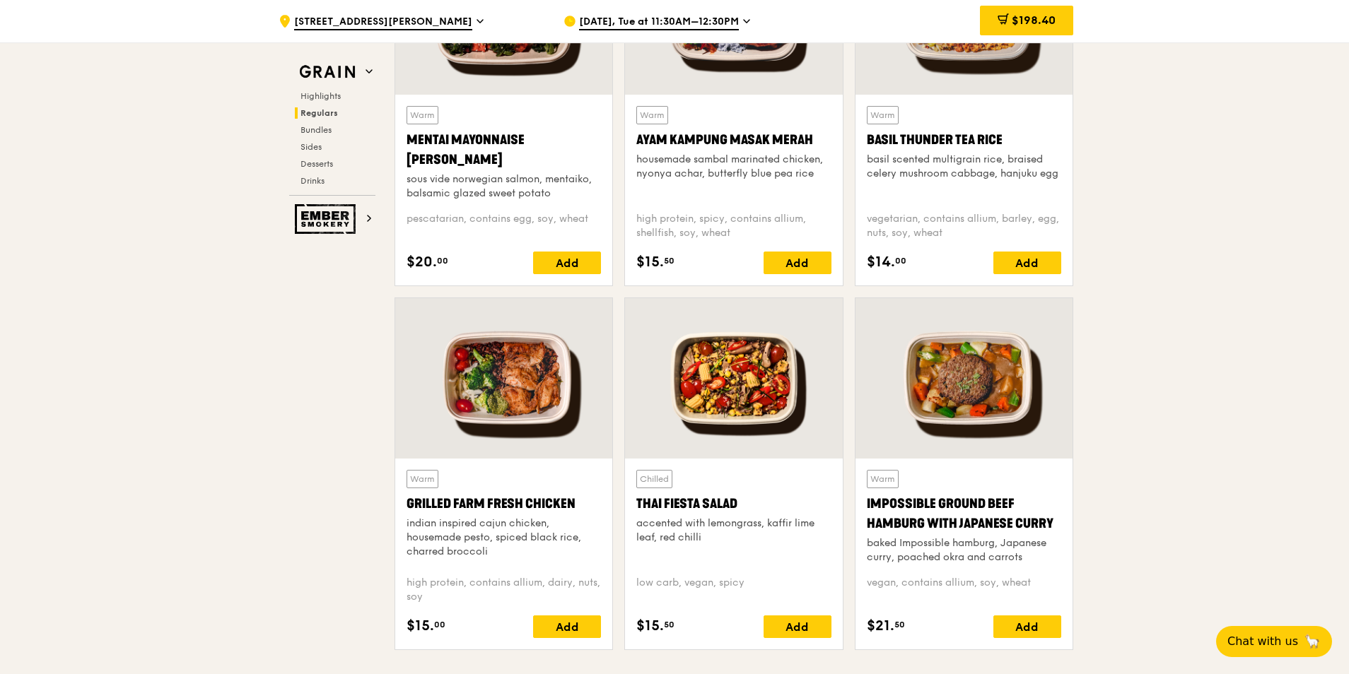
copy div "Thai Fiesta Salad"
drag, startPoint x: 865, startPoint y: 501, endPoint x: 1067, endPoint y: 524, distance: 203.4
click at [1067, 524] on div "Warm Impossible Ground Beef Hamburg with Japanese [PERSON_NAME] baked Impossibl…" at bounding box center [963, 554] width 217 height 191
copy div "Impossible Ground Beef Hamburg with Japanese Curry"
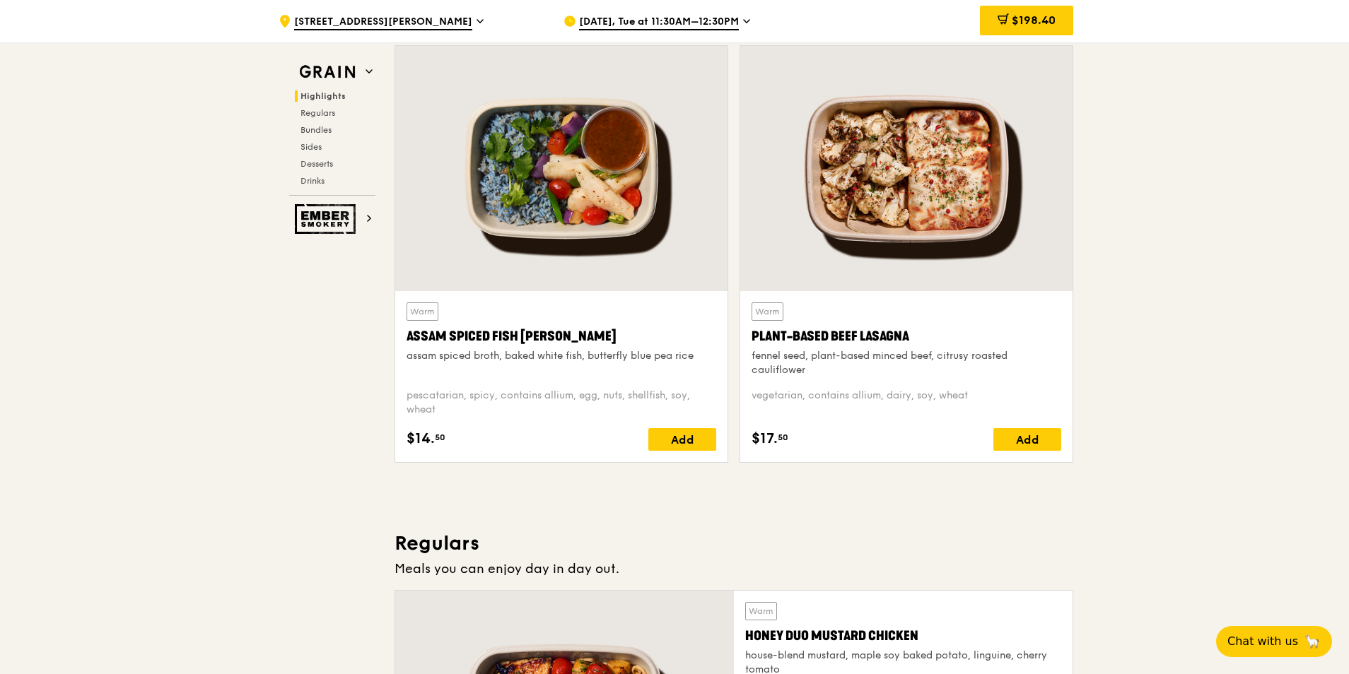
scroll to position [212, 0]
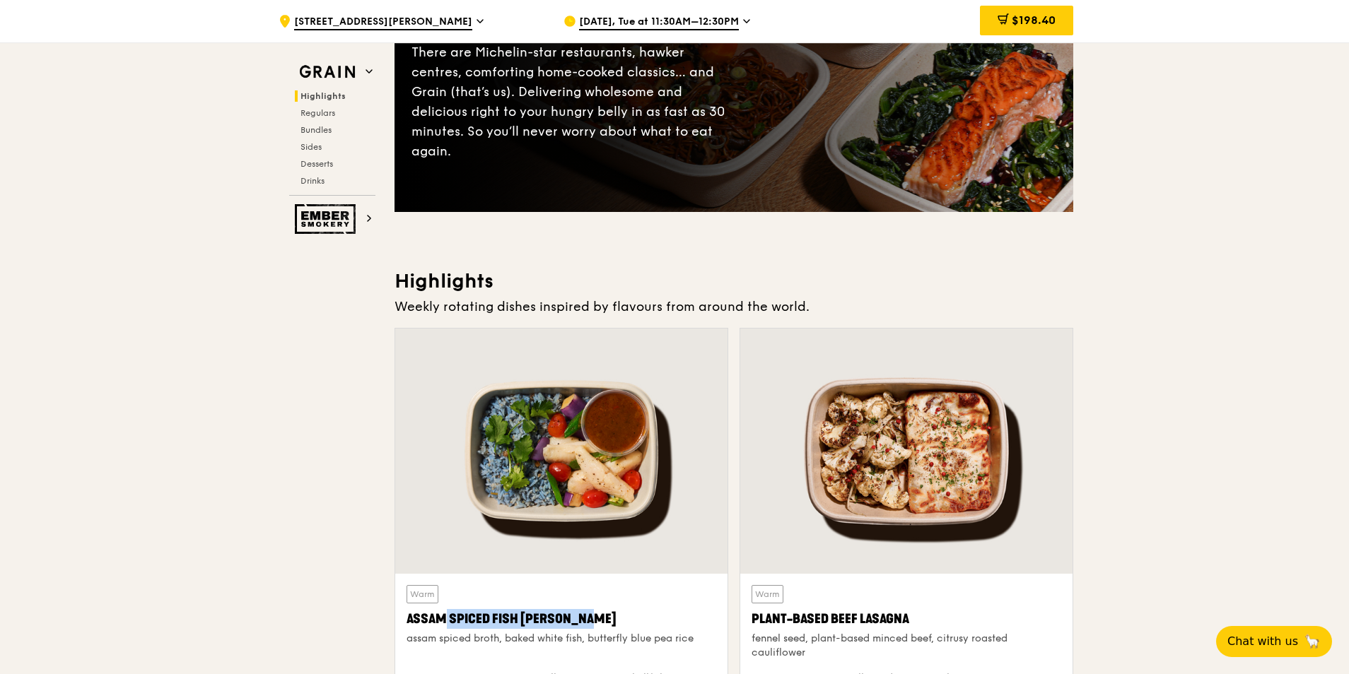
drag, startPoint x: 405, startPoint y: 621, endPoint x: 560, endPoint y: 621, distance: 154.8
click at [560, 621] on div "Warm Assam Spiced Fish [PERSON_NAME] assam spiced broth, baked white fish, butt…" at bounding box center [561, 659] width 332 height 171
copy div "Assam Spiced Fish [PERSON_NAME]"
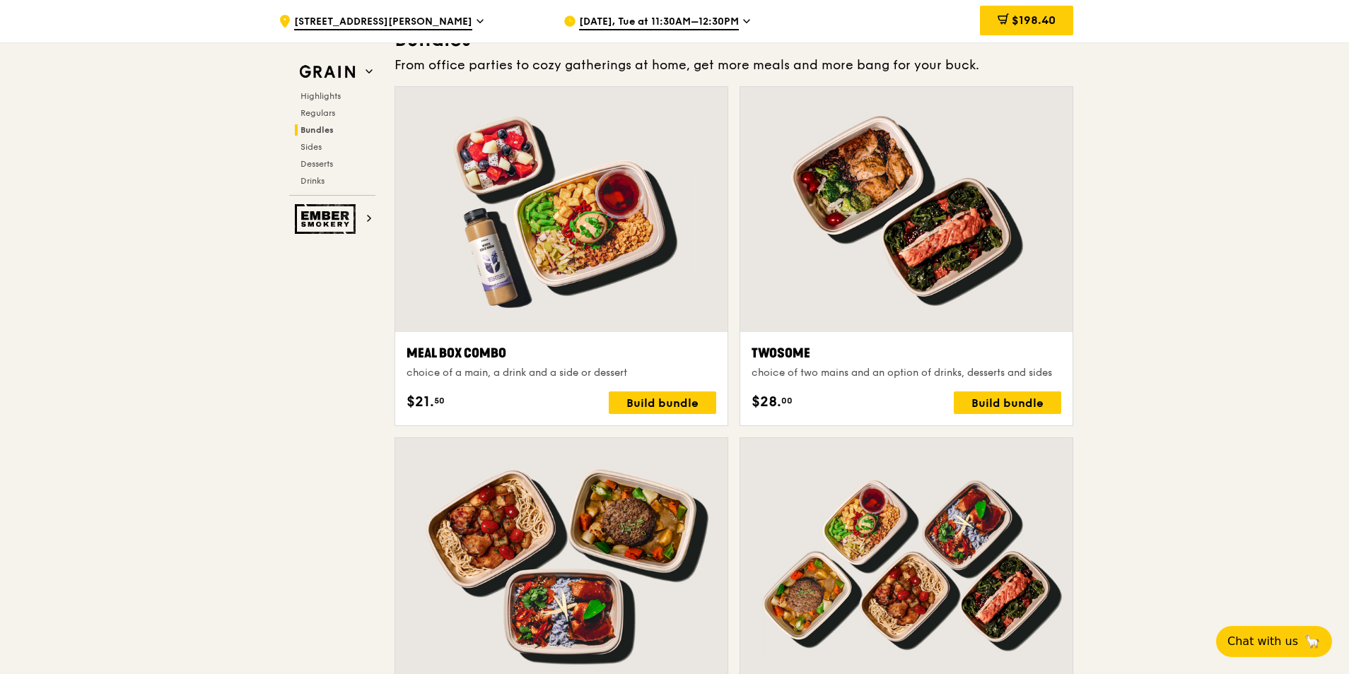
scroll to position [2192, 0]
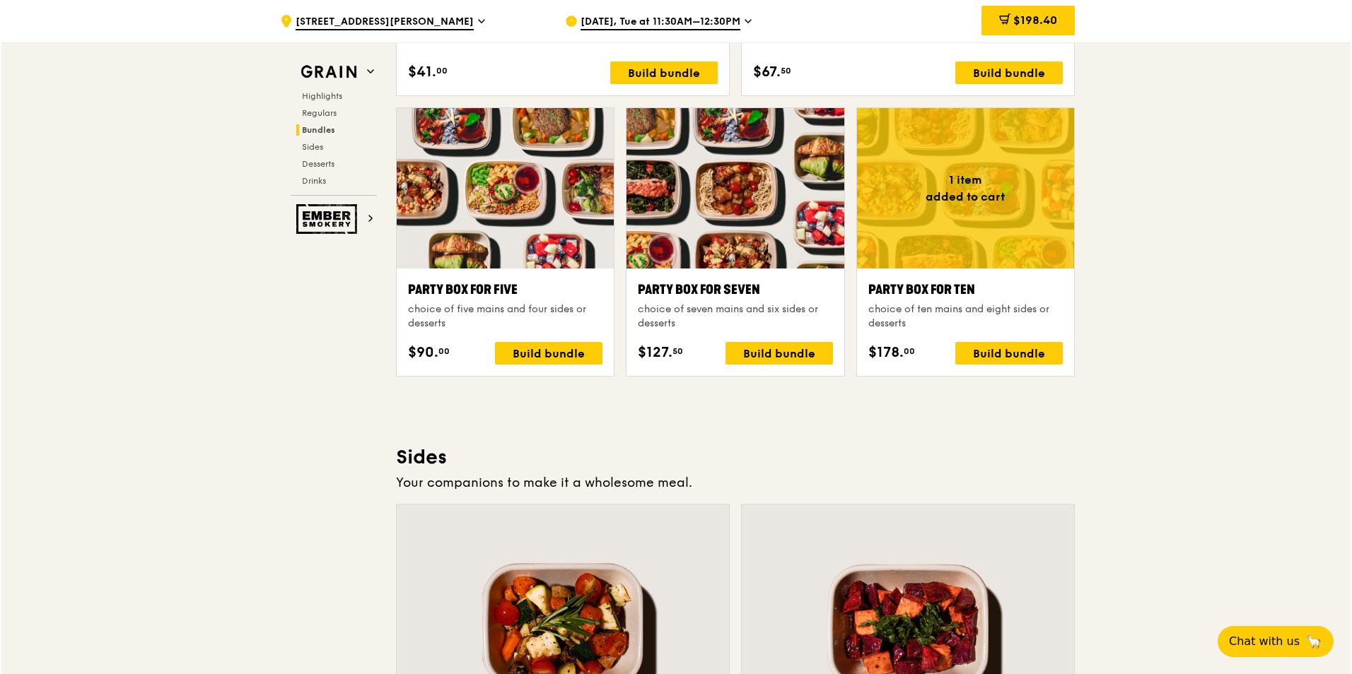
scroll to position [2898, 0]
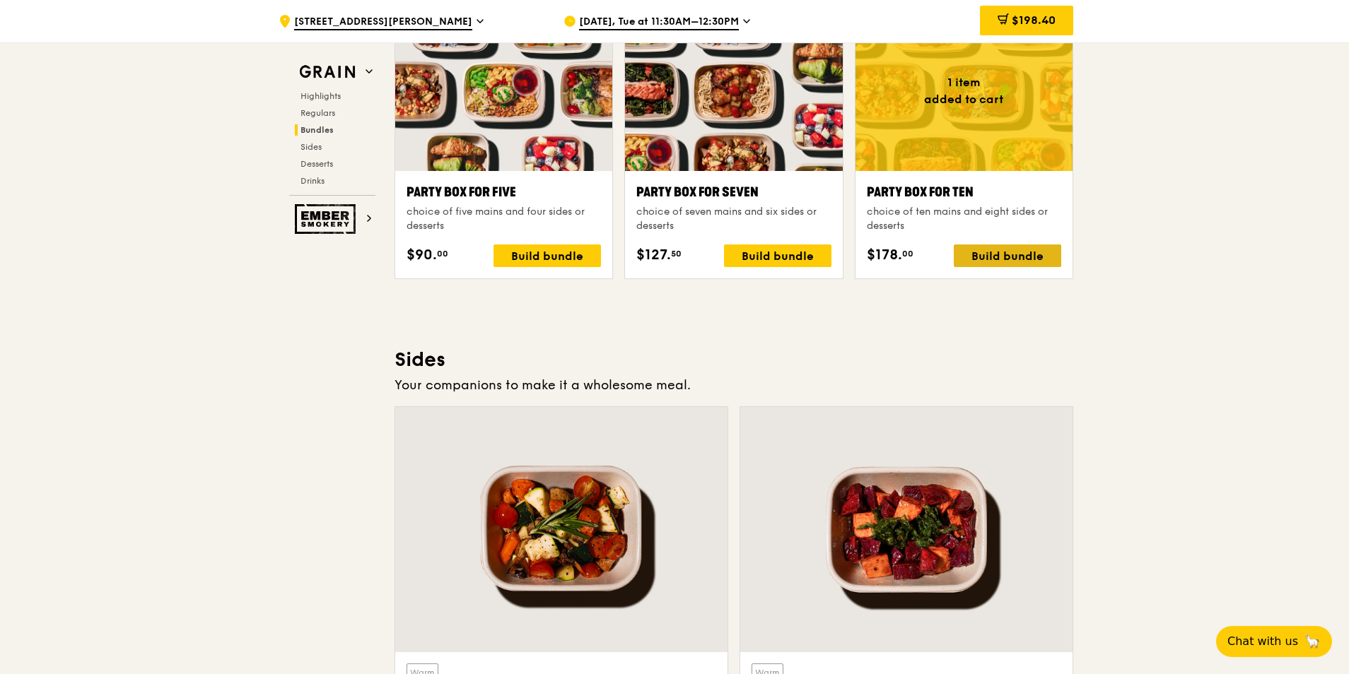
click at [1003, 259] on div "Build bundle" at bounding box center [1007, 256] width 107 height 23
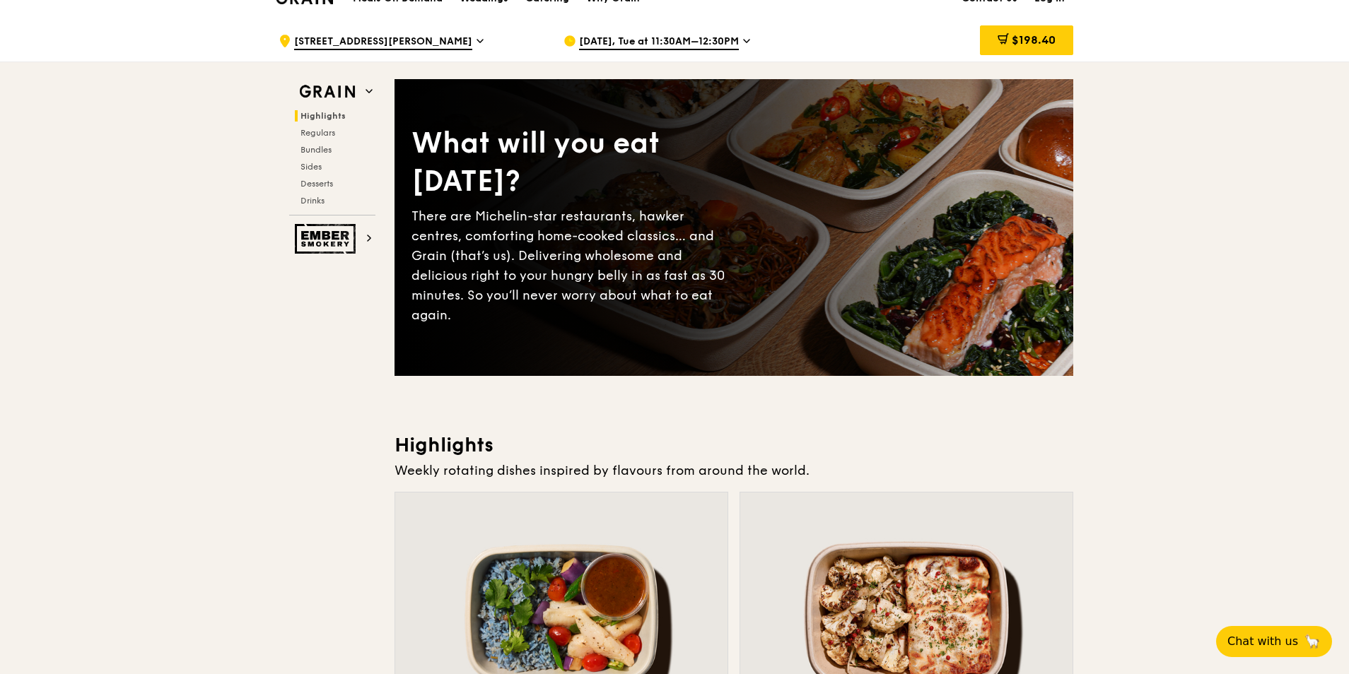
scroll to position [0, 0]
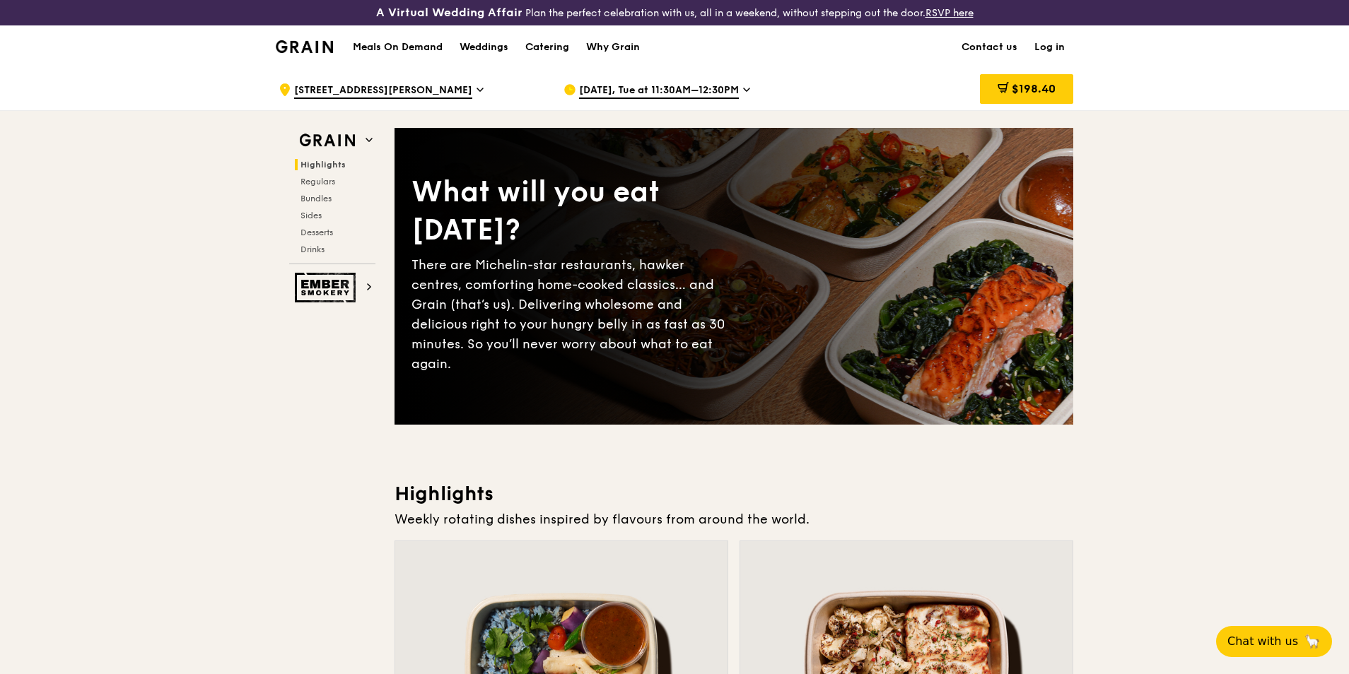
click at [405, 50] on h1 "Meals On Demand" at bounding box center [398, 47] width 90 height 14
click at [560, 44] on div "Catering" at bounding box center [547, 47] width 44 height 42
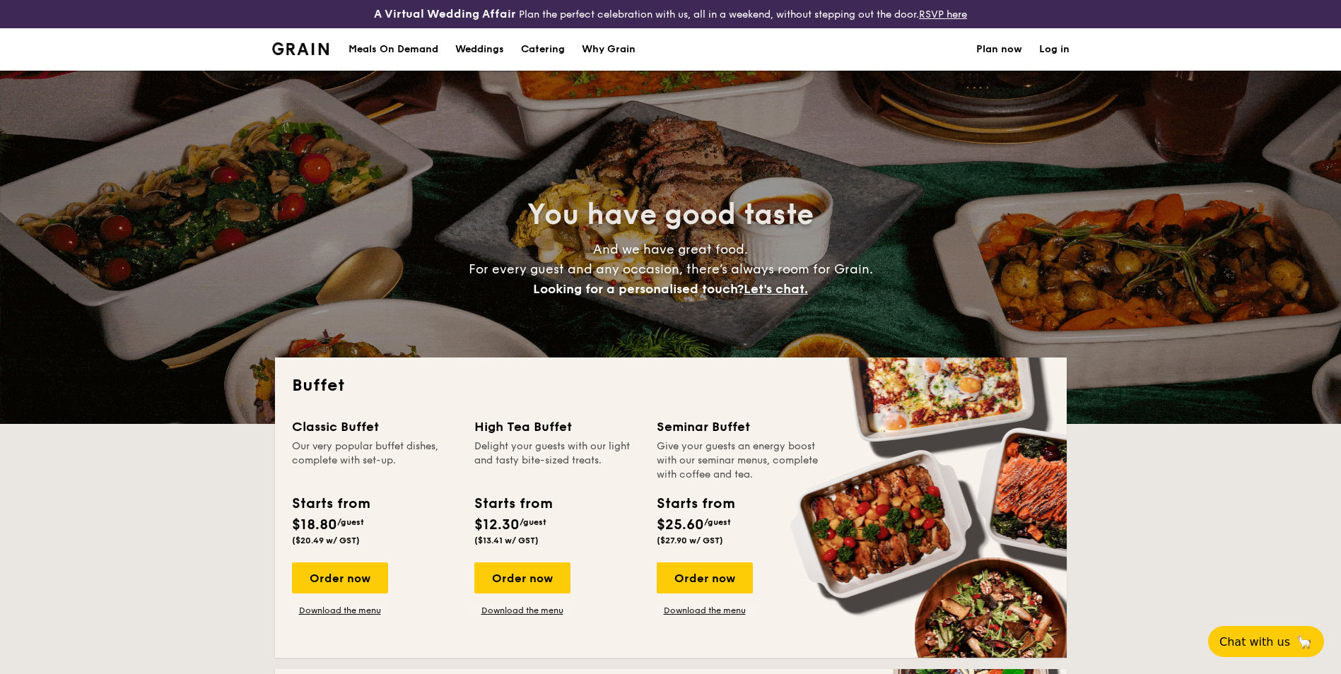
select select
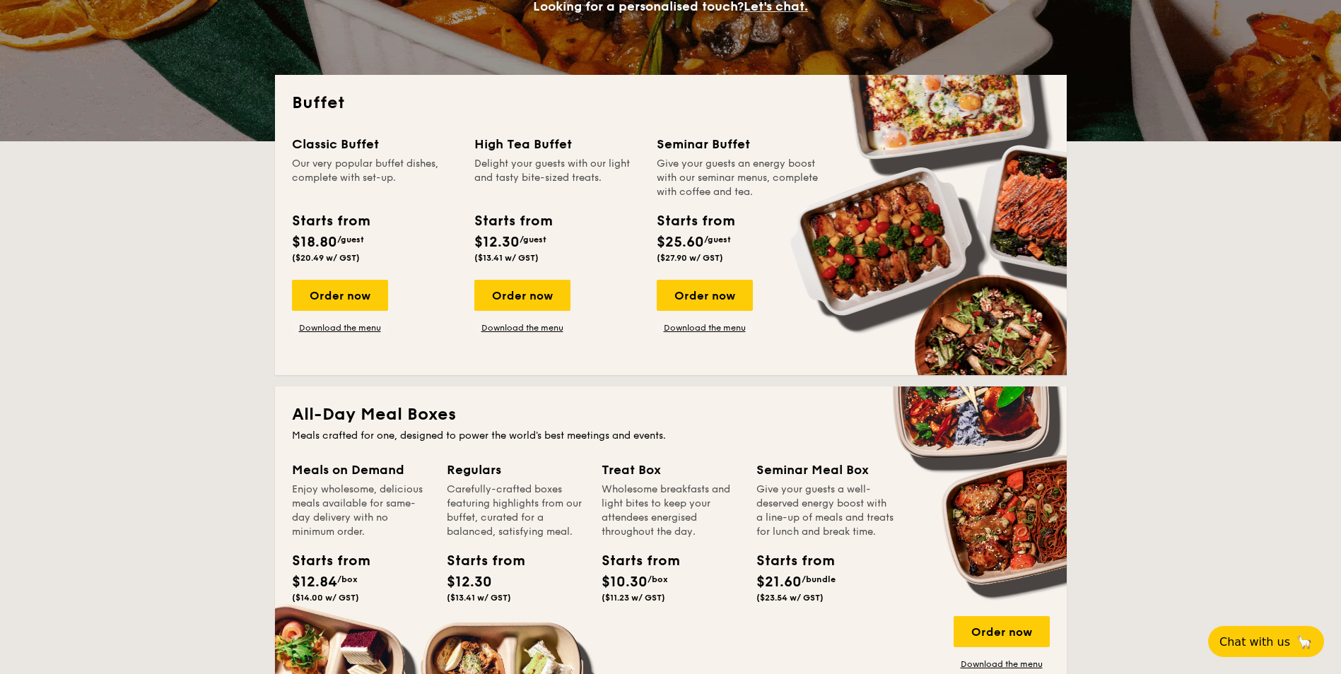
scroll to position [707, 0]
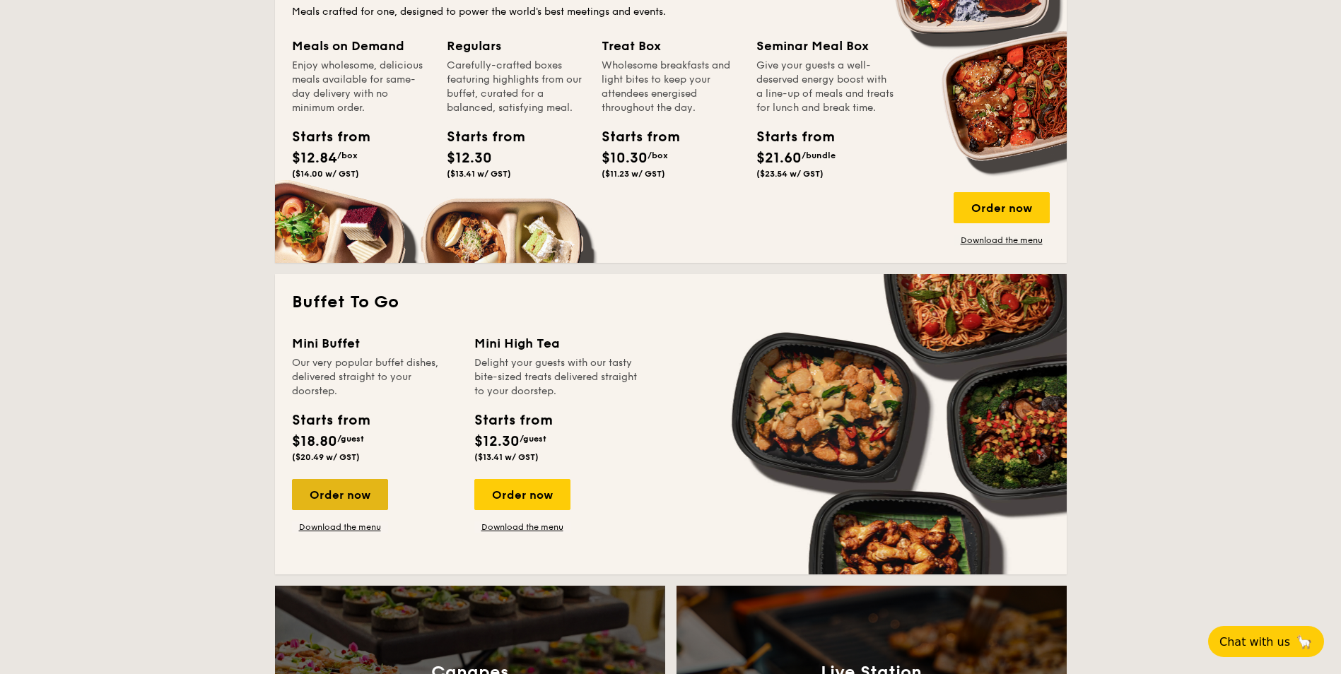
drag, startPoint x: 352, startPoint y: 499, endPoint x: 363, endPoint y: 505, distance: 12.0
click at [352, 501] on div "Order now" at bounding box center [340, 494] width 96 height 31
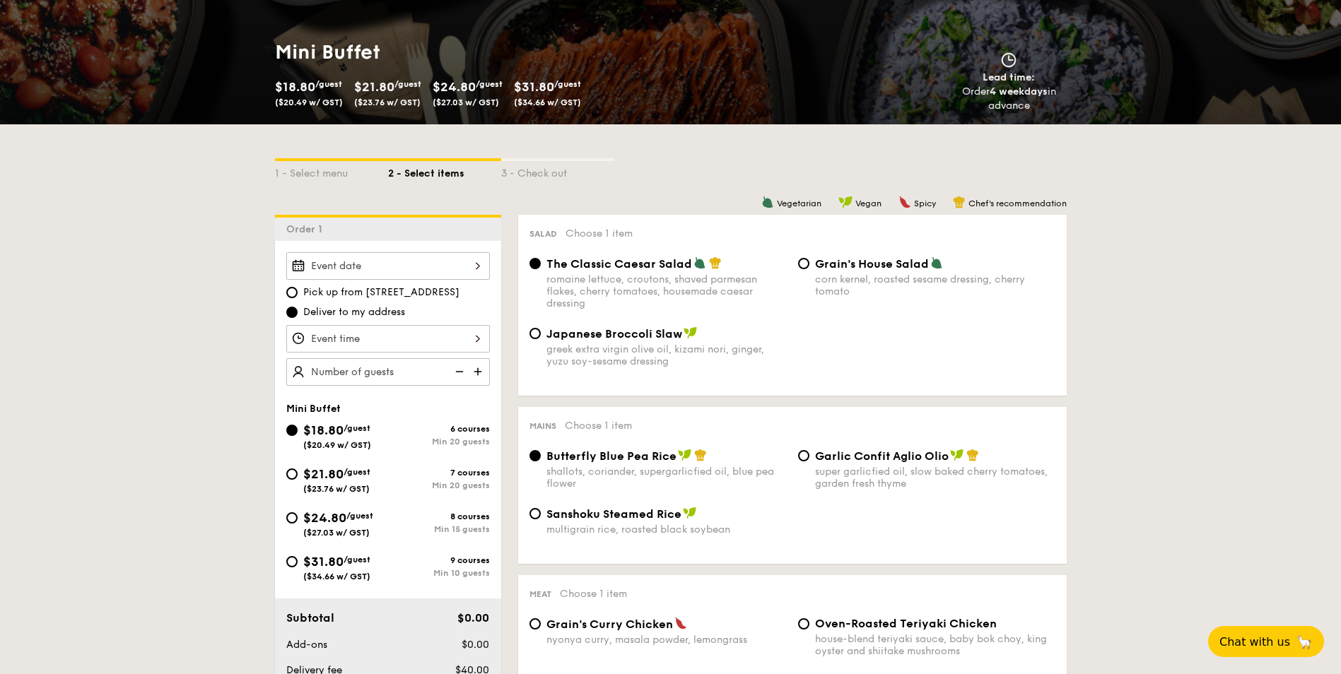
scroll to position [283, 0]
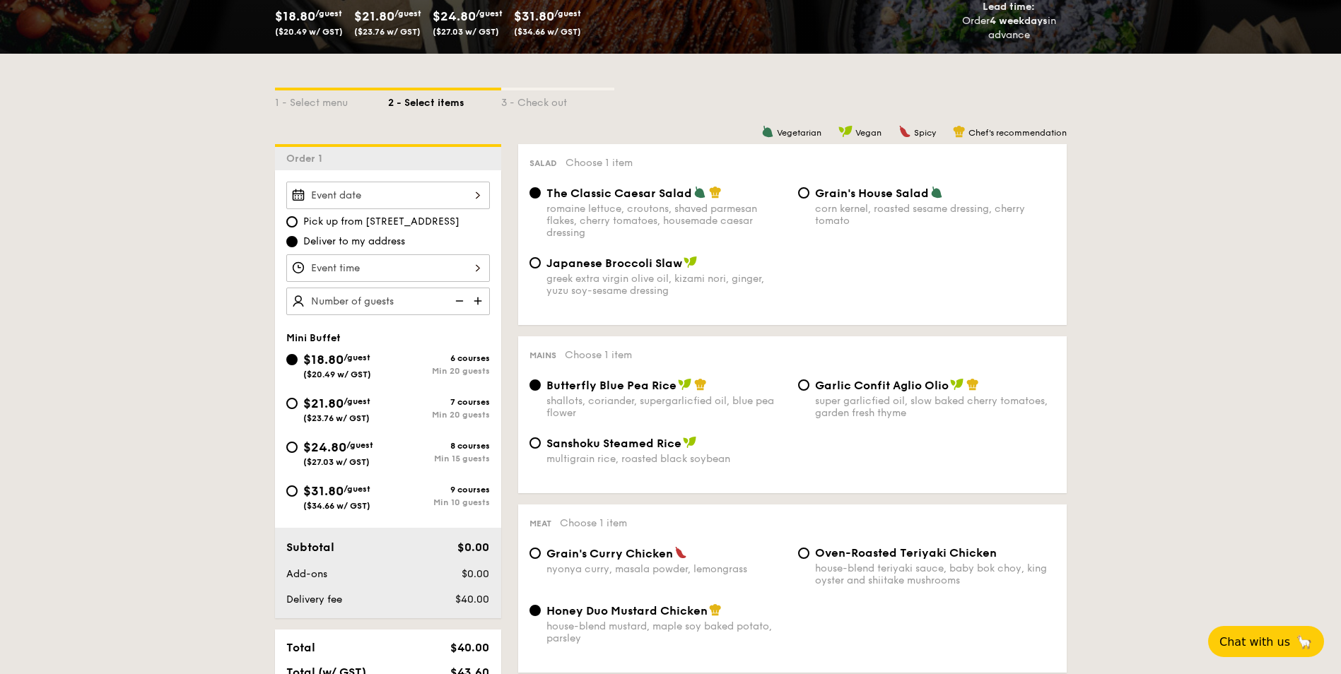
click at [315, 496] on span "$31.80" at bounding box center [323, 492] width 40 height 16
click at [298, 496] on input "$31.80 /guest ($34.66 w/ GST) 9 courses Min 10 guests" at bounding box center [291, 491] width 11 height 11
radio input "true"
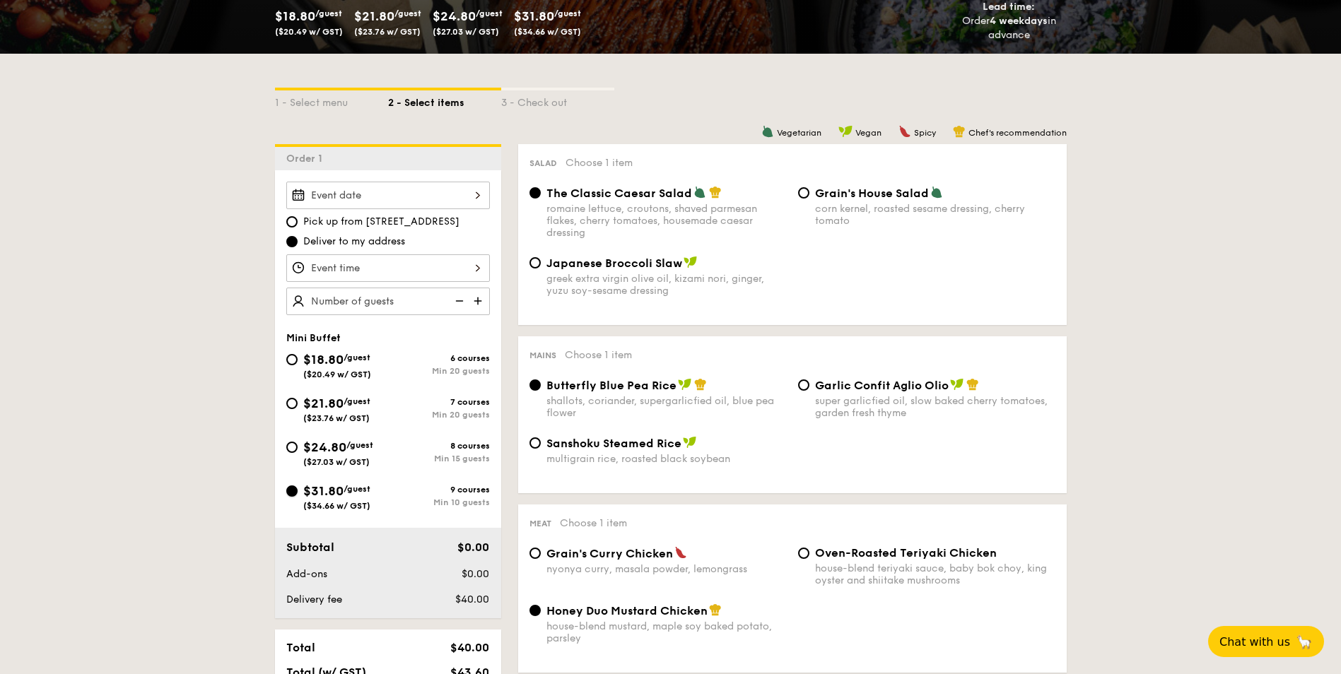
radio input "false"
radio input "true"
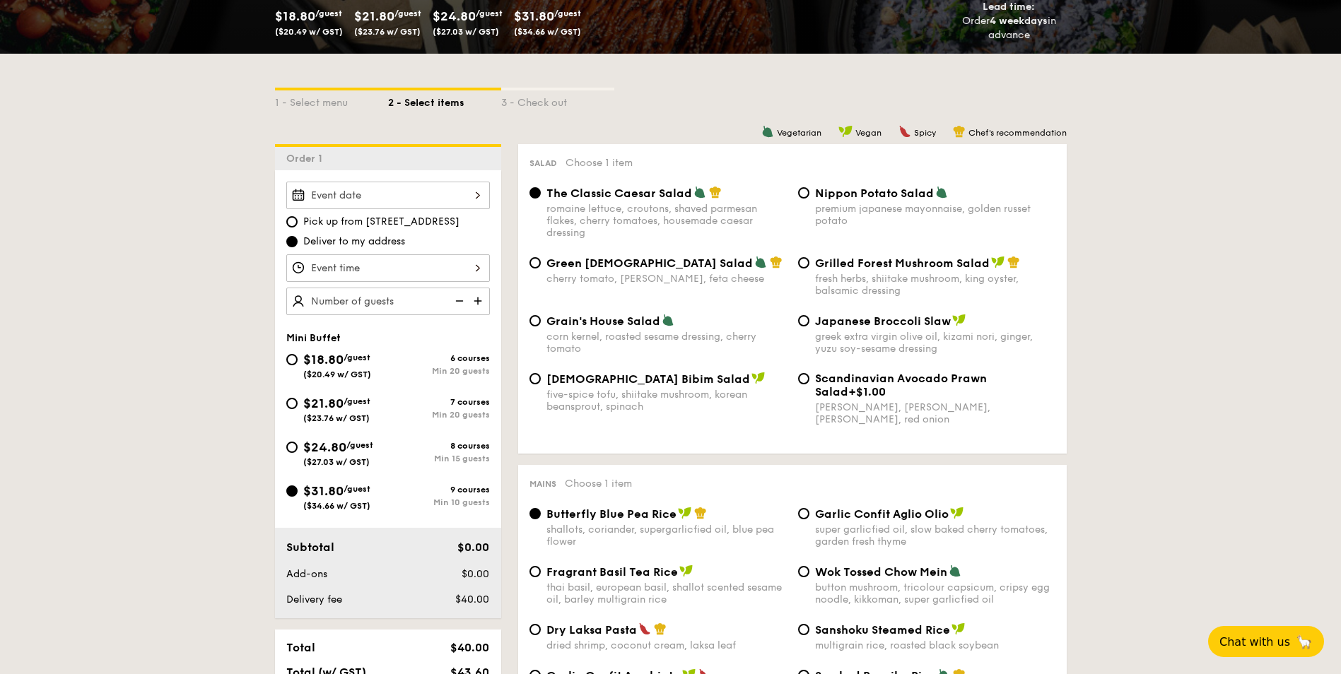
click at [476, 306] on img at bounding box center [479, 301] width 21 height 27
click at [457, 305] on img at bounding box center [457, 301] width 21 height 27
type input "10 guests"
